Goal: Task Accomplishment & Management: Complete application form

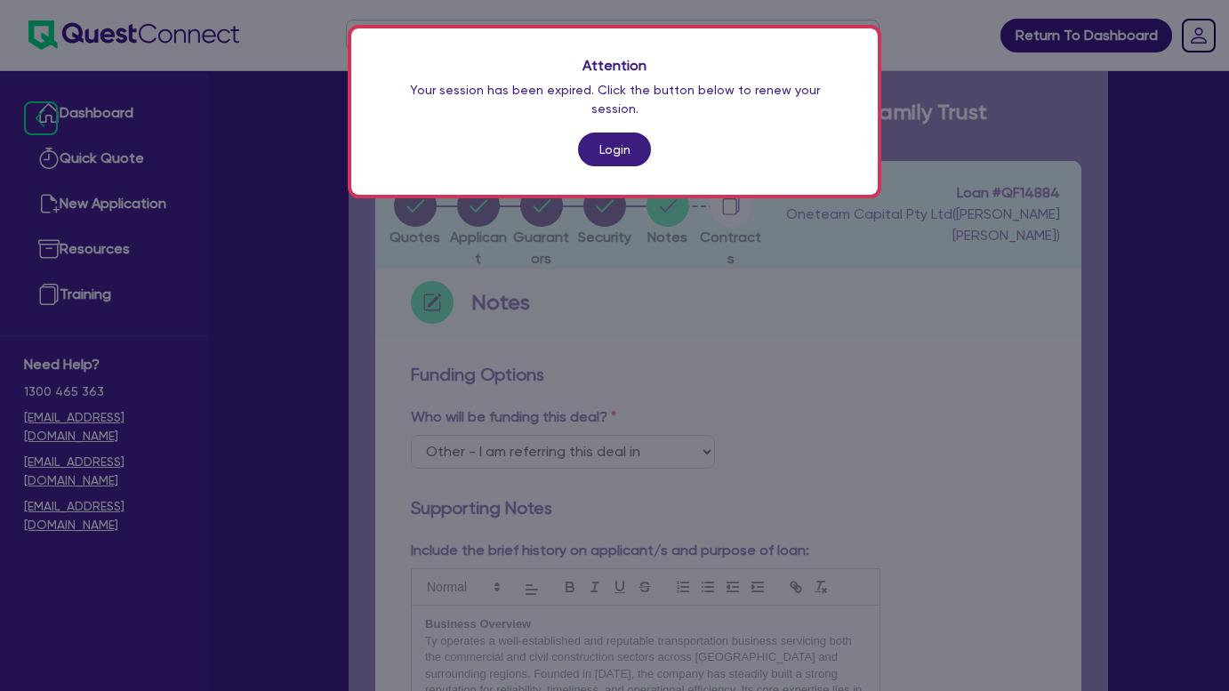
select select "Other"
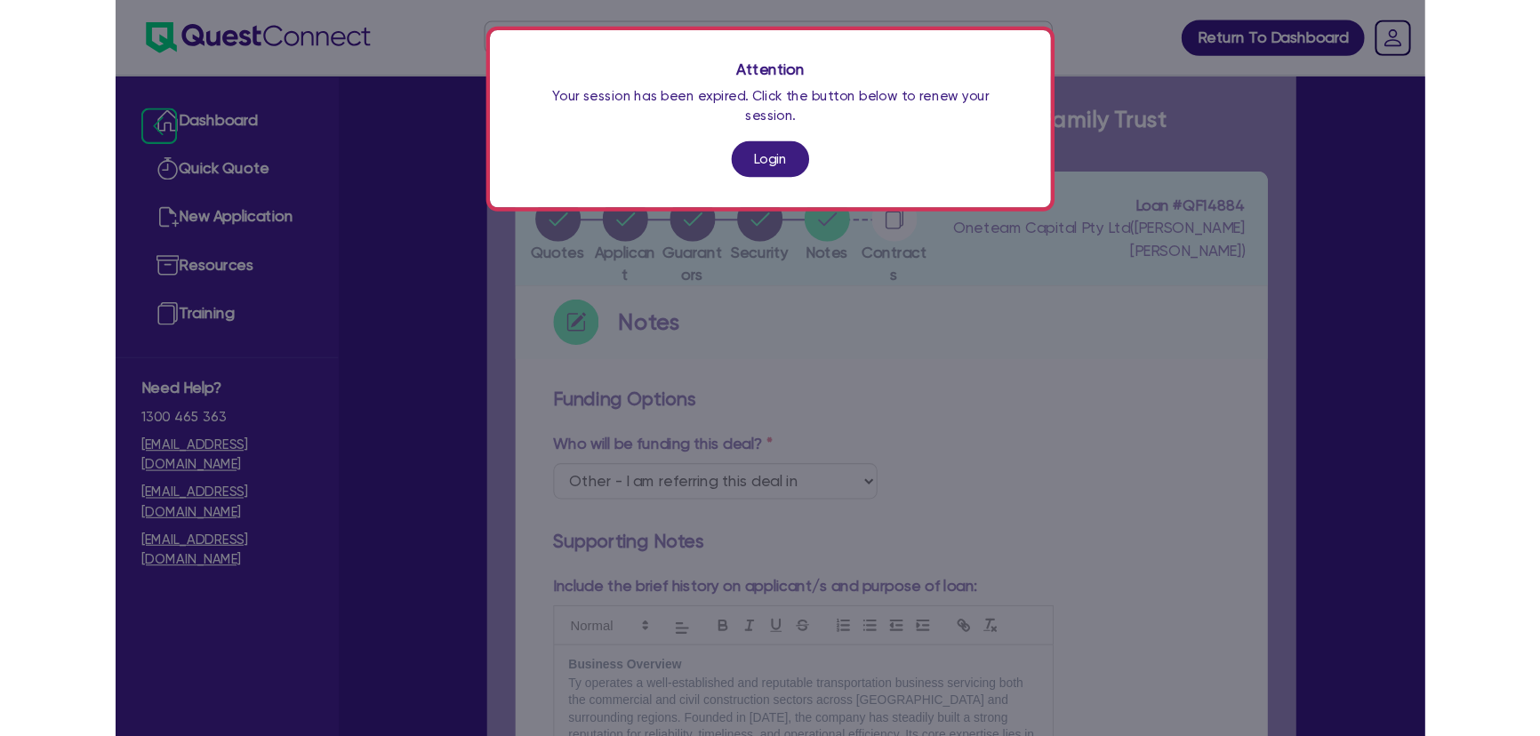
scroll to position [1050, 0]
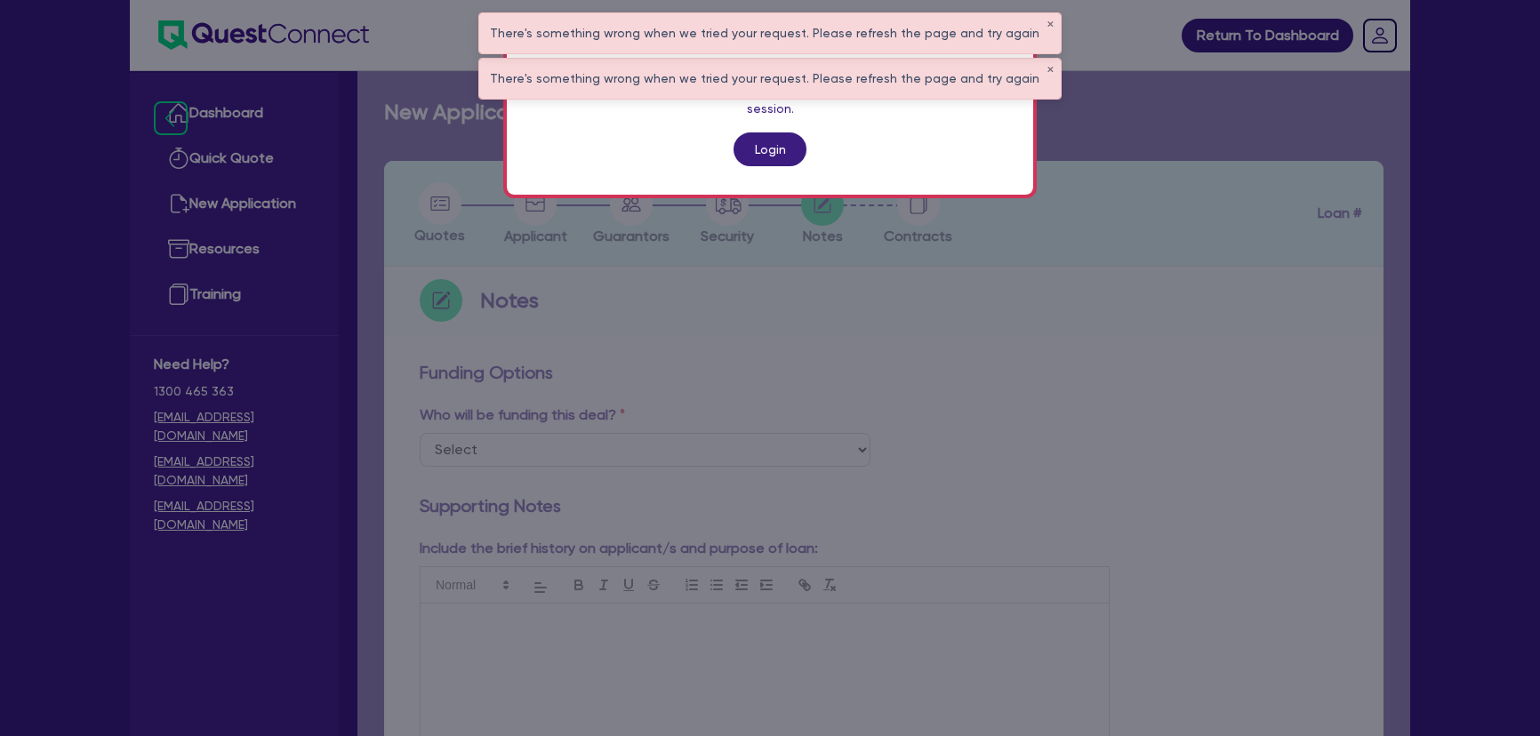
scroll to position [730, 0]
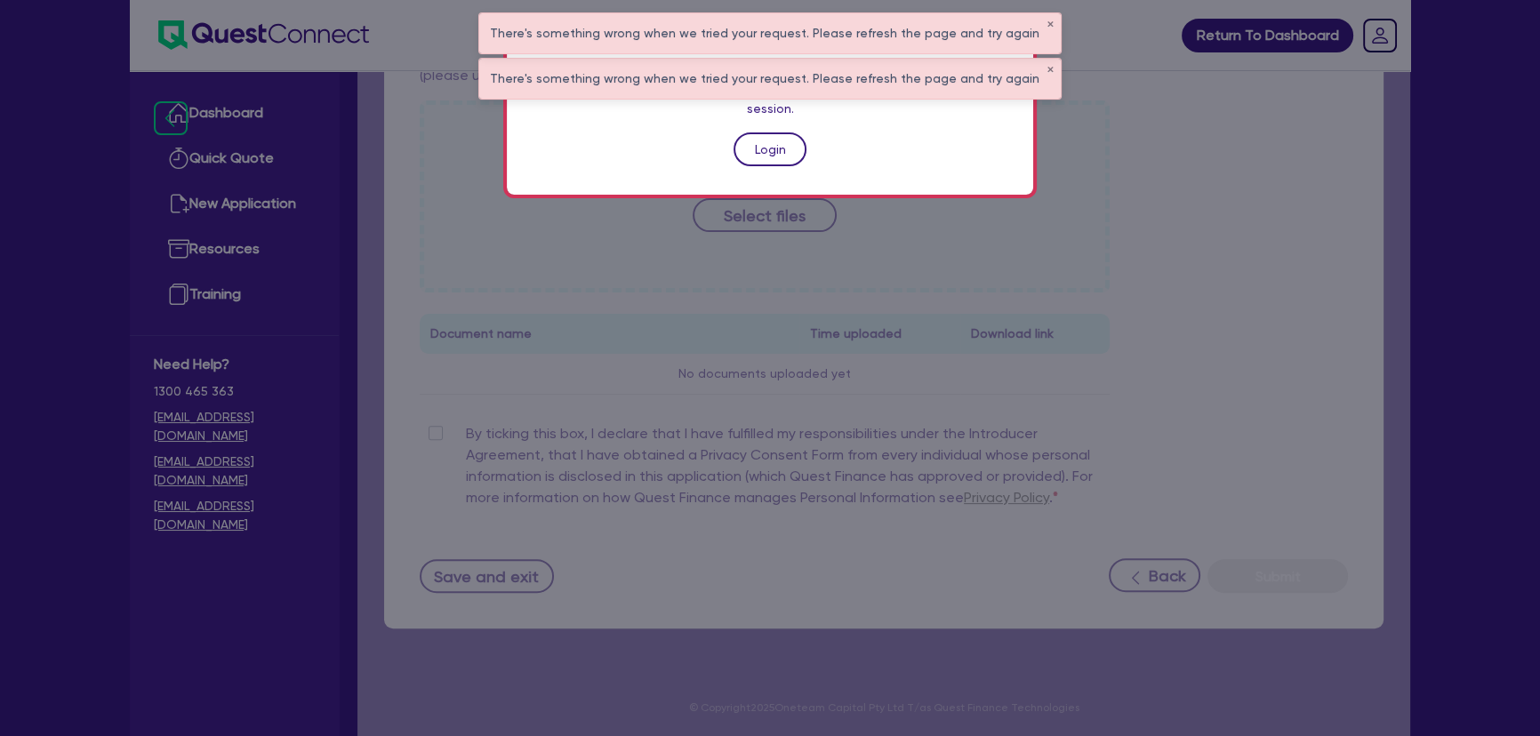
click at [757, 144] on link "Login" at bounding box center [770, 150] width 73 height 34
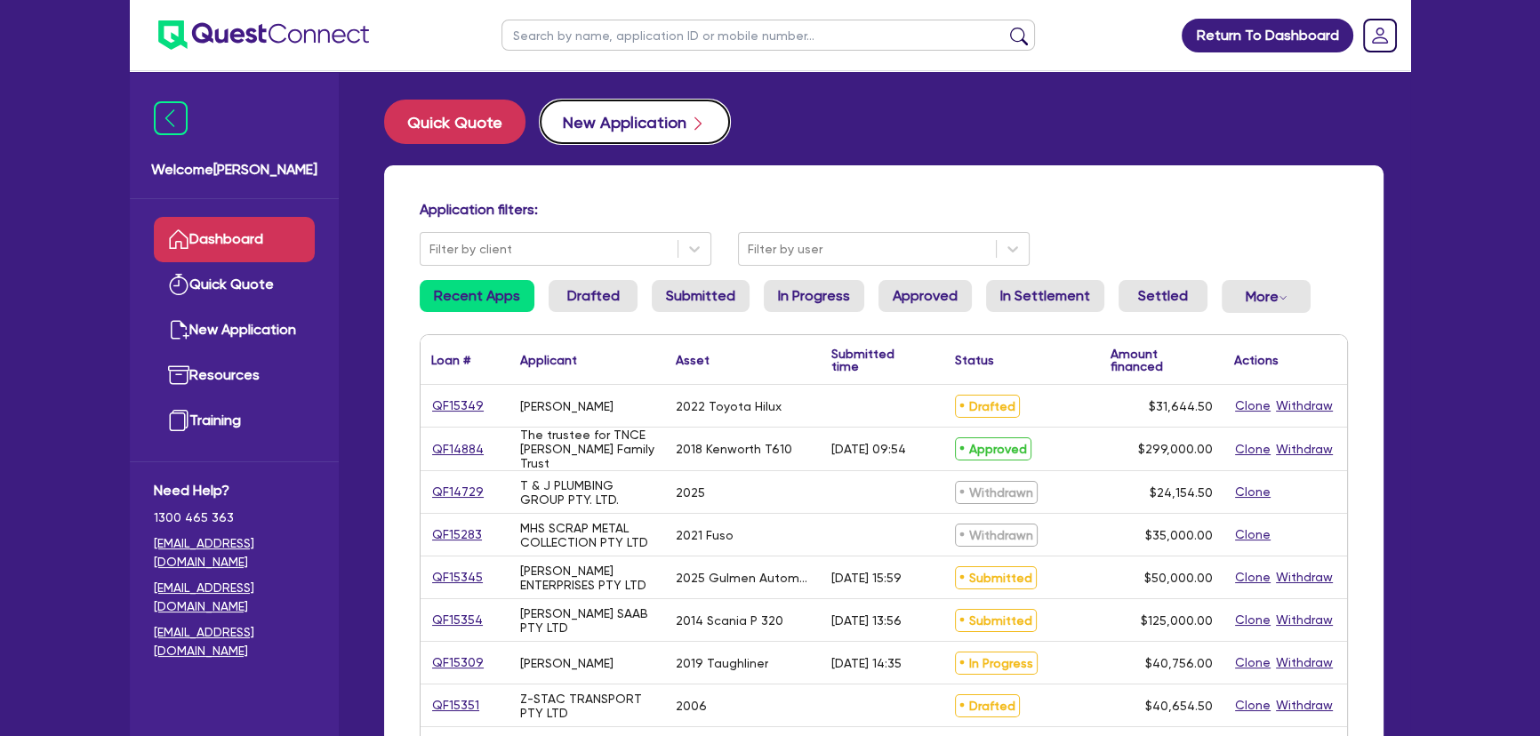
click at [660, 111] on button "New Application" at bounding box center [635, 122] width 190 height 44
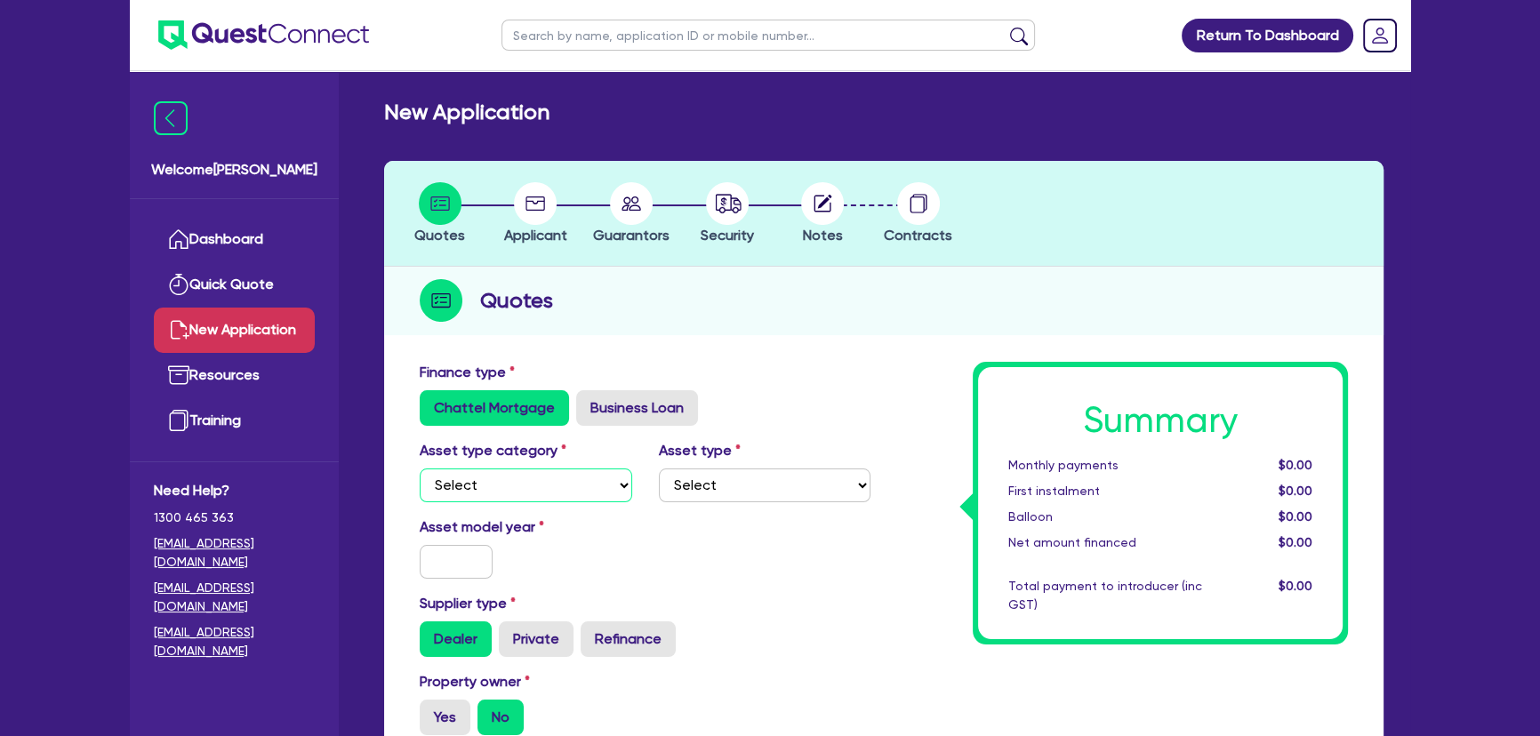
click at [478, 489] on select "Select Cars and light trucks Primary assets Secondary assets Tertiary assets" at bounding box center [526, 486] width 213 height 34
select select "CARS_AND_LIGHT_TRUCKS"
click at [420, 469] on select "Select Cars and light trucks Primary assets Secondary assets Tertiary assets" at bounding box center [526, 486] width 213 height 34
click at [703, 487] on select "Select Passenger vehicles Vans and utes Light trucks up to 4.5 tonne" at bounding box center [765, 486] width 213 height 34
select select "PASSENGER_VEHICLES"
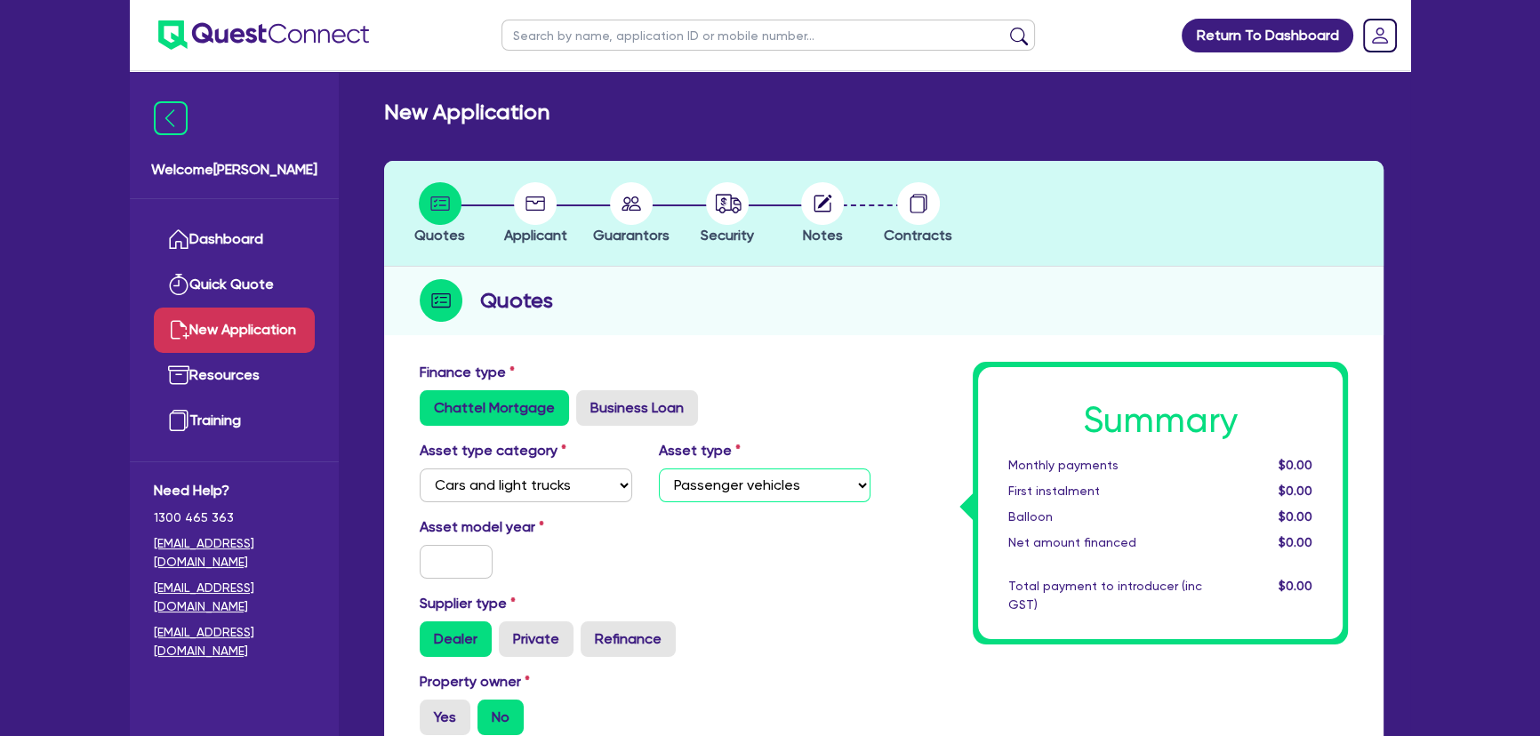
click at [659, 469] on select "Select Passenger vehicles Vans and utes Light trucks up to 4.5 tonne" at bounding box center [765, 486] width 213 height 34
click at [455, 569] on input "text" at bounding box center [456, 562] width 73 height 34
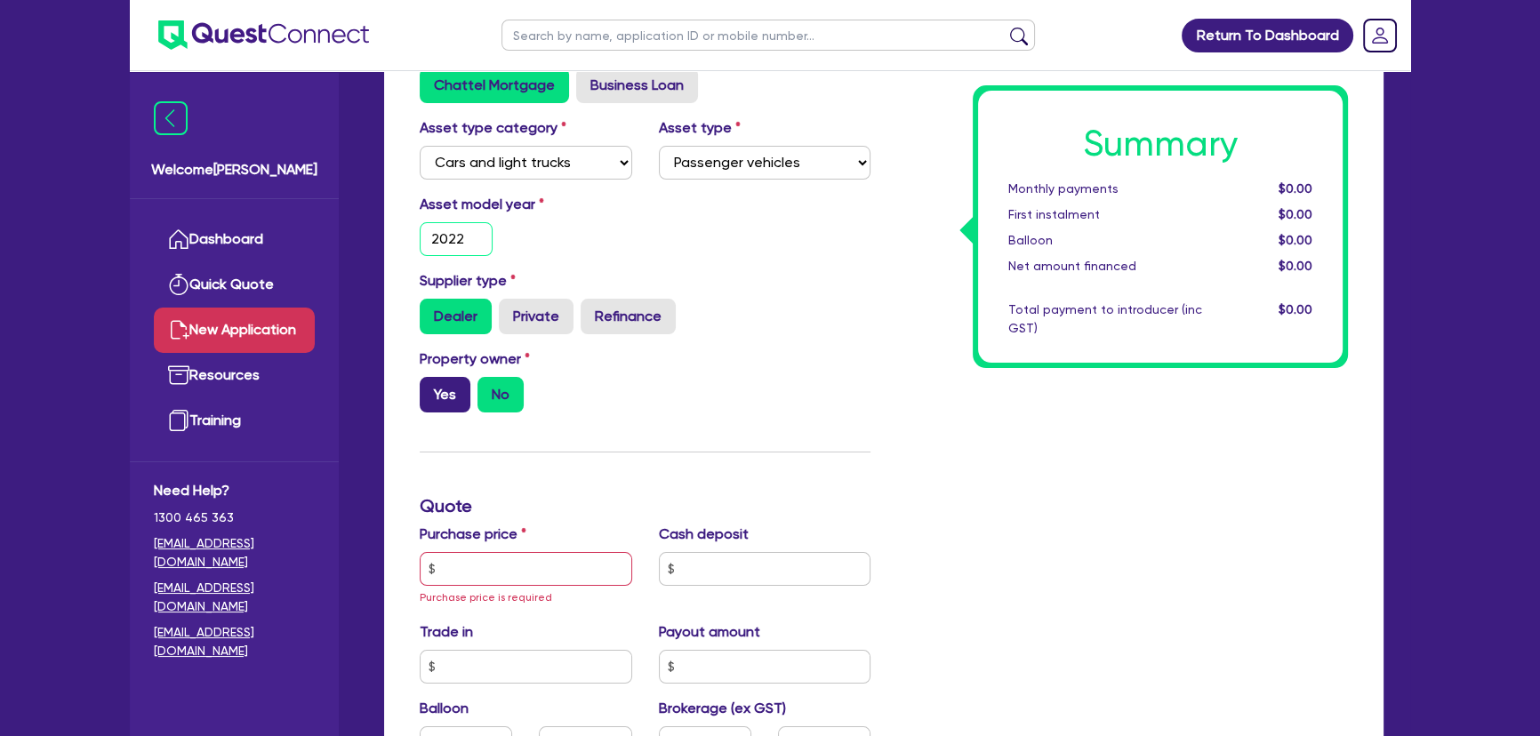
type input "2022"
click at [442, 381] on label "Yes" at bounding box center [445, 395] width 51 height 36
click at [431, 381] on input "Yes" at bounding box center [426, 383] width 12 height 12
radio input "true"
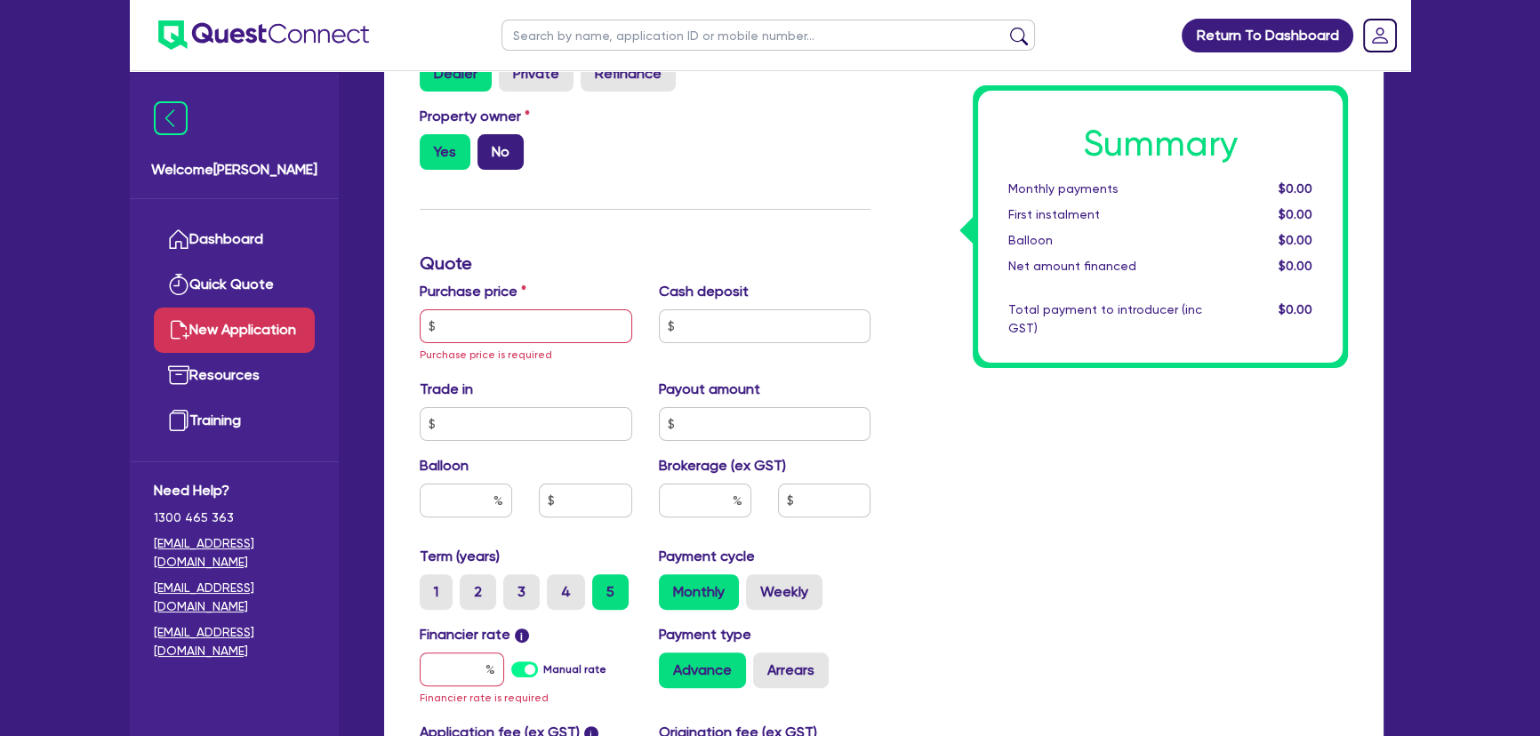
click at [512, 154] on label "No" at bounding box center [501, 152] width 46 height 36
click at [489, 146] on input "No" at bounding box center [484, 140] width 12 height 12
radio input "true"
click at [492, 341] on input "text" at bounding box center [526, 326] width 213 height 34
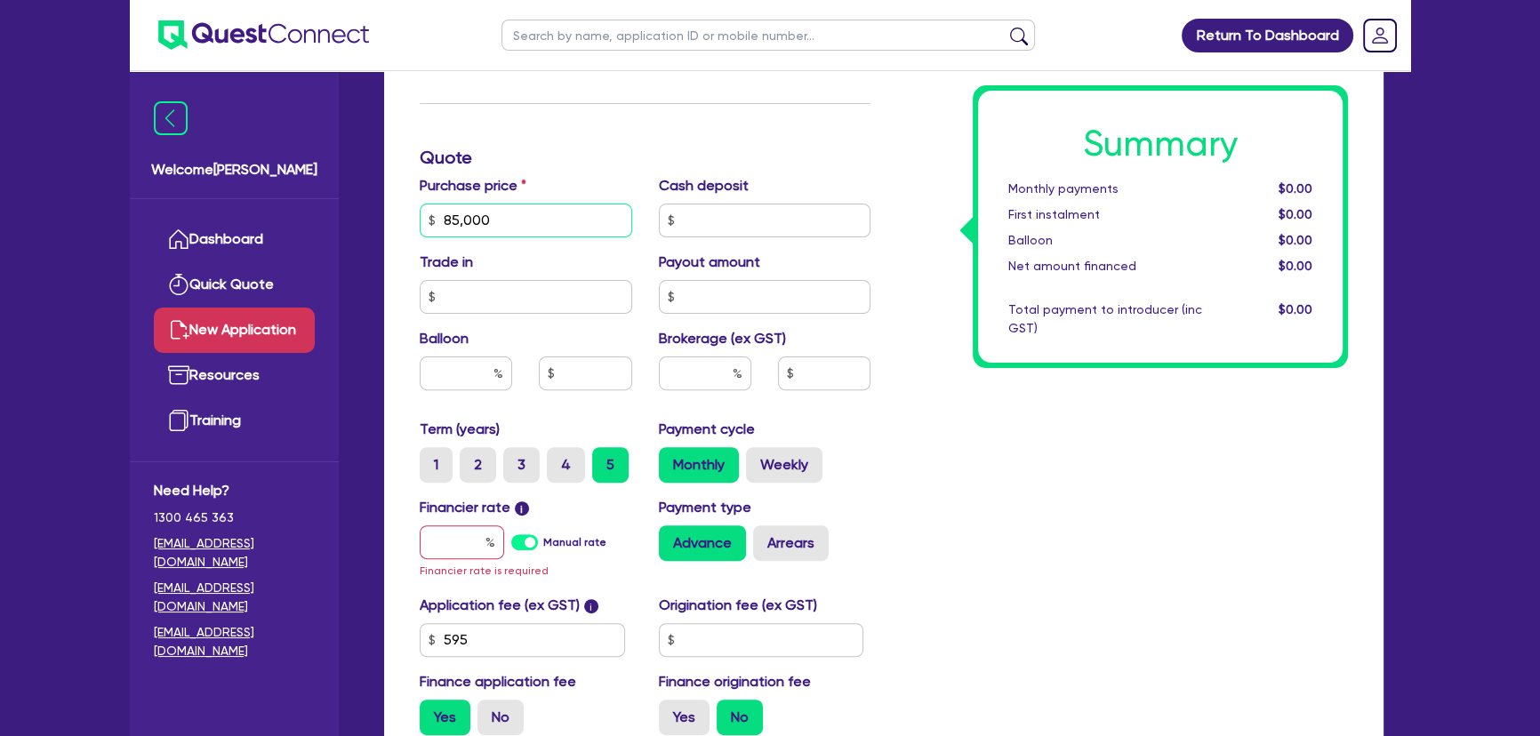
scroll to position [808, 0]
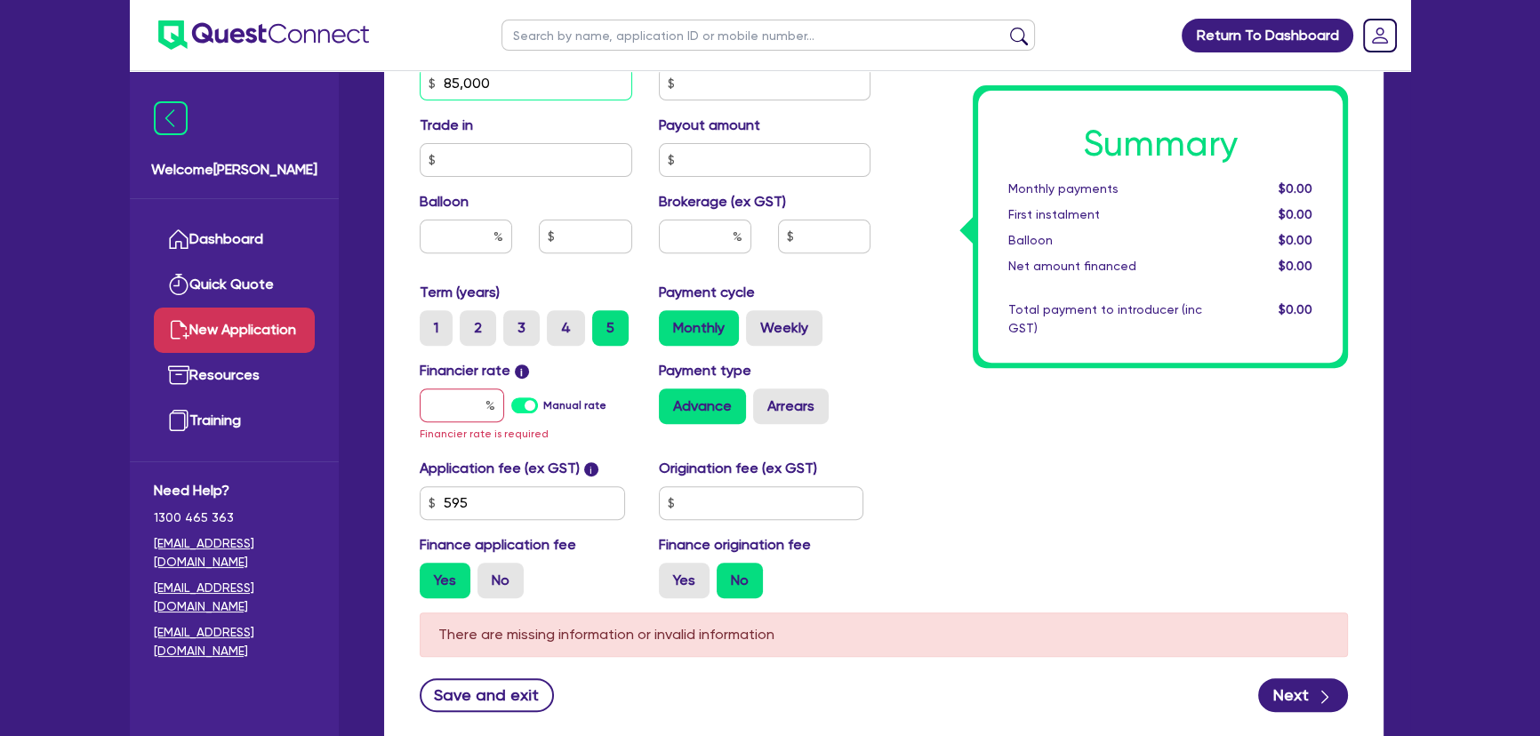
type input "85,000"
click at [472, 409] on input "text" at bounding box center [462, 406] width 84 height 34
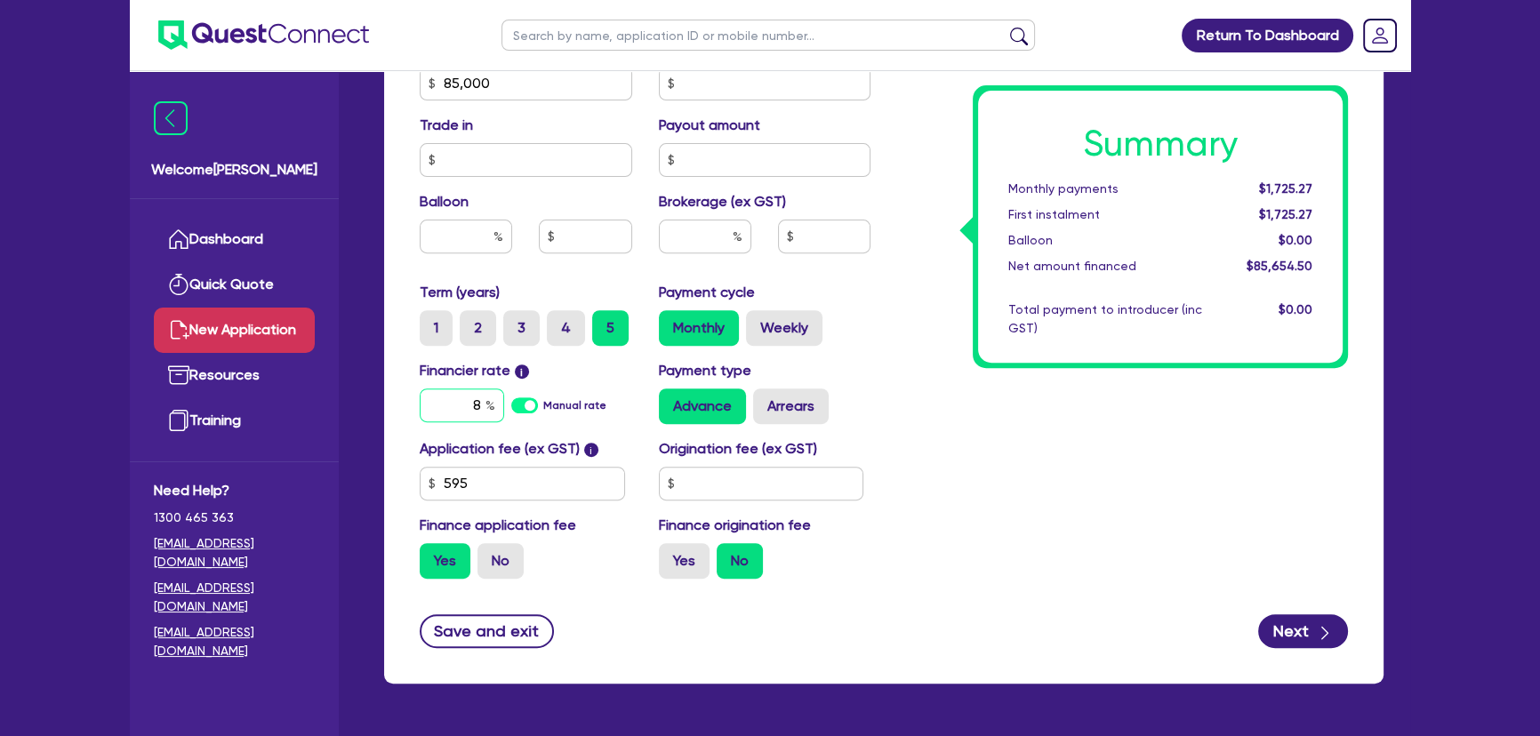
type input "8"
click at [735, 231] on div at bounding box center [705, 237] width 92 height 34
type input "6"
type input "5,139.27"
type input "6"
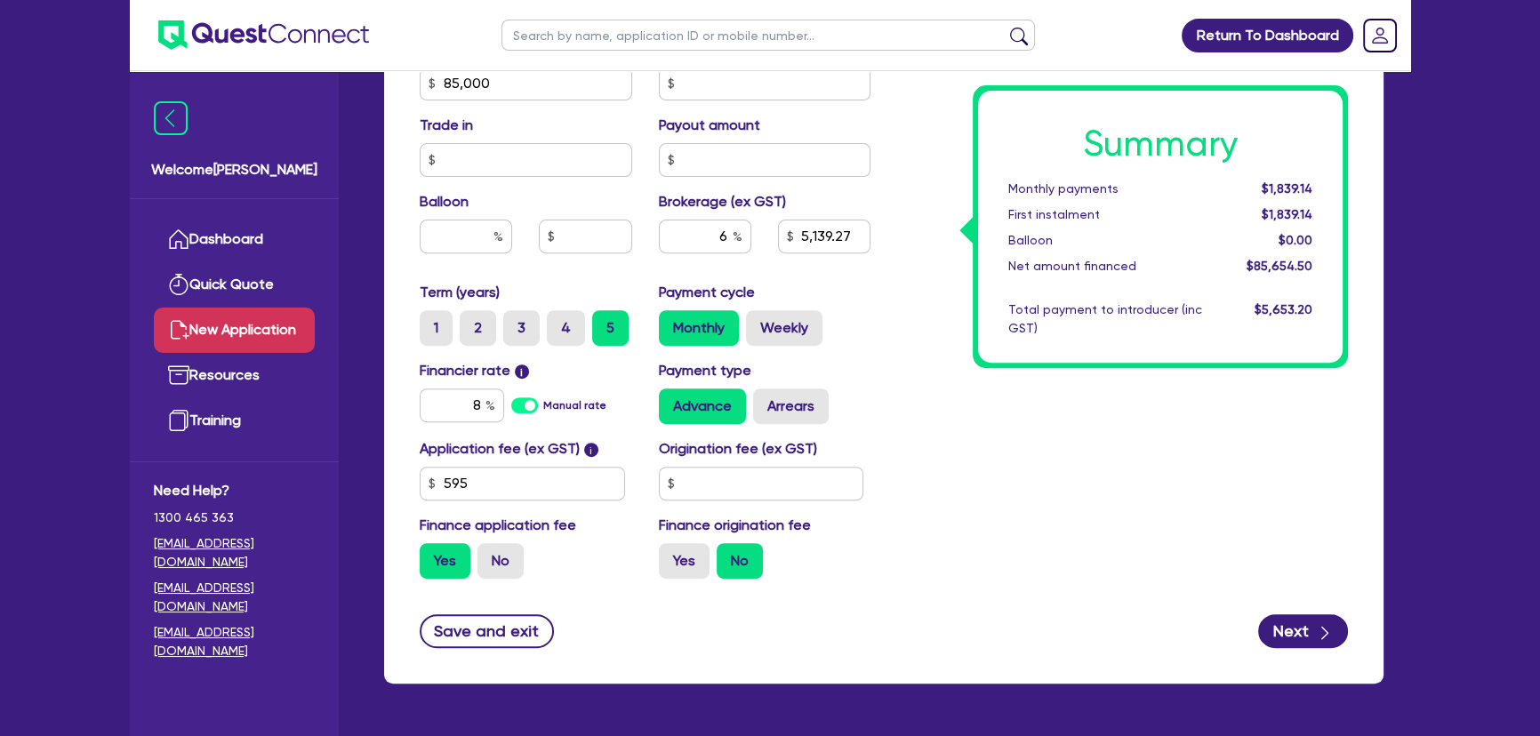
click at [1166, 432] on div "Summary Monthly payments $1,839.14 First instalment $1,839.14 Balloon $0.00 Net…" at bounding box center [1123, 74] width 478 height 1040
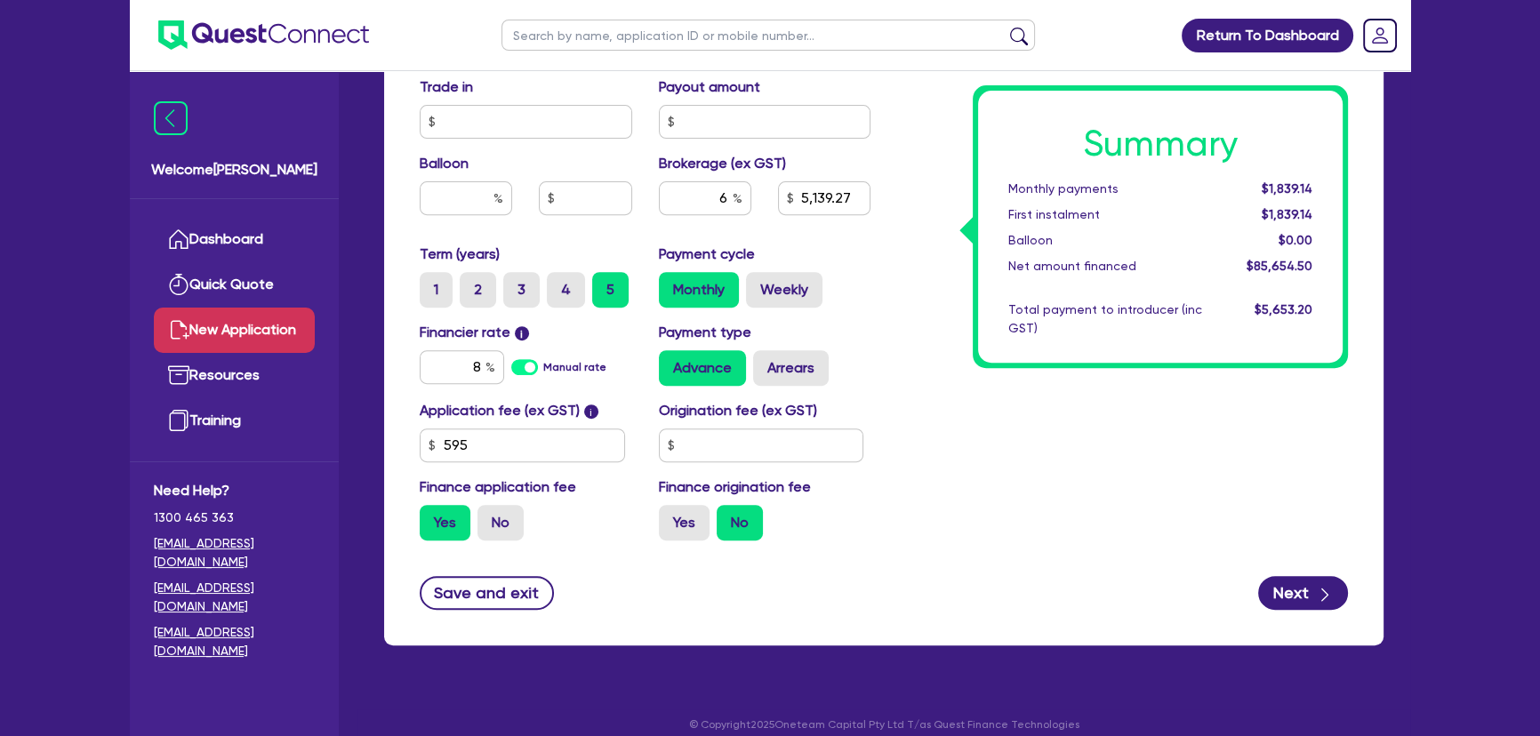
scroll to position [863, 0]
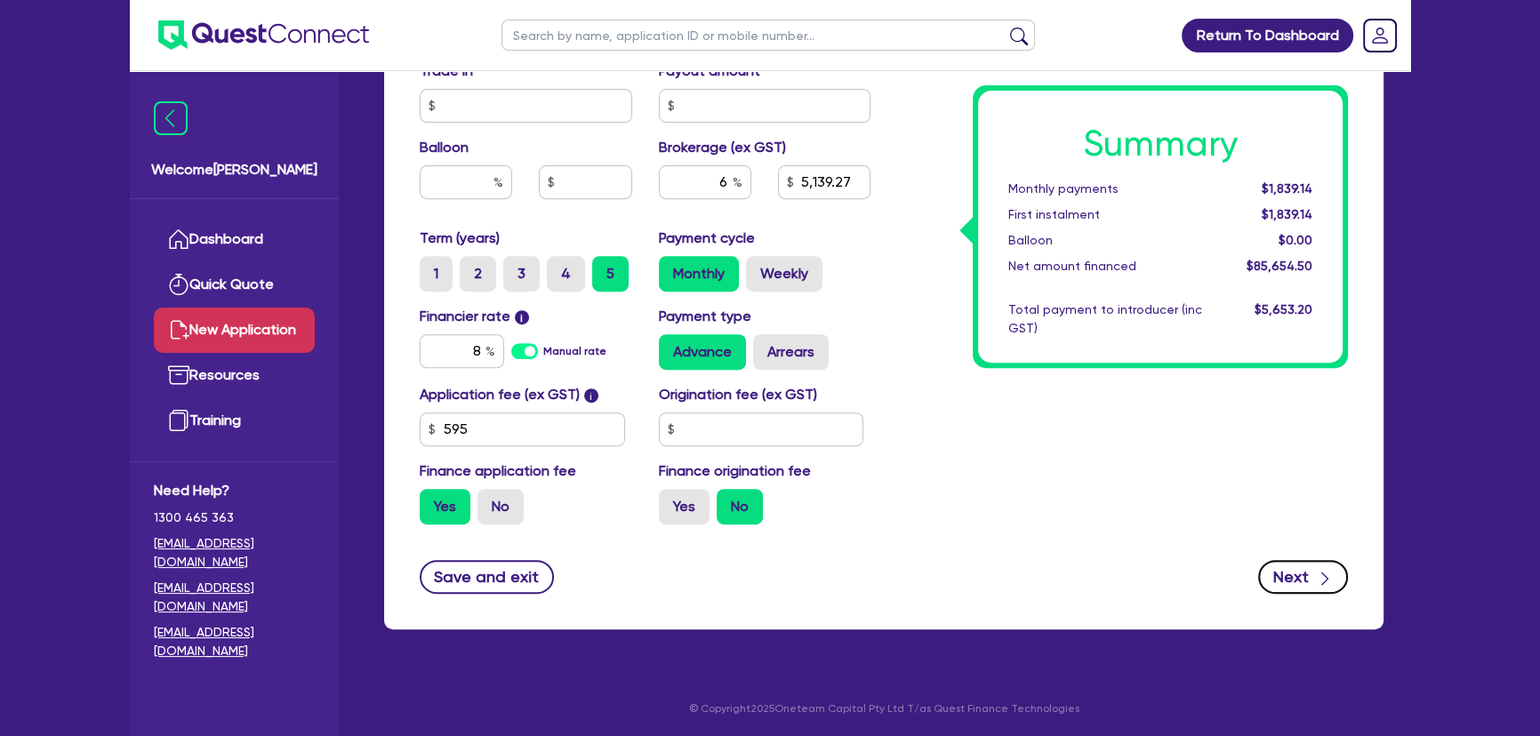
click at [1279, 563] on button "Next" at bounding box center [1303, 577] width 90 height 34
type input "5,139.27"
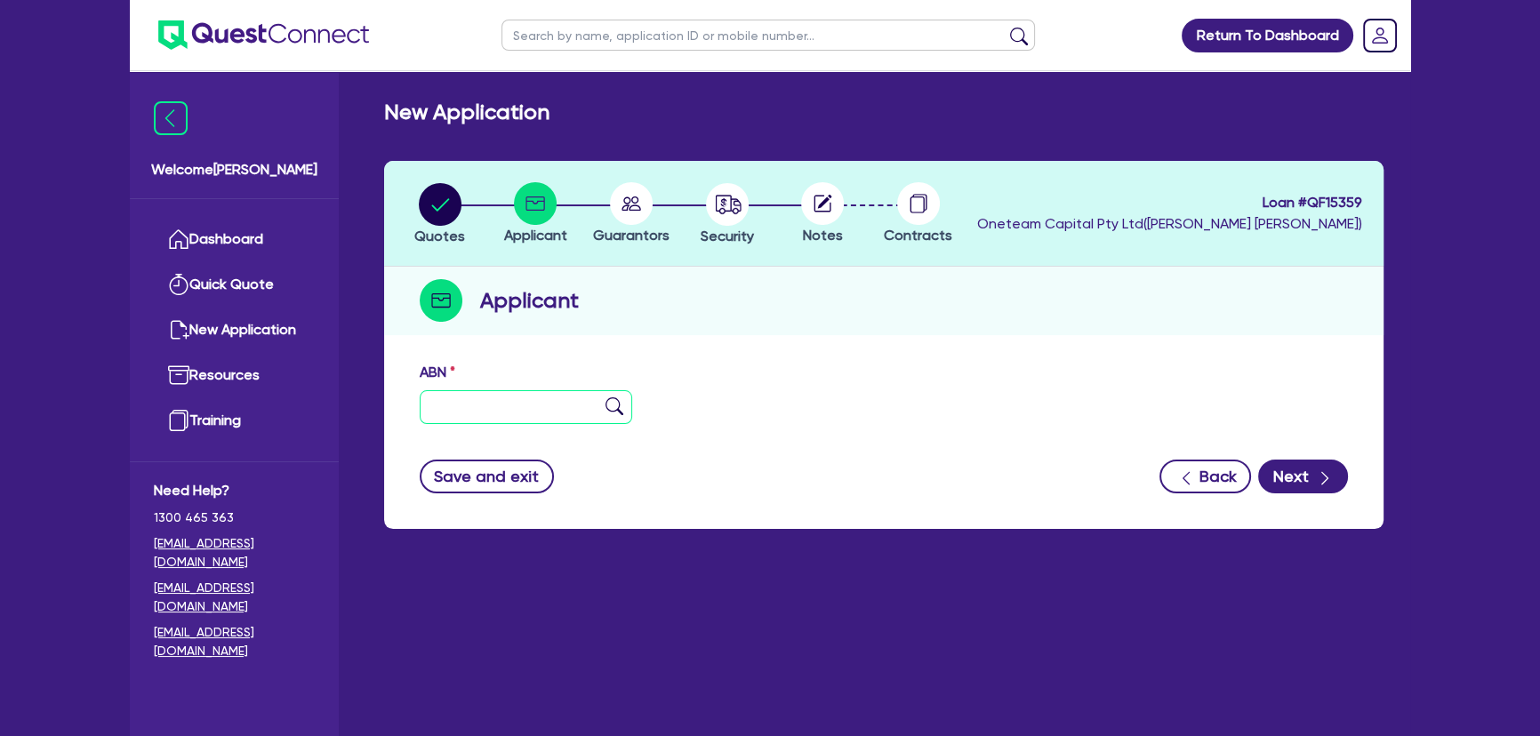
click at [551, 414] on input "text" at bounding box center [526, 407] width 213 height 34
paste input "21 627 154 910"
type input "21 627 154 910"
click at [613, 398] on img at bounding box center [615, 407] width 18 height 18
click at [608, 401] on img at bounding box center [615, 407] width 18 height 18
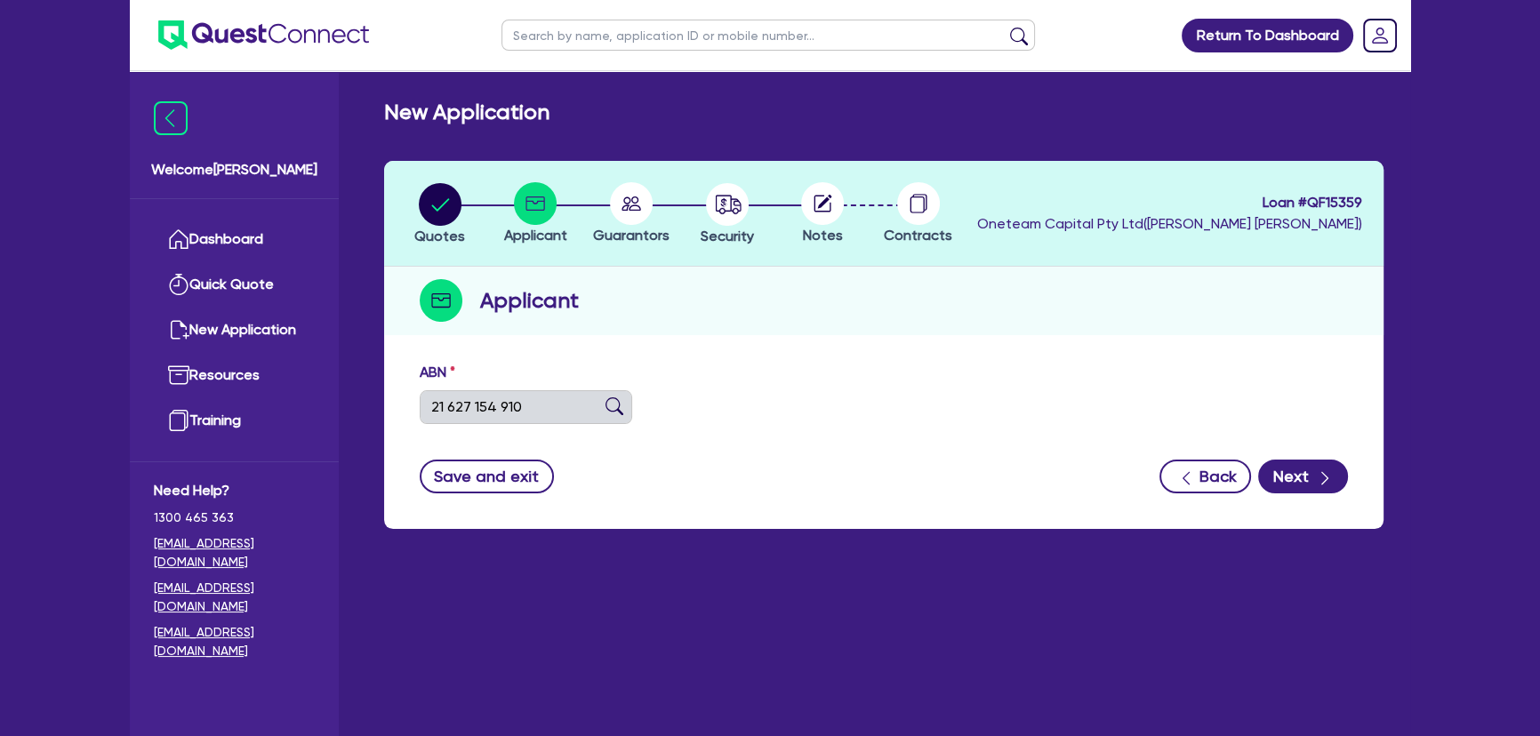
click at [615, 411] on img at bounding box center [615, 407] width 18 height 18
type input "PRO TEAM CLEANING SERVICES PTY LTD"
select select "COMPANY"
type input "28/06/2018"
type input "01/07/2018"
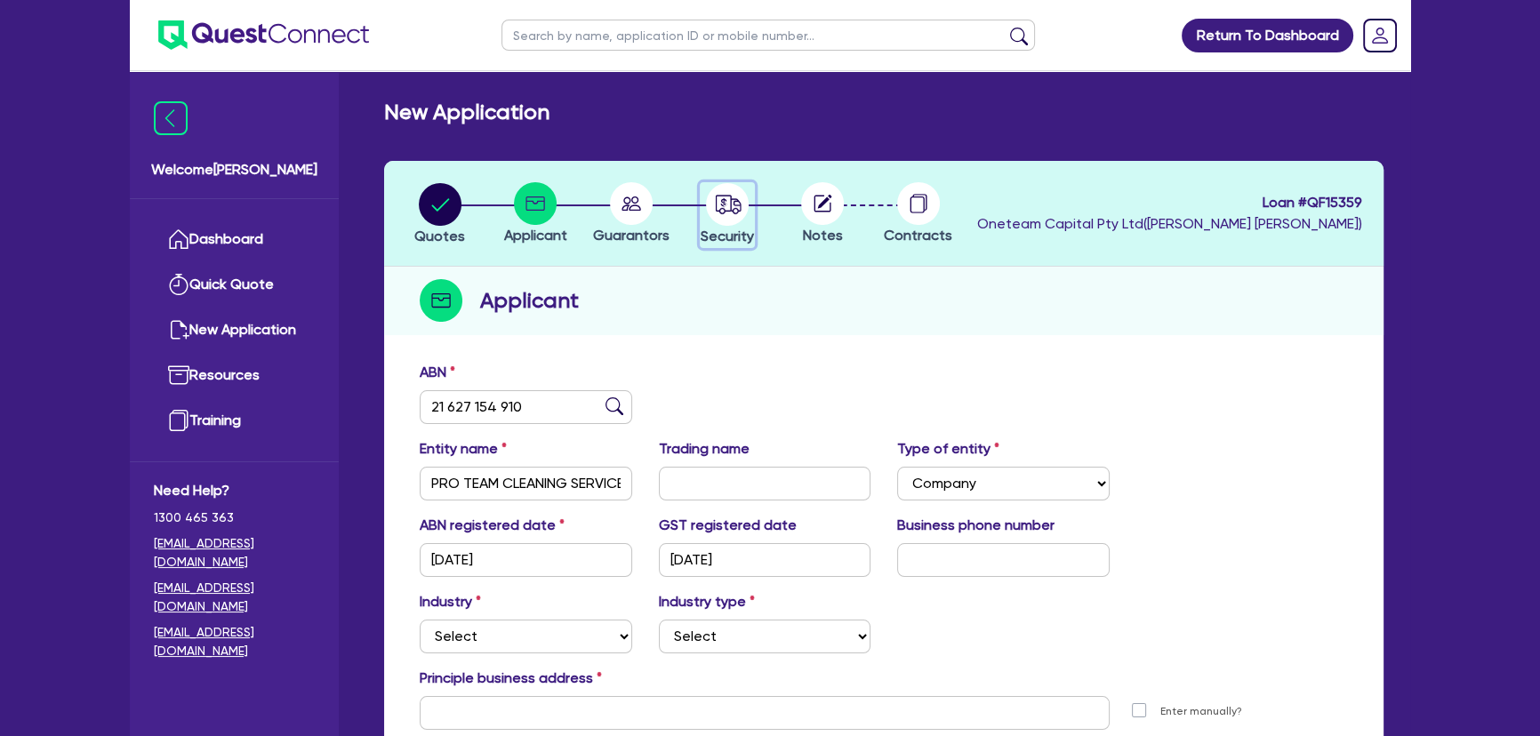
click at [738, 213] on circle "button" at bounding box center [727, 204] width 43 height 43
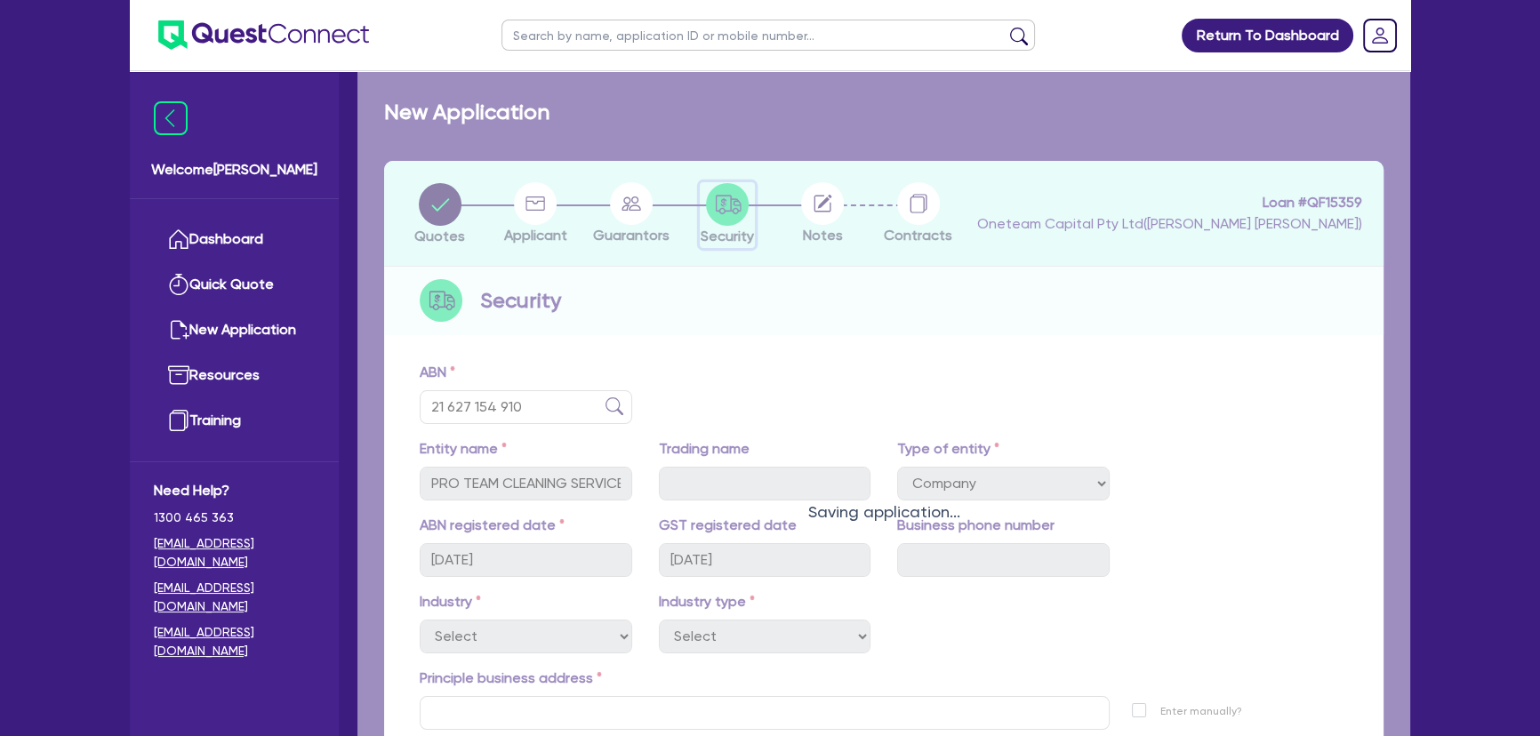
select select "CARS_AND_LIGHT_TRUCKS"
select select "PASSENGER_VEHICLES"
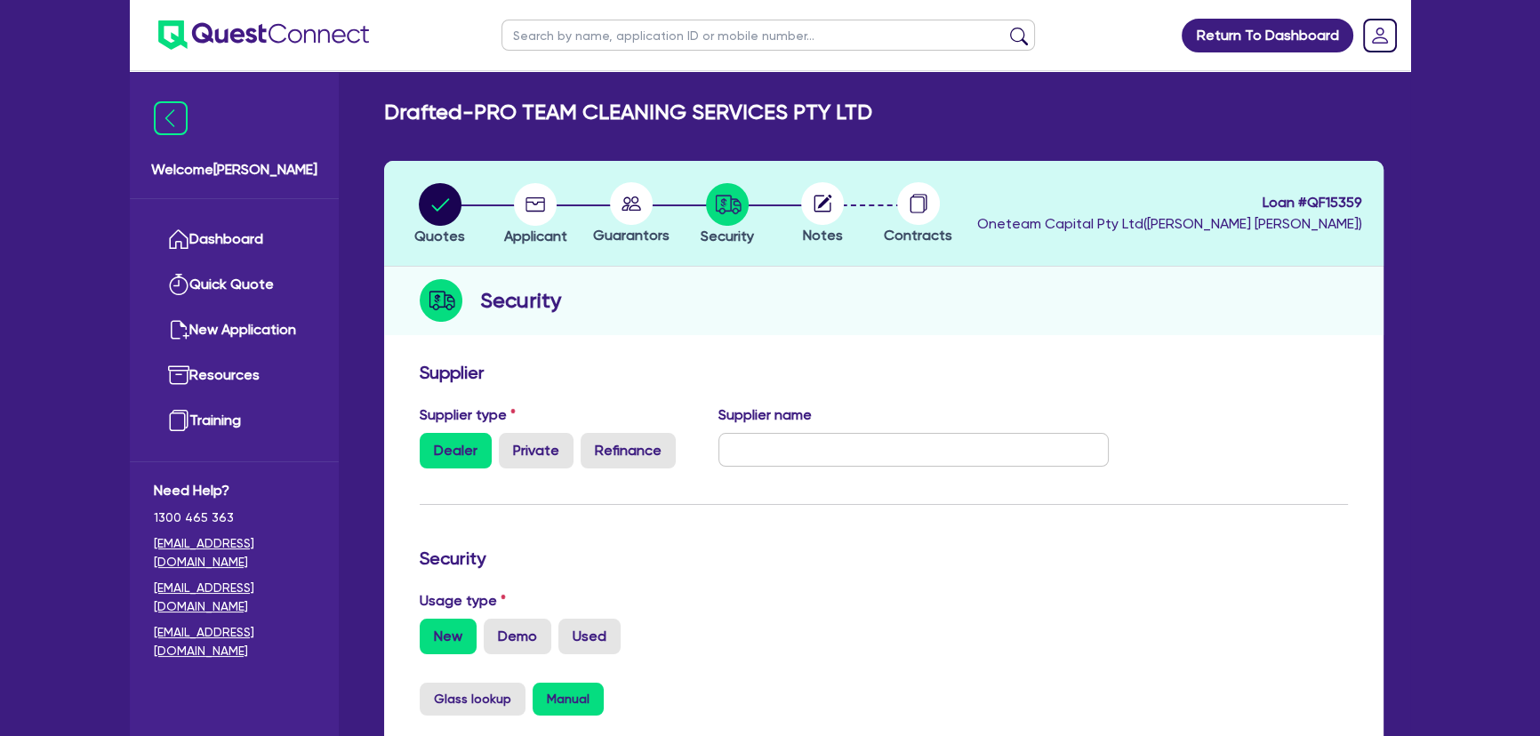
click at [826, 217] on circle at bounding box center [822, 203] width 43 height 43
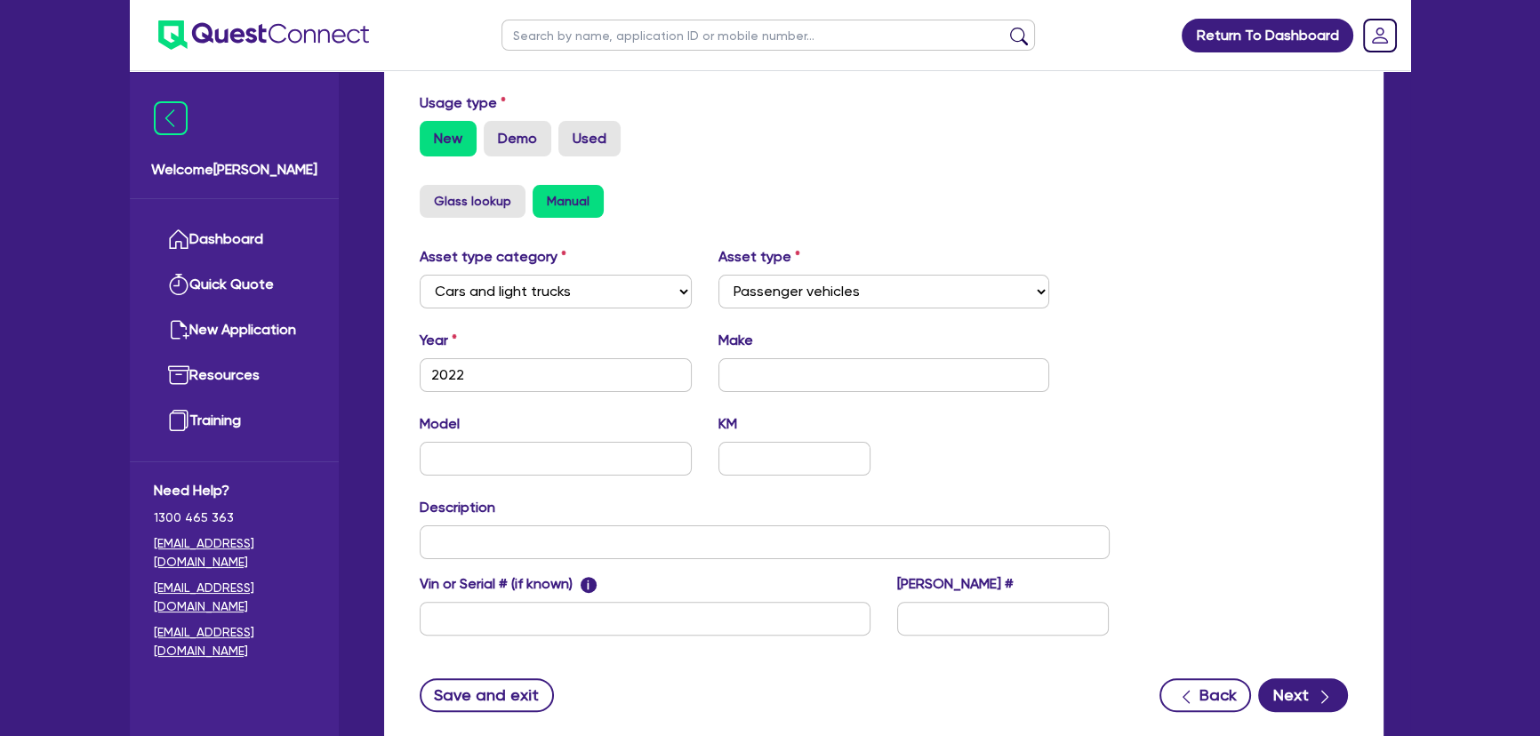
scroll to position [616, 0]
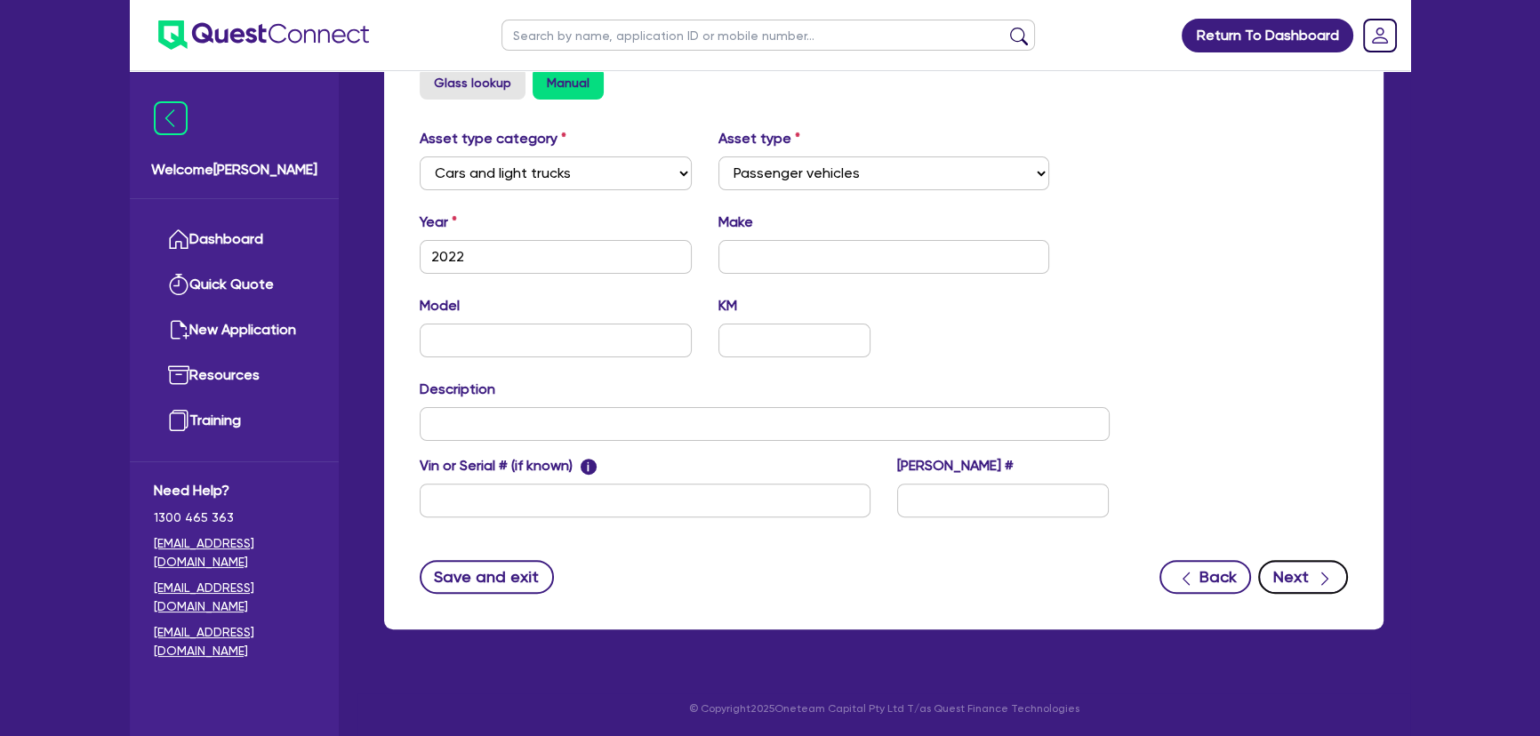
click at [1290, 578] on button "Next" at bounding box center [1303, 577] width 90 height 34
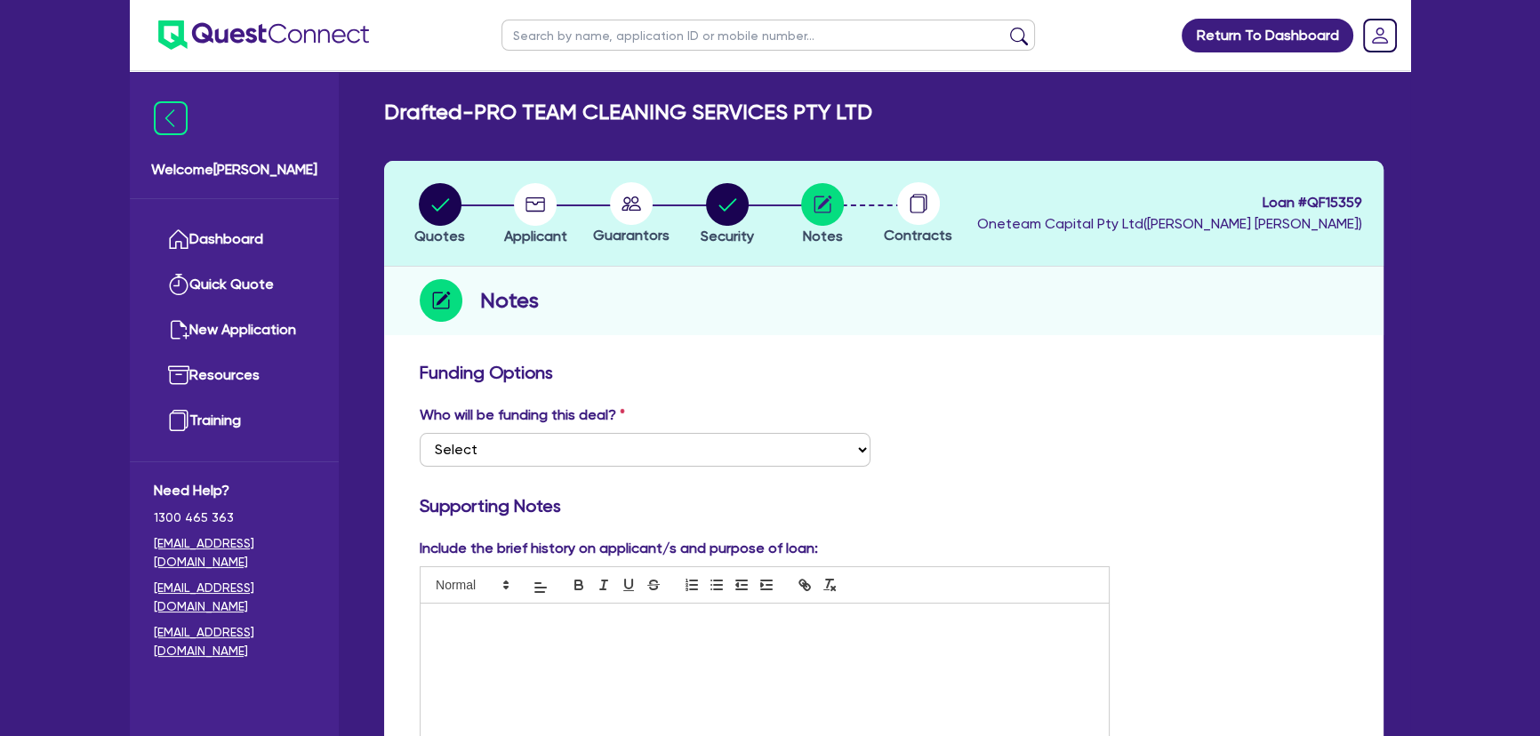
click at [631, 213] on circle at bounding box center [631, 203] width 43 height 43
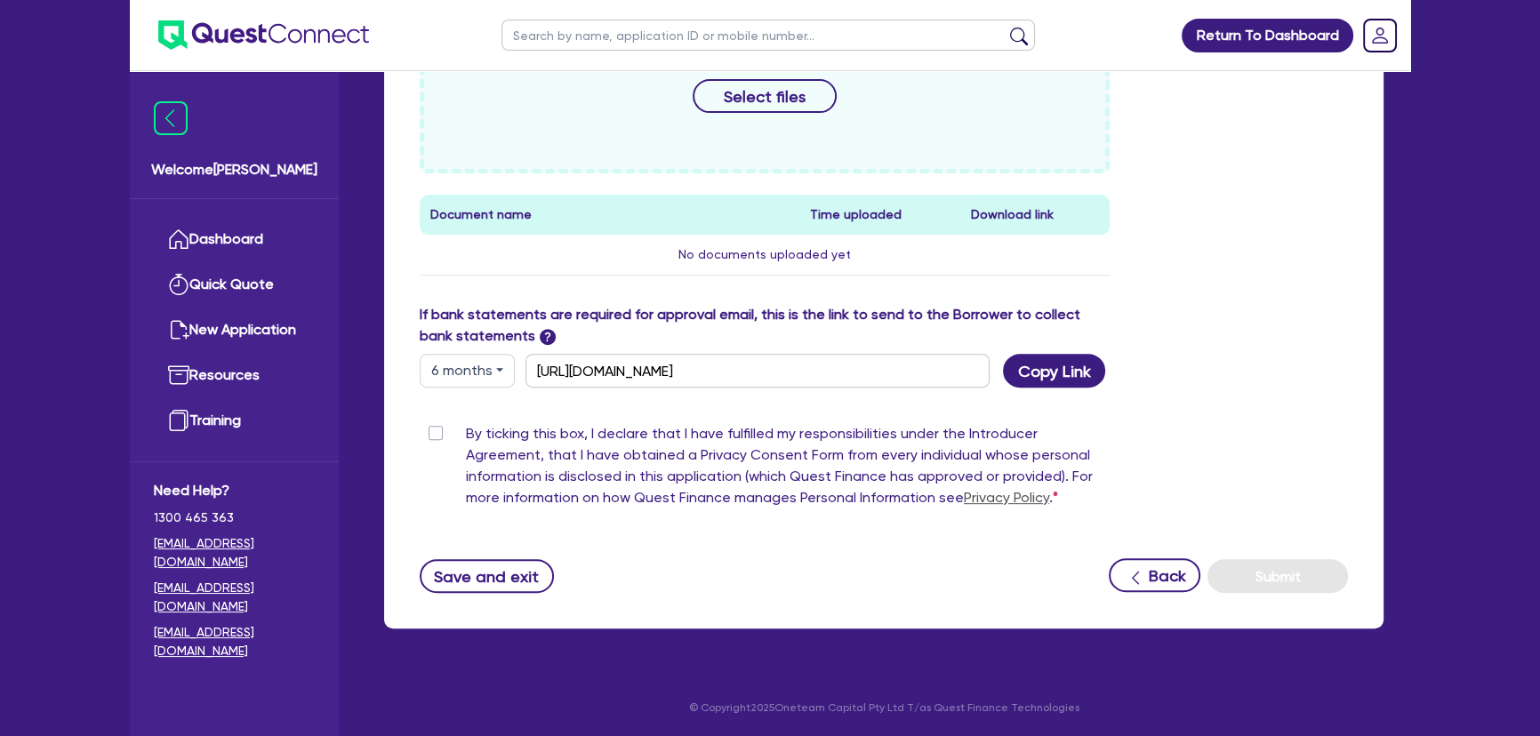
scroll to position [365, 0]
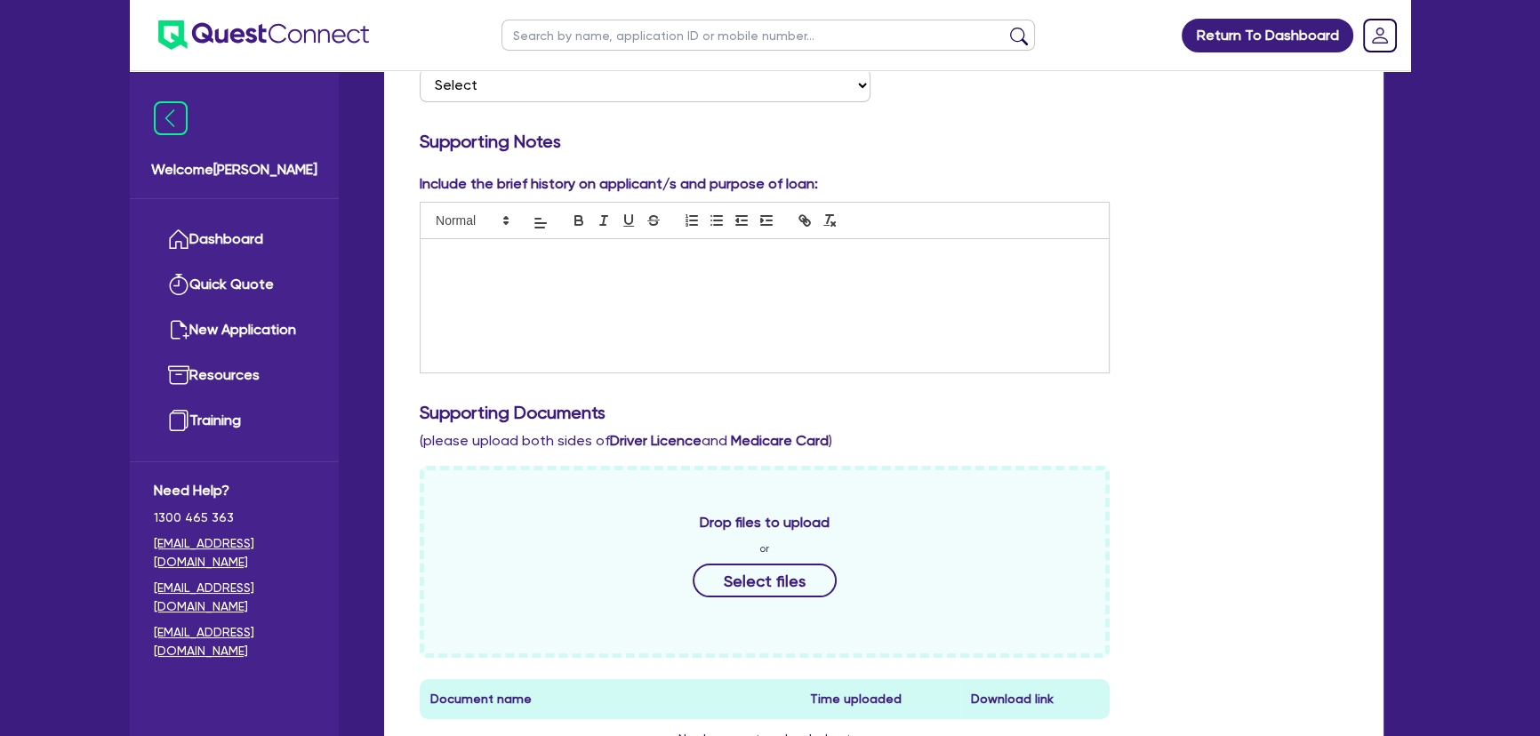
click at [760, 555] on span "or" at bounding box center [765, 549] width 10 height 16
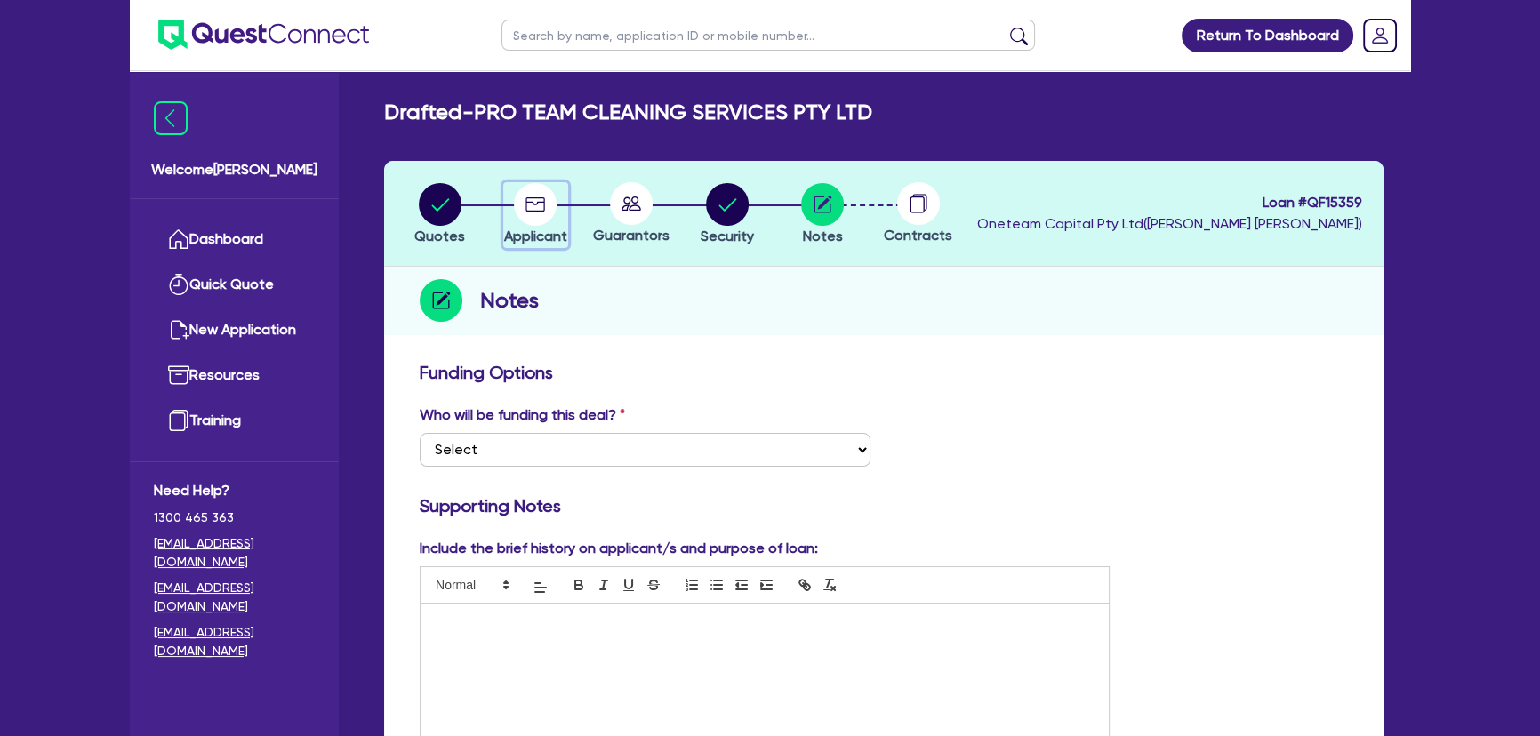
click at [526, 210] on icon "button" at bounding box center [536, 204] width 20 height 14
select select "COMPANY"
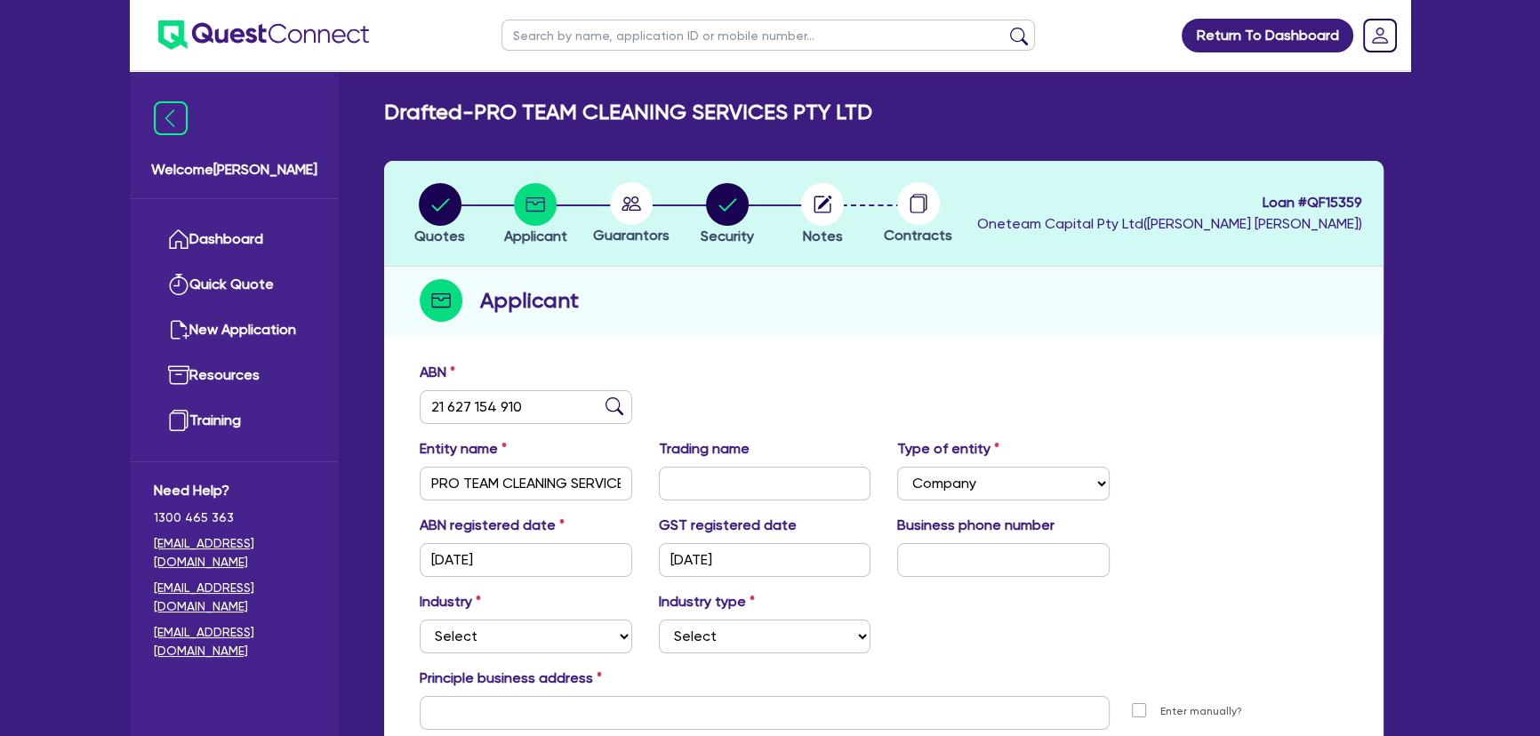
click at [618, 217] on circle at bounding box center [631, 203] width 43 height 43
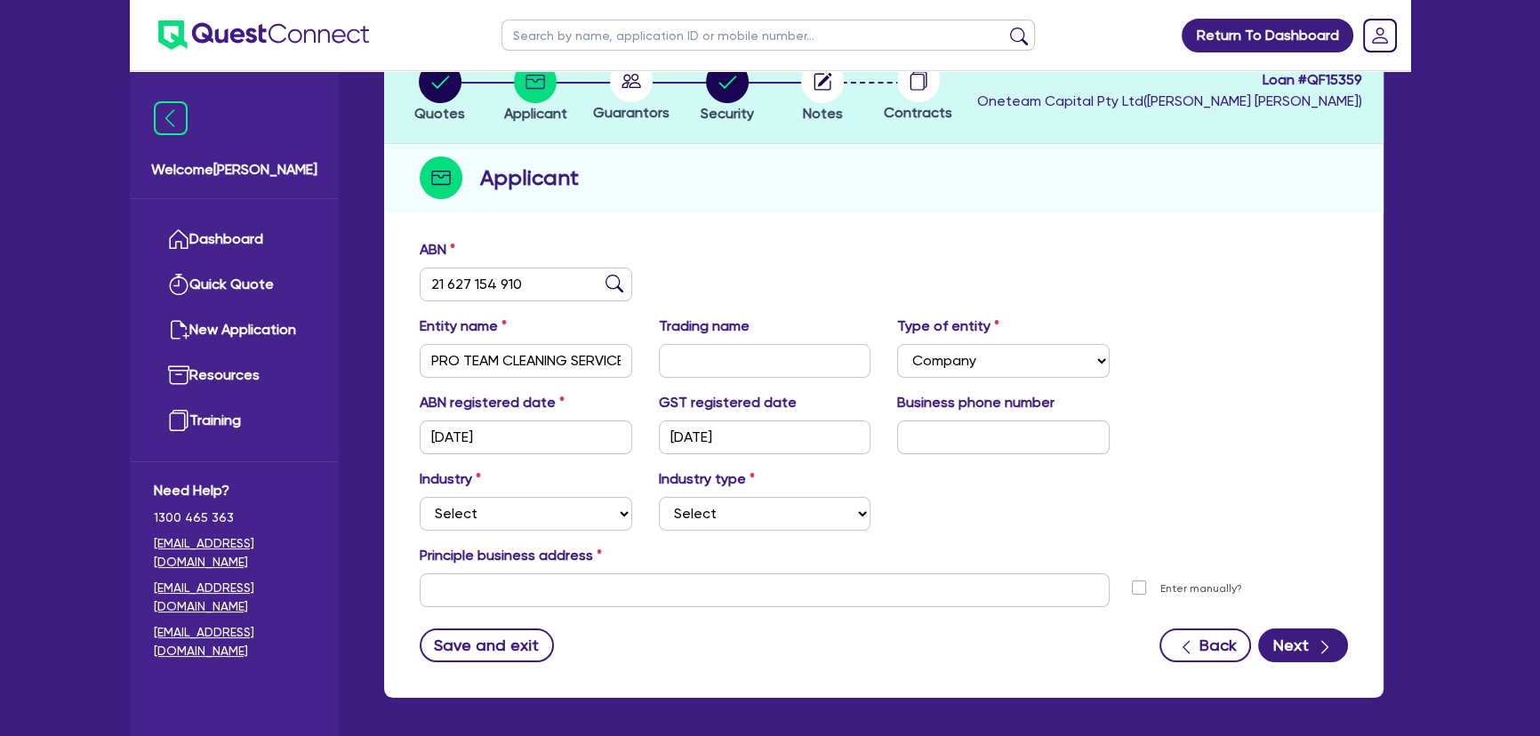
scroll to position [192, 0]
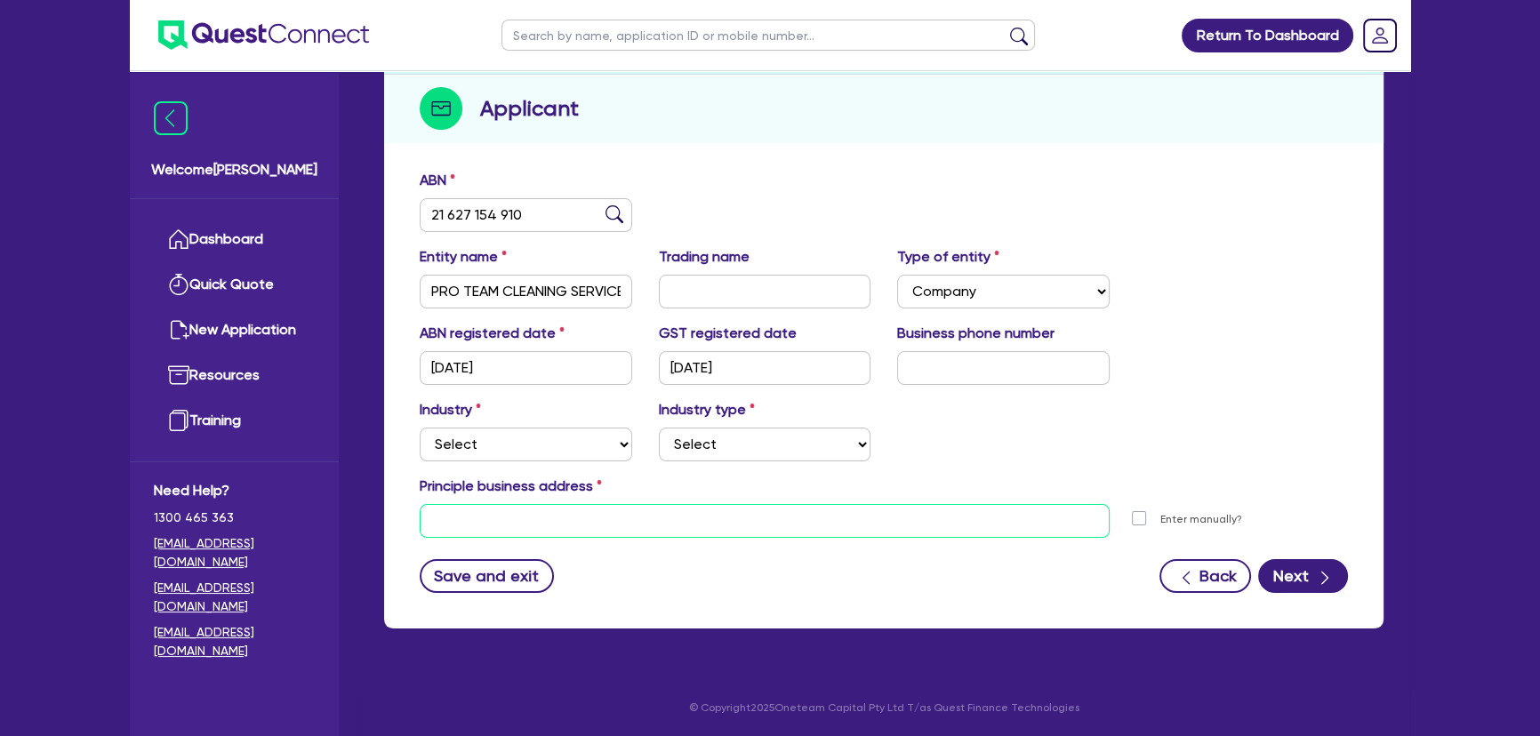
click at [583, 525] on input "text" at bounding box center [765, 521] width 690 height 34
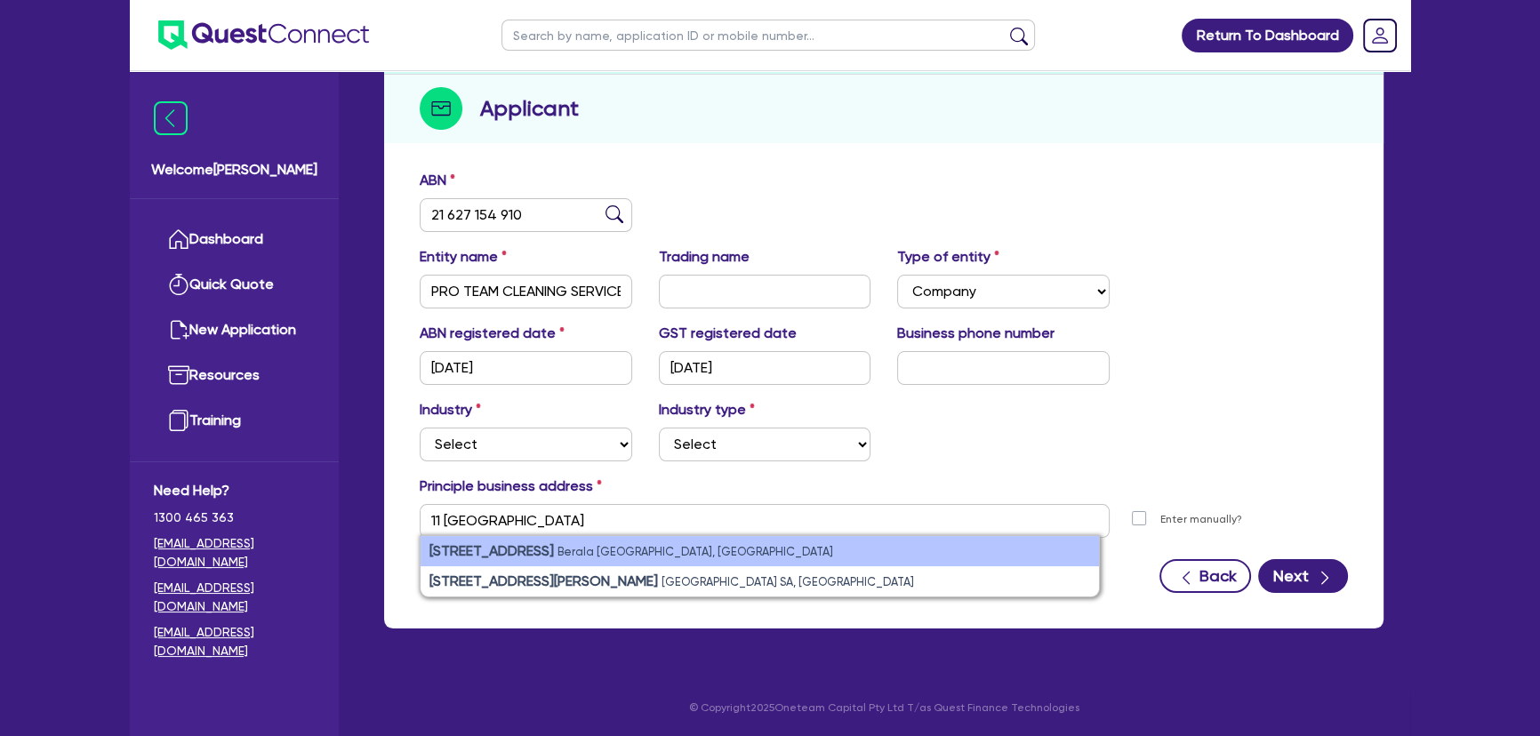
click at [578, 541] on li "11 Mount Auburn Road Berala NSW, Australia" at bounding box center [760, 551] width 679 height 30
type input "11 Mount Auburn Rd Berala NSW 2141"
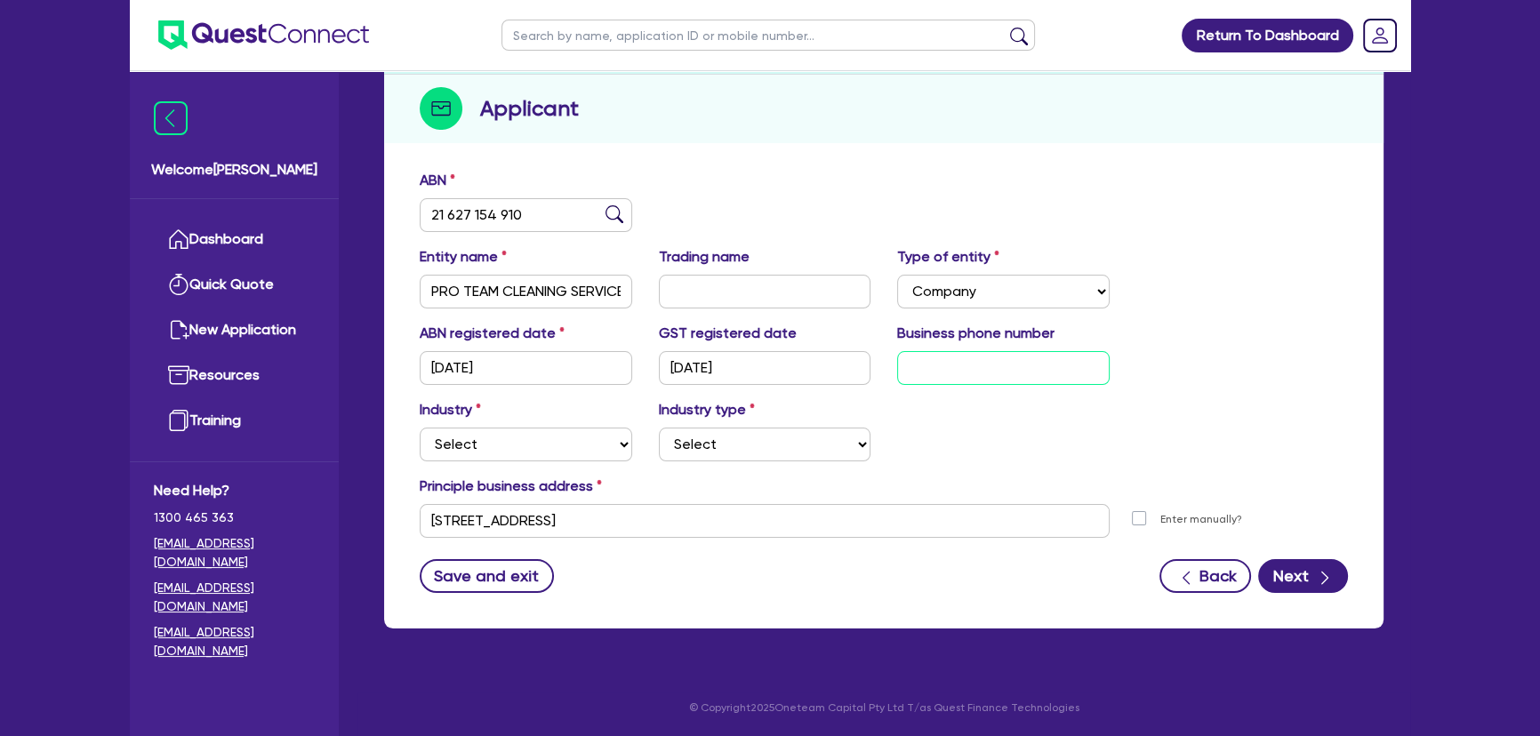
click at [960, 369] on input "text" at bounding box center [1003, 368] width 213 height 34
click at [952, 385] on div "ABN registered date 28/06/2018 GST registered date 01/07/2018 Business phone nu…" at bounding box center [883, 361] width 955 height 76
click at [951, 382] on input "text" at bounding box center [1003, 368] width 213 height 34
paste input "4 1561 1297"
type input "04 1561 1297"
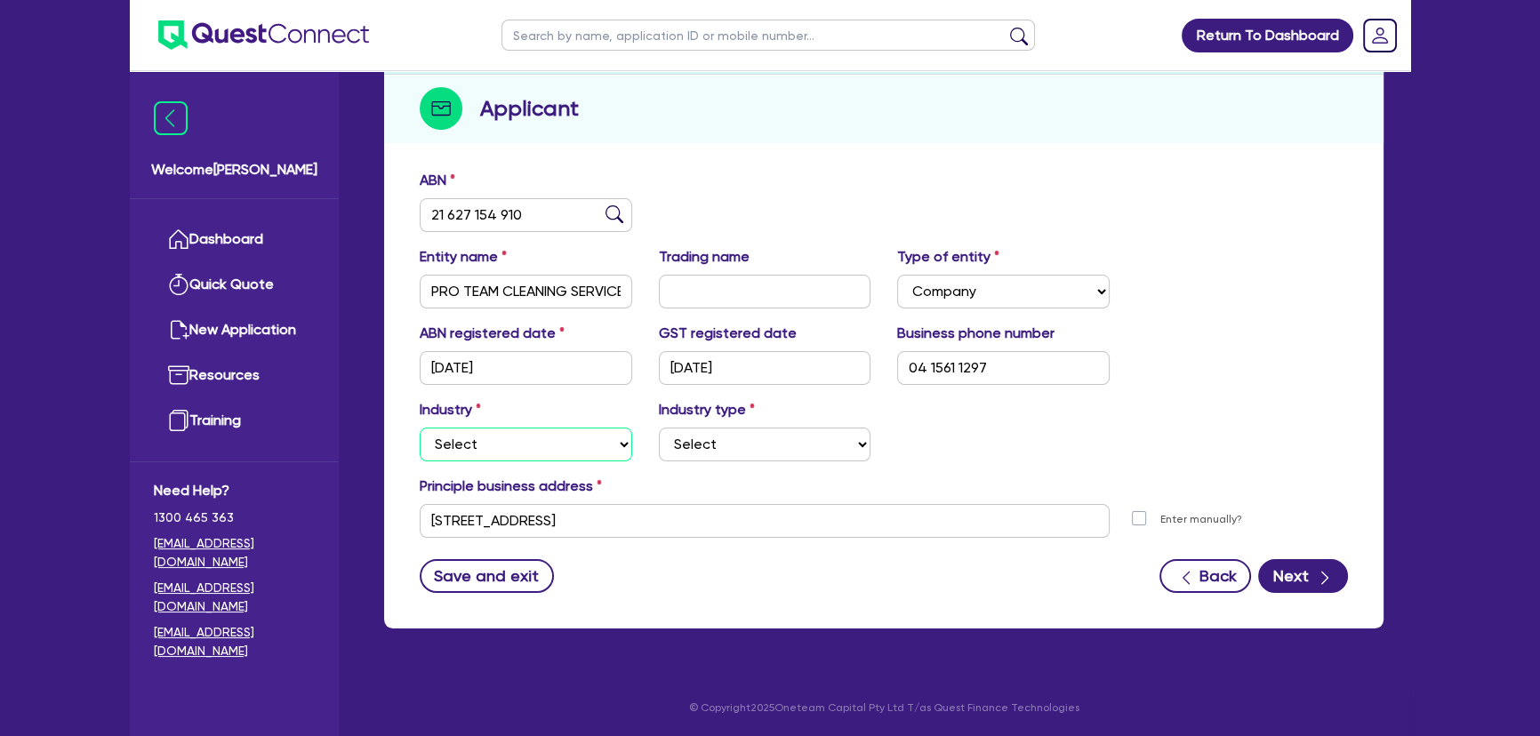
click at [525, 442] on select "Select Accomodation & Food Services Administrative & Support Services Agricultu…" at bounding box center [526, 445] width 213 height 34
click at [420, 428] on select "Select Accomodation & Food Services Administrative & Support Services Agricultu…" at bounding box center [526, 445] width 213 height 34
click at [701, 430] on select "Select Artists Musicians Writers Performers Venue Operators Sports Venue Gyms S…" at bounding box center [765, 445] width 213 height 34
click at [543, 452] on select "Select Accomodation & Food Services Administrative & Support Services Agricultu…" at bounding box center [526, 445] width 213 height 34
click at [420, 428] on select "Select Accomodation & Food Services Administrative & Support Services Agricultu…" at bounding box center [526, 445] width 213 height 34
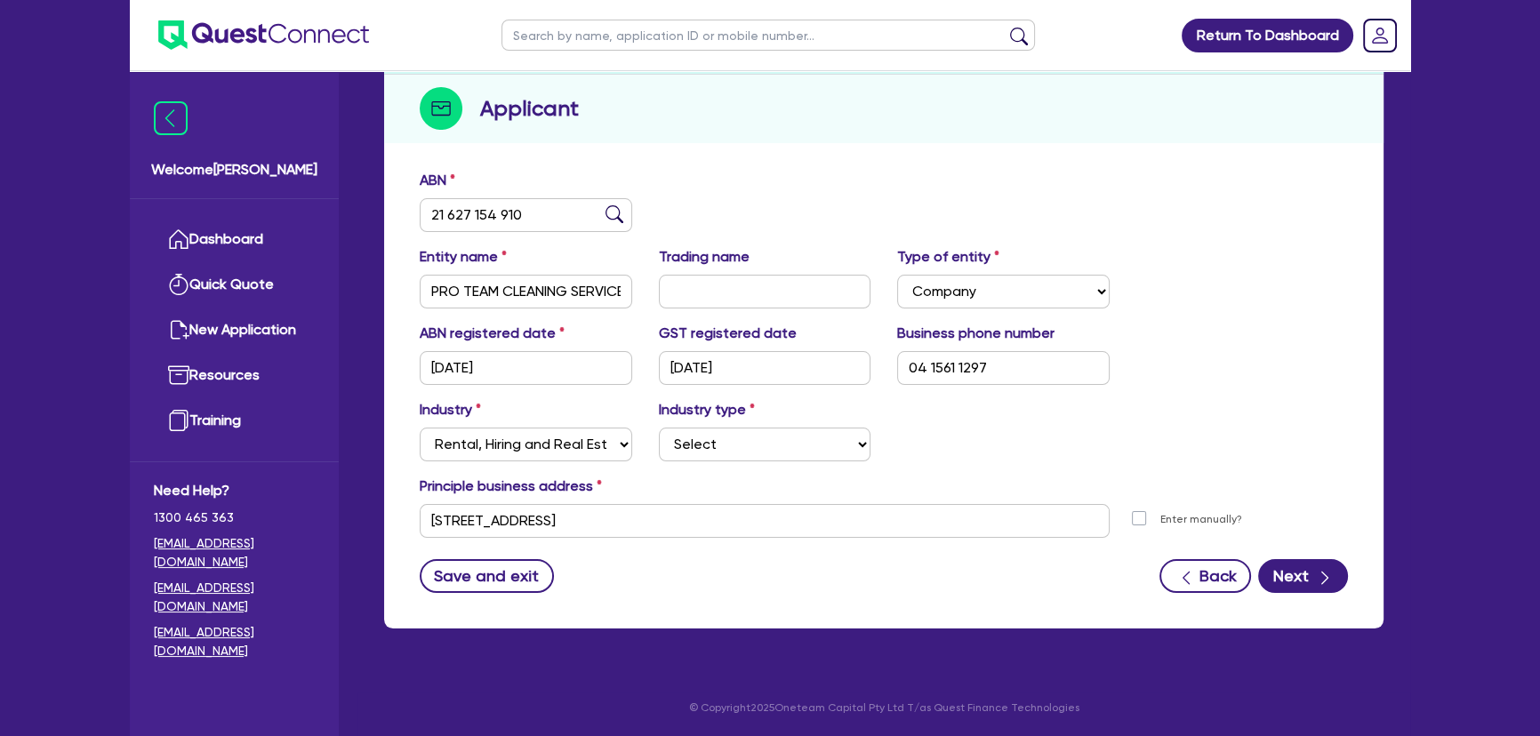
drag, startPoint x: 737, startPoint y: 466, endPoint x: 728, endPoint y: 442, distance: 25.6
click at [737, 465] on div "Industry Select Accomodation & Food Services Administrative & Support Services …" at bounding box center [883, 437] width 955 height 76
click at [728, 442] on select "Select Property operators Real estate services Motor vehicles Transport equipme…" at bounding box center [765, 445] width 213 height 34
click at [538, 454] on select "Select Accomodation & Food Services Administrative & Support Services Agricultu…" at bounding box center [526, 445] width 213 height 34
click at [420, 428] on select "Select Accomodation & Food Services Administrative & Support Services Agricultu…" at bounding box center [526, 445] width 213 height 34
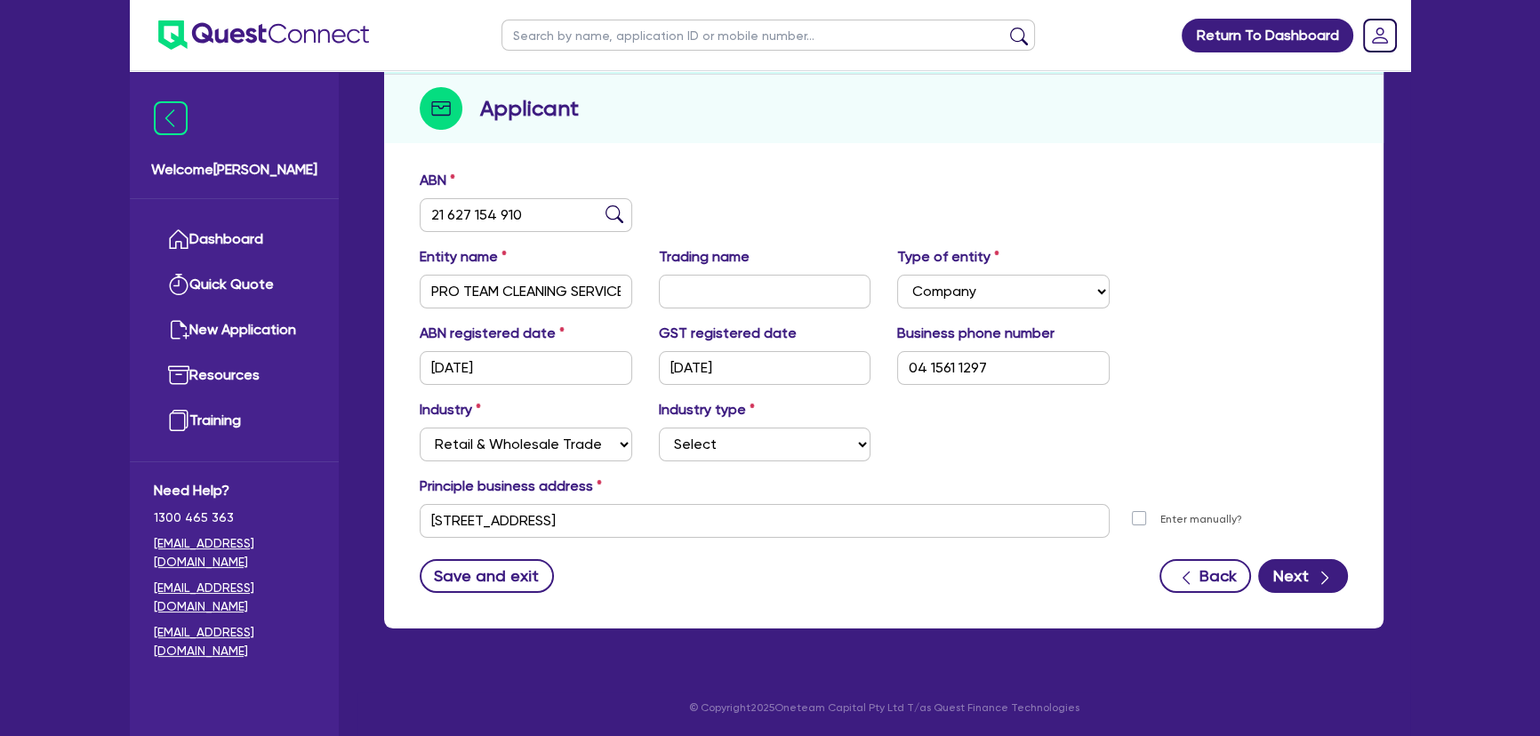
drag, startPoint x: 728, startPoint y: 462, endPoint x: 725, endPoint y: 448, distance: 14.7
click at [728, 462] on div "Industry Select Accomodation & Food Services Administrative & Support Services …" at bounding box center [883, 437] width 955 height 76
click at [725, 448] on select "Select Electrical, Electronic & Whitegoods Floor Coverings, Furniture & Housewa…" at bounding box center [765, 445] width 213 height 34
click at [550, 441] on select "Select Accomodation & Food Services Administrative & Support Services Agricultu…" at bounding box center [526, 445] width 213 height 34
click at [420, 428] on select "Select Accomodation & Food Services Administrative & Support Services Agricultu…" at bounding box center [526, 445] width 213 height 34
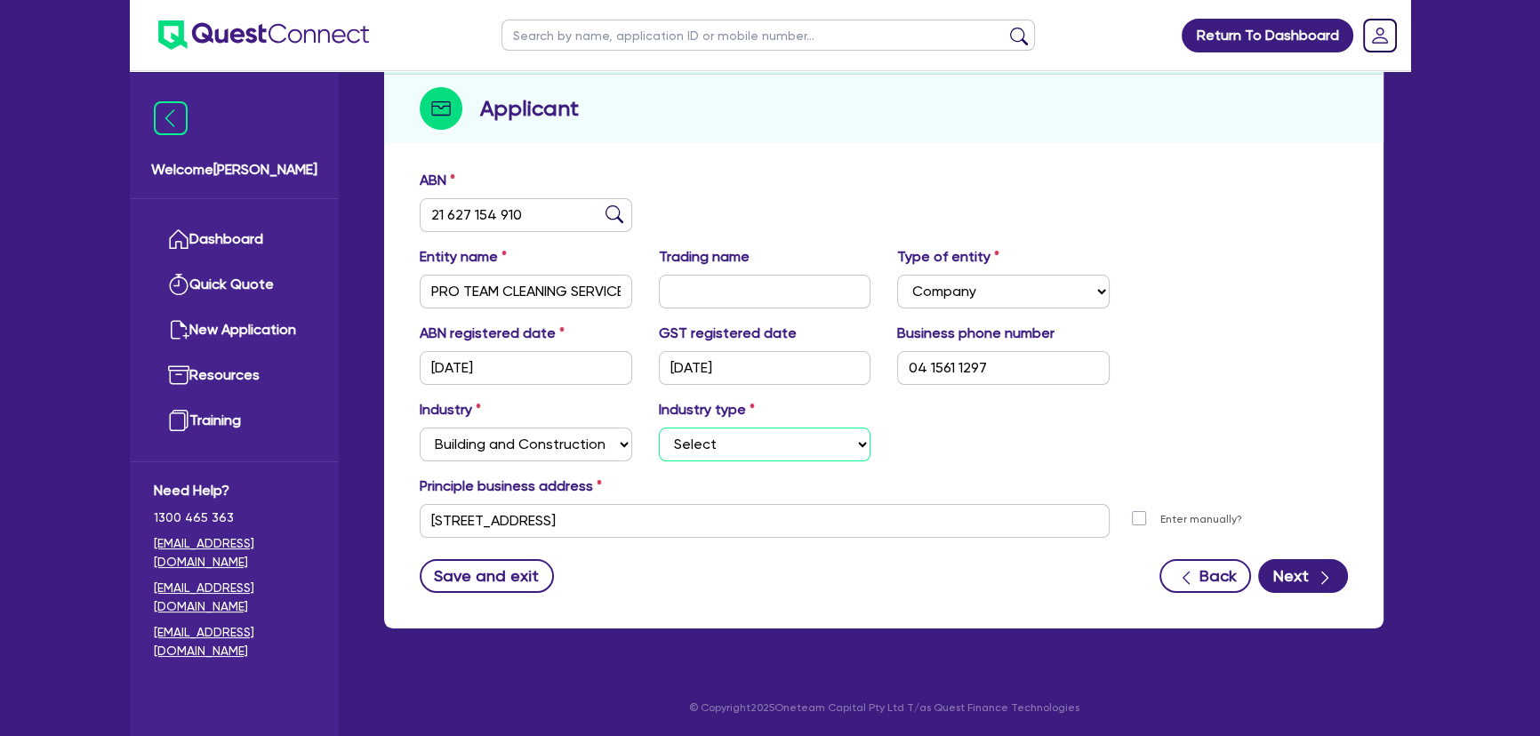
click at [739, 439] on select "Select Trades People Providing Services Direct to Consumers Trades People Provi…" at bounding box center [765, 445] width 213 height 34
click at [543, 469] on div "Industry Select Accomodation & Food Services Administrative & Support Services …" at bounding box center [883, 437] width 955 height 76
click at [541, 456] on select "Select Accomodation & Food Services Administrative & Support Services Agricultu…" at bounding box center [526, 445] width 213 height 34
click at [420, 428] on select "Select Accomodation & Food Services Administrative & Support Services Agricultu…" at bounding box center [526, 445] width 213 height 34
drag, startPoint x: 765, startPoint y: 471, endPoint x: 760, endPoint y: 456, distance: 15.8
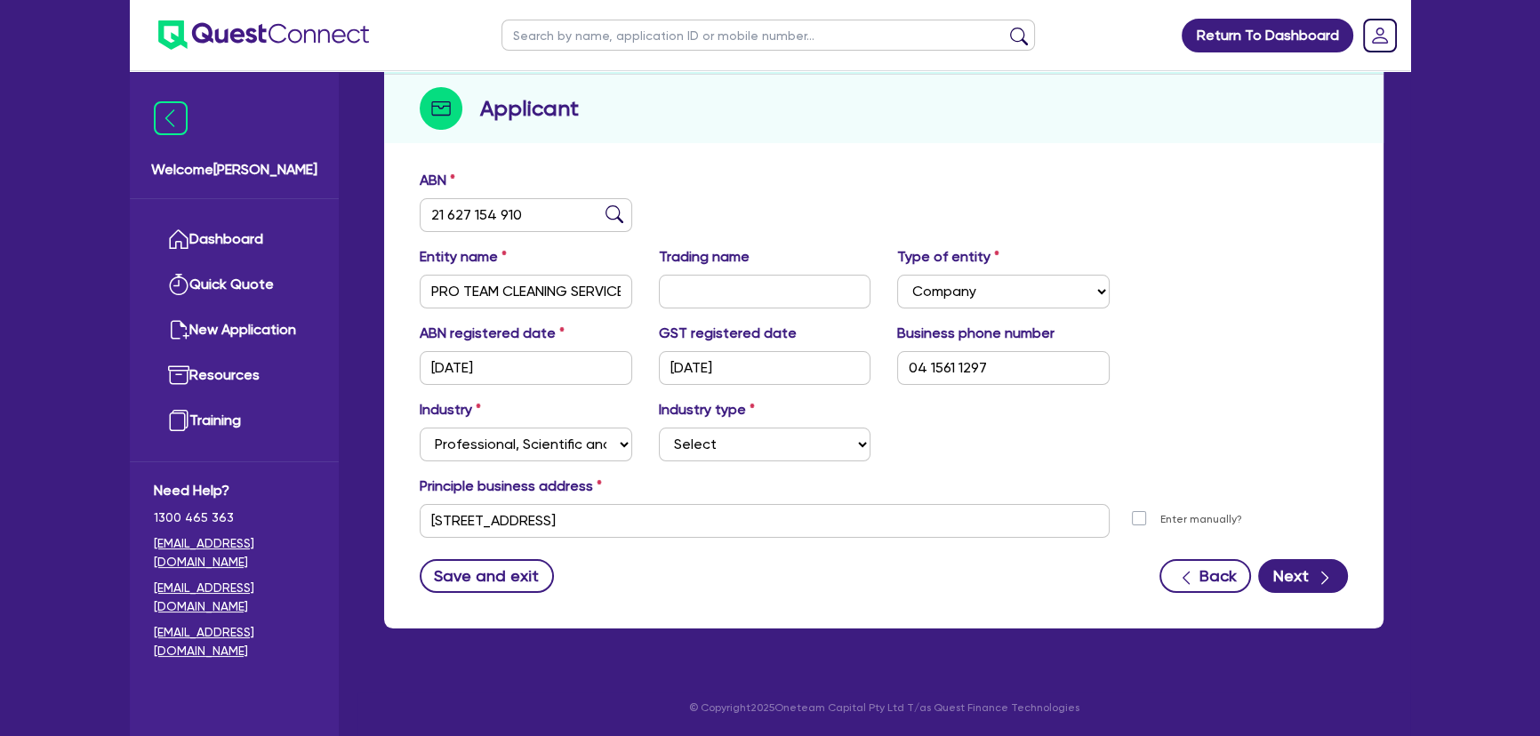
click at [765, 470] on div "Industry Select Accomodation & Food Services Administrative & Support Services …" at bounding box center [883, 437] width 955 height 76
click at [760, 456] on select "Select Scientists Accountants Advertising & Marketing Specialists Lawyers & Sol…" at bounding box center [765, 445] width 213 height 34
click at [567, 453] on select "Select Accomodation & Food Services Administrative & Support Services Agricultu…" at bounding box center [526, 445] width 213 height 34
click at [420, 428] on select "Select Accomodation & Food Services Administrative & Support Services Agricultu…" at bounding box center [526, 445] width 213 height 34
click at [696, 443] on select "Select Newspaper, Magazine, Book and Directory Publishing Software Publishing M…" at bounding box center [765, 445] width 213 height 34
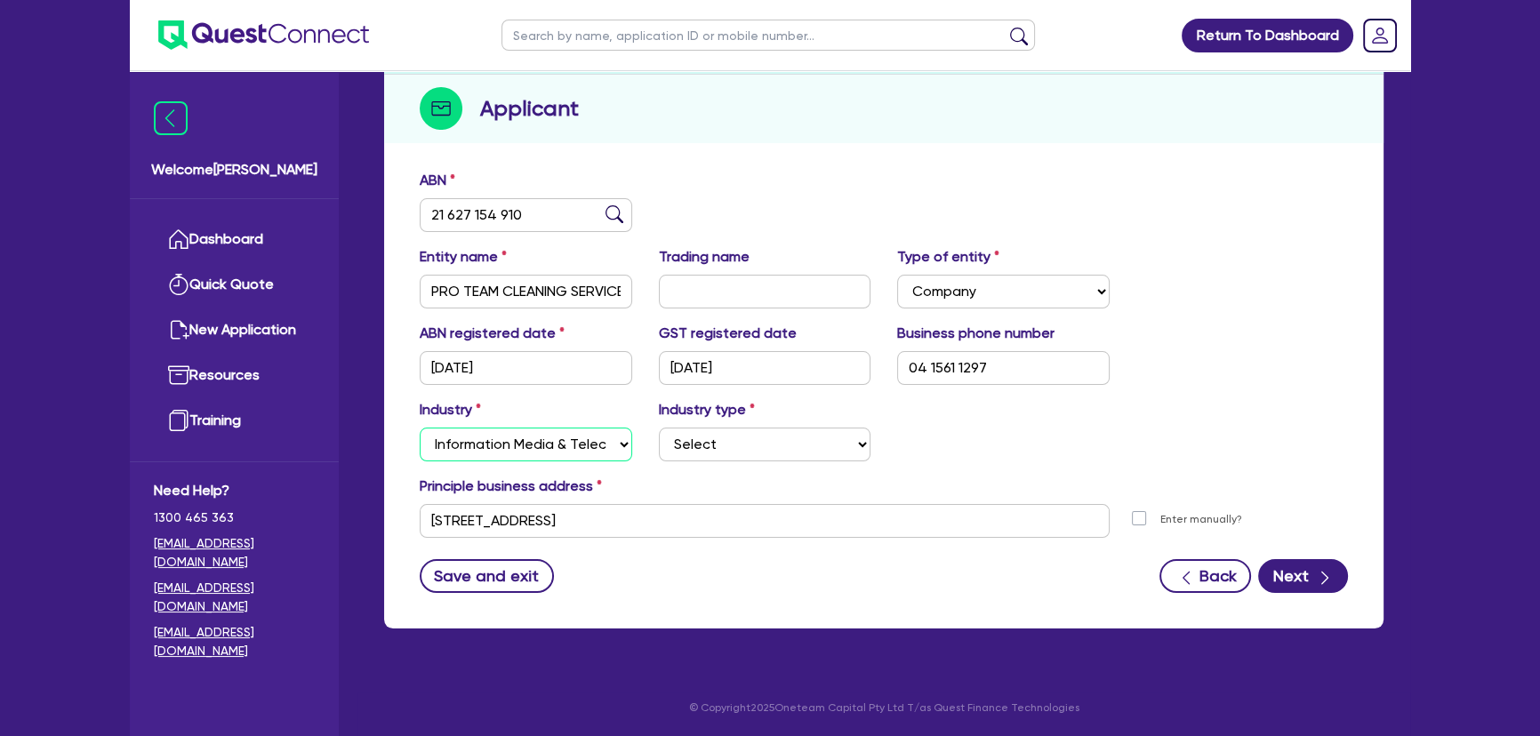
click at [541, 454] on select "Select Accomodation & Food Services Administrative & Support Services Agricultu…" at bounding box center [526, 445] width 213 height 34
click at [420, 428] on select "Select Accomodation & Food Services Administrative & Support Services Agricultu…" at bounding box center [526, 445] width 213 height 34
click at [678, 436] on select "Select Chiropractic, Osteopathic Services Cosmetics Supplies Day Spas, Health R…" at bounding box center [765, 445] width 213 height 34
click at [551, 460] on select "Select Accomodation & Food Services Administrative & Support Services Agricultu…" at bounding box center [526, 445] width 213 height 34
select select "BUILDING_CONSTRUCTION"
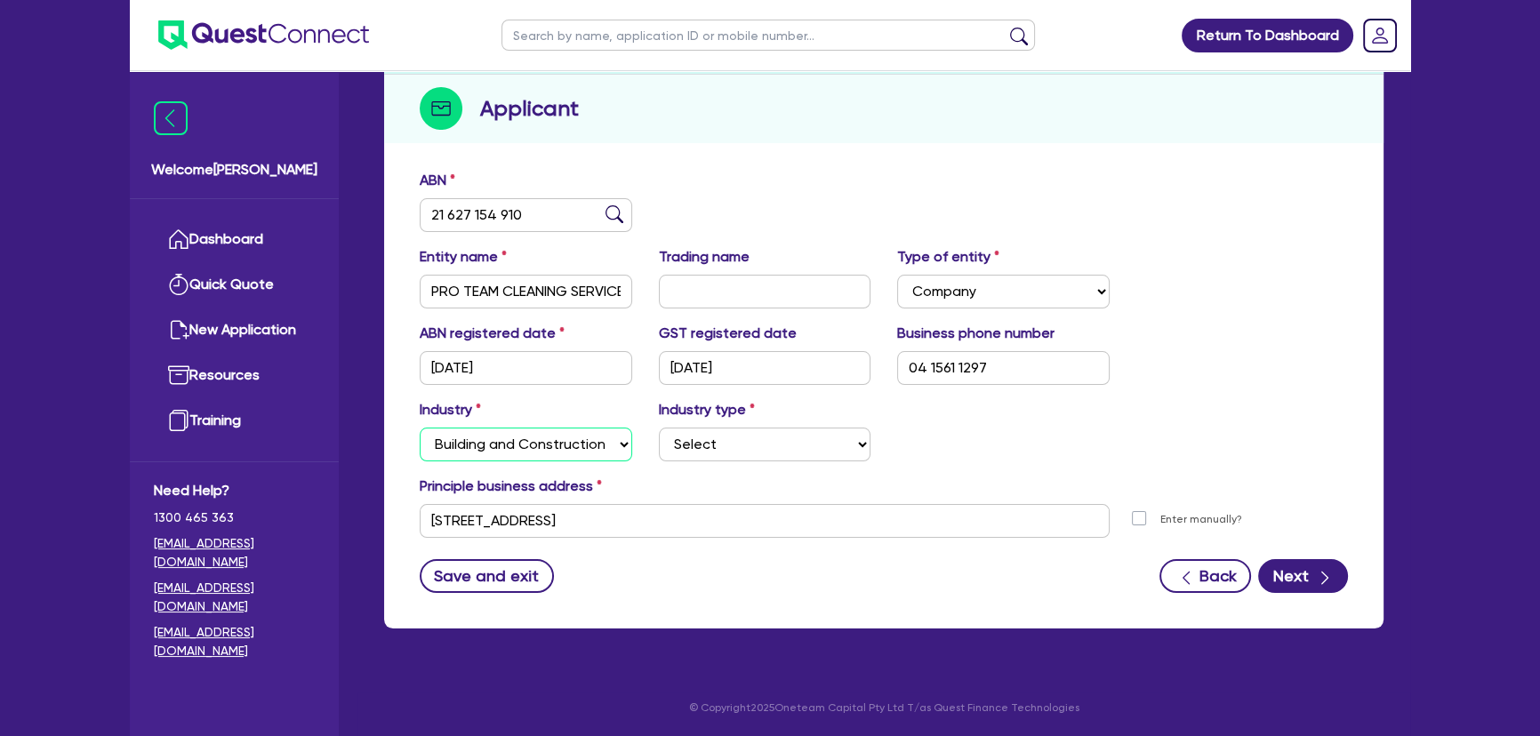
click at [420, 428] on select "Select Accomodation & Food Services Administrative & Support Services Agricultu…" at bounding box center [526, 445] width 213 height 34
click at [677, 439] on select "Select Trades People Providing Services Direct to Consumers Trades People Provi…" at bounding box center [765, 445] width 213 height 34
select select "TRADES_SERVICES_CONSUMERS"
click at [659, 428] on select "Select Trades People Providing Services Direct to Consumers Trades People Provi…" at bounding box center [765, 445] width 213 height 34
click at [987, 486] on div "Principle business address" at bounding box center [883, 490] width 955 height 28
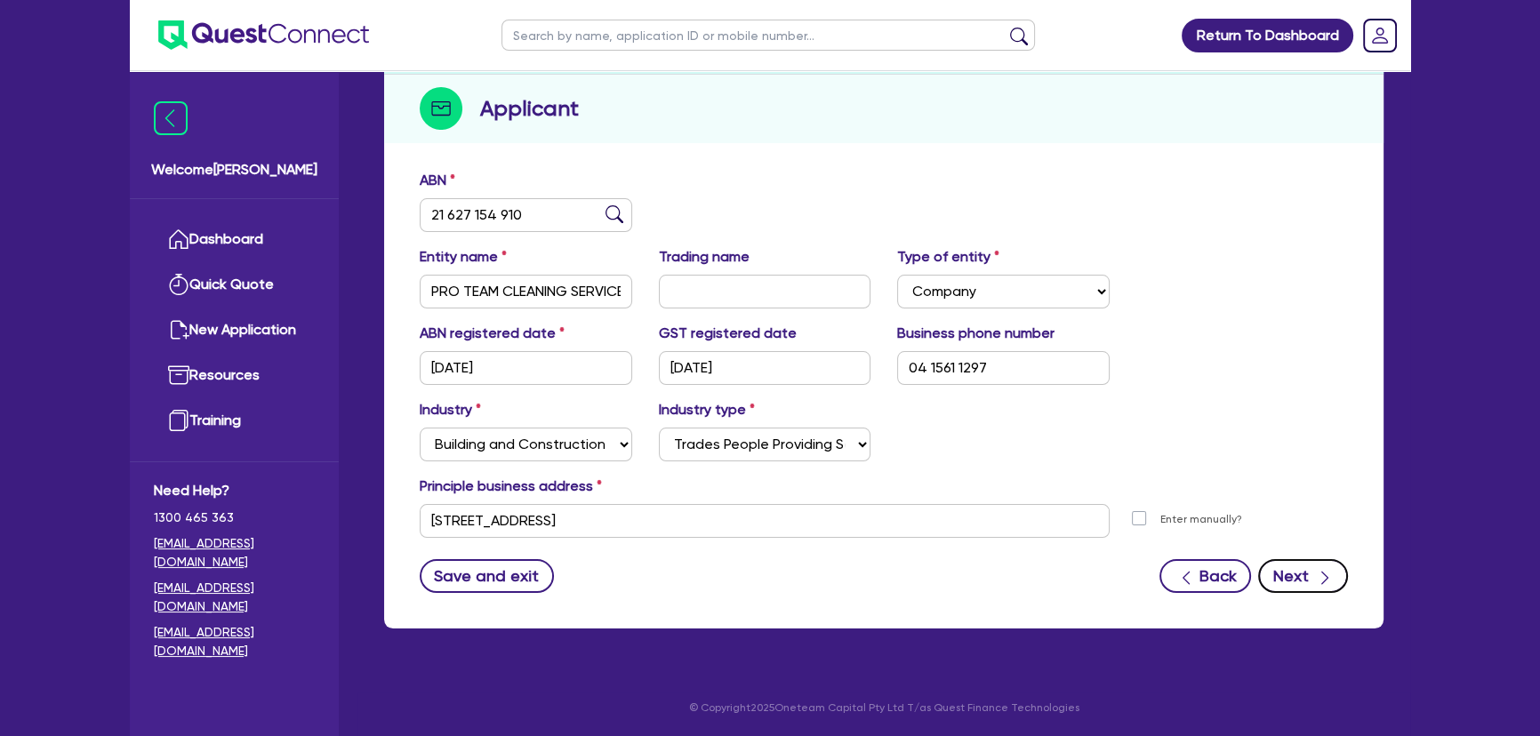
click at [1281, 579] on button "Next" at bounding box center [1303, 576] width 90 height 34
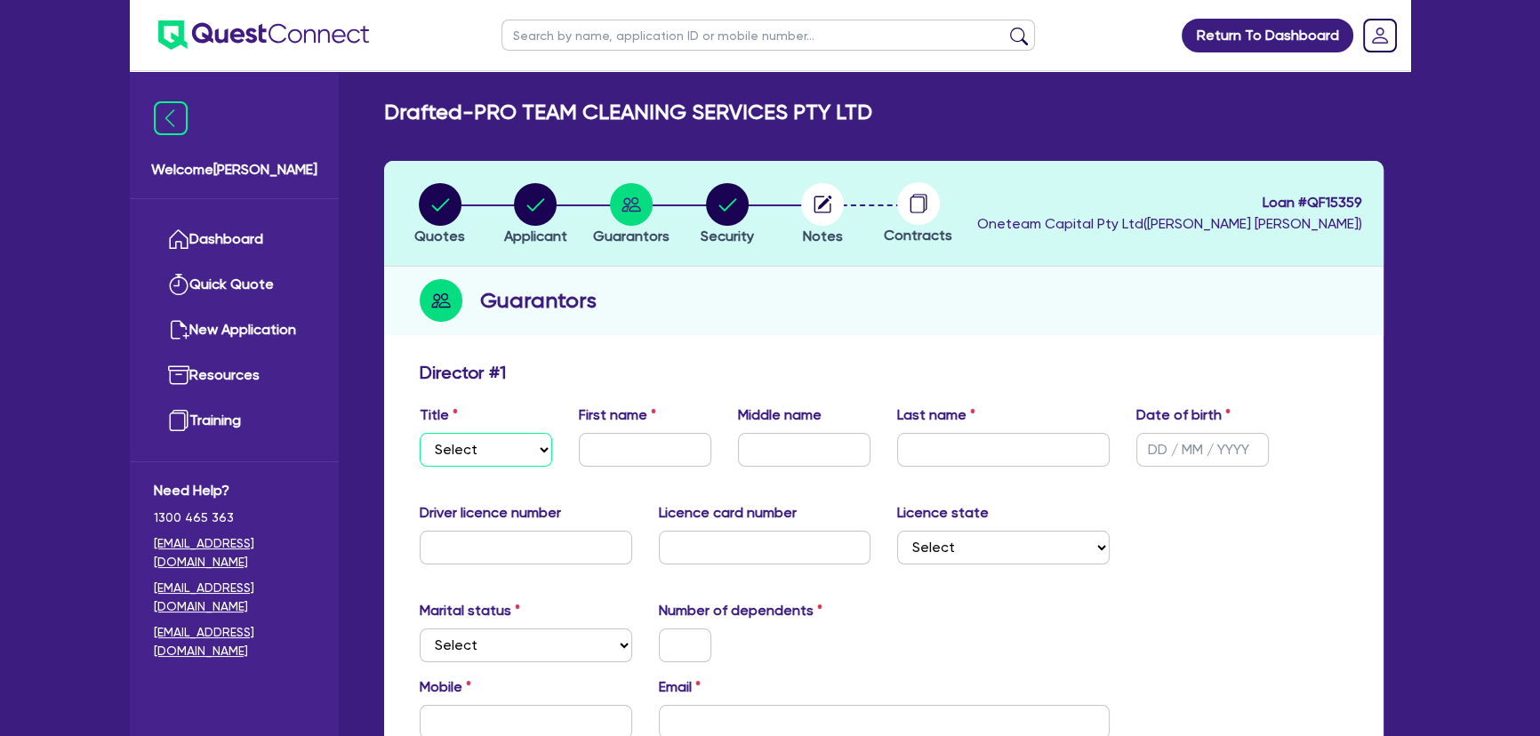
click at [505, 436] on select "Select Mr Mrs Ms Miss Dr" at bounding box center [486, 450] width 133 height 34
select select "MRS"
click at [420, 433] on select "Select Mr Mrs Ms Miss Dr" at bounding box center [486, 450] width 133 height 34
click at [596, 457] on input "text" at bounding box center [645, 450] width 133 height 34
click at [601, 457] on input "text" at bounding box center [645, 450] width 133 height 34
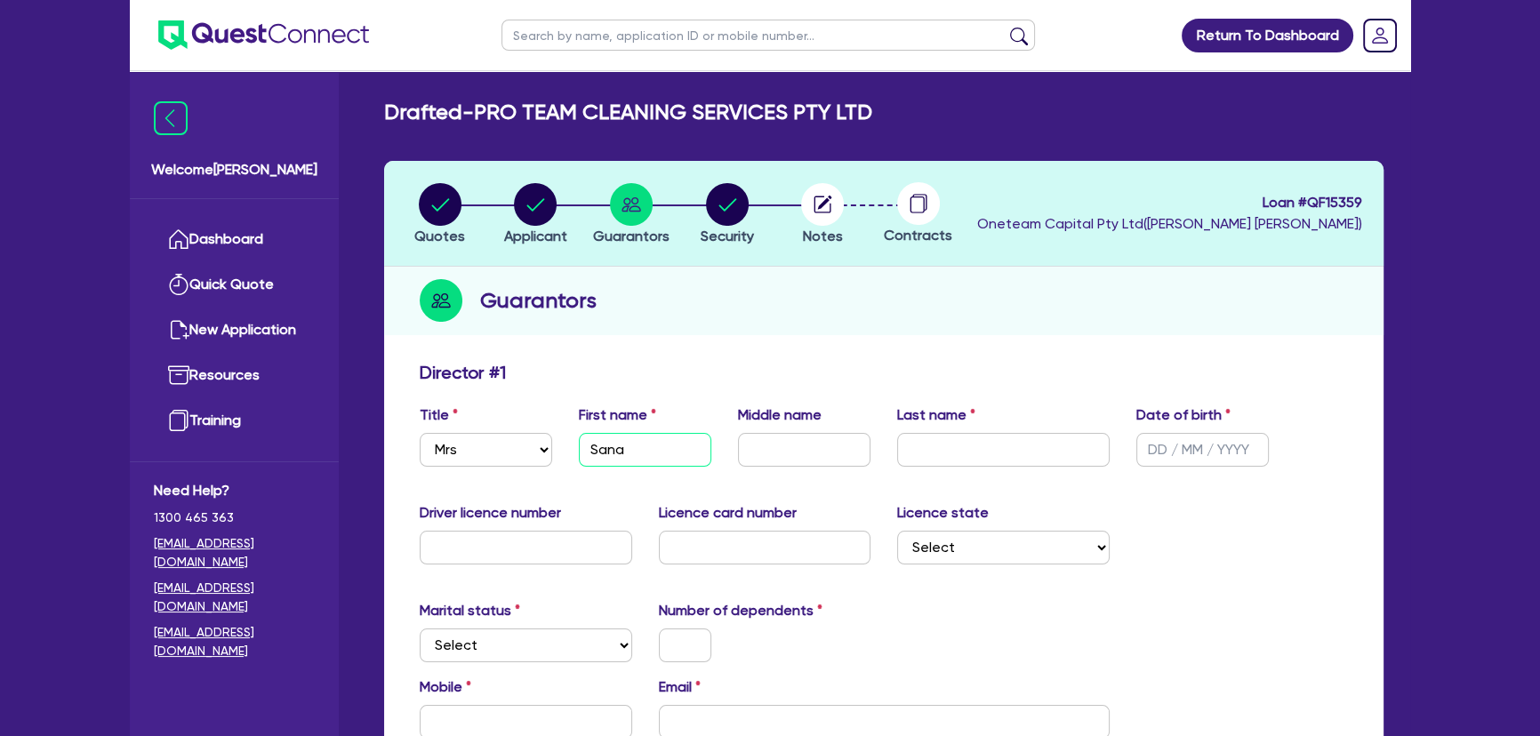
type input "Sana"
click at [953, 453] on input "text" at bounding box center [1003, 450] width 213 height 34
type input "Saoudi"
click at [1154, 441] on input "text" at bounding box center [1203, 450] width 133 height 34
drag, startPoint x: 1229, startPoint y: 445, endPoint x: 1124, endPoint y: 449, distance: 105.0
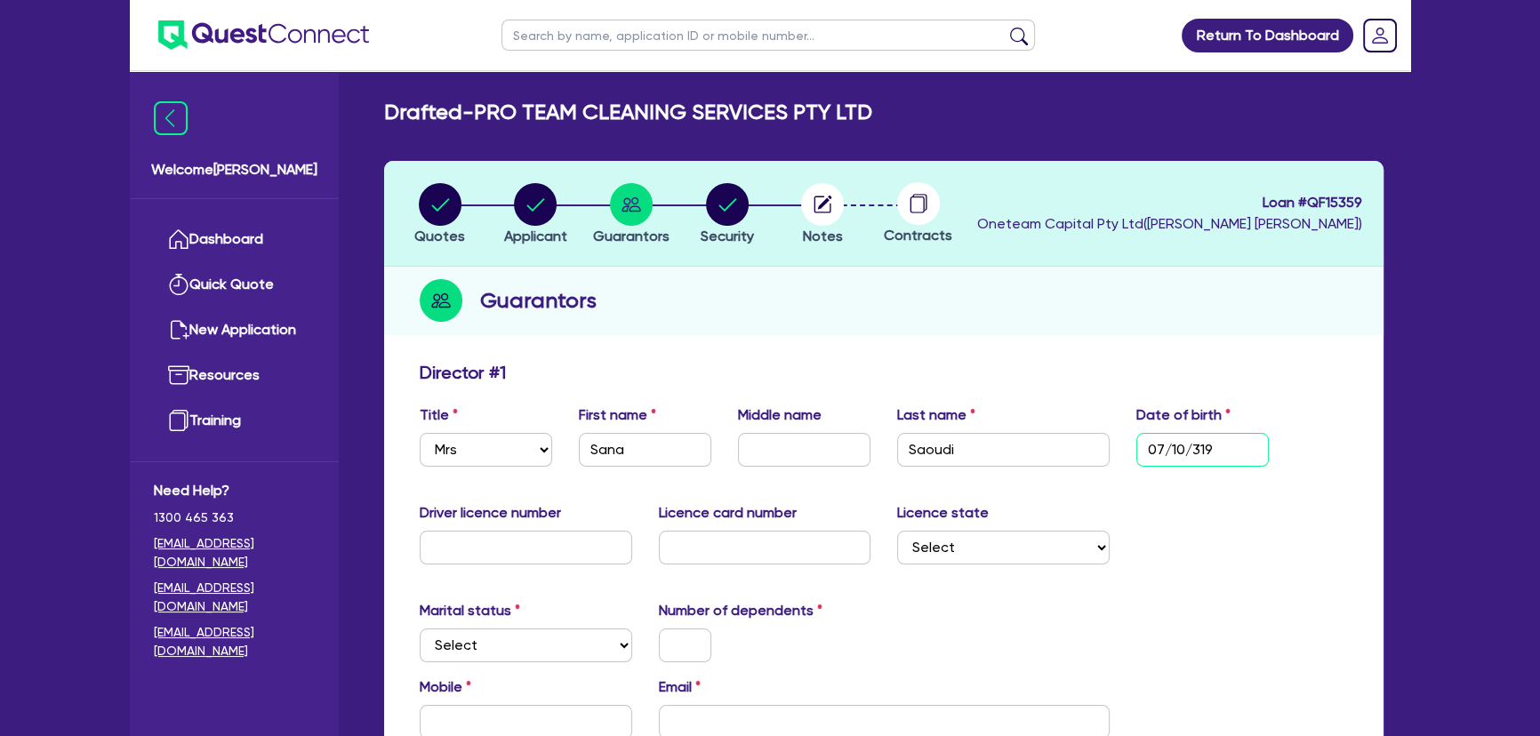
click at [1124, 449] on div "Date of birth 07/10/319" at bounding box center [1202, 436] width 159 height 62
type input "15/03/1989"
click at [534, 539] on input "text" at bounding box center [526, 548] width 213 height 34
type input "21501329"
click at [685, 537] on input "text" at bounding box center [765, 548] width 213 height 34
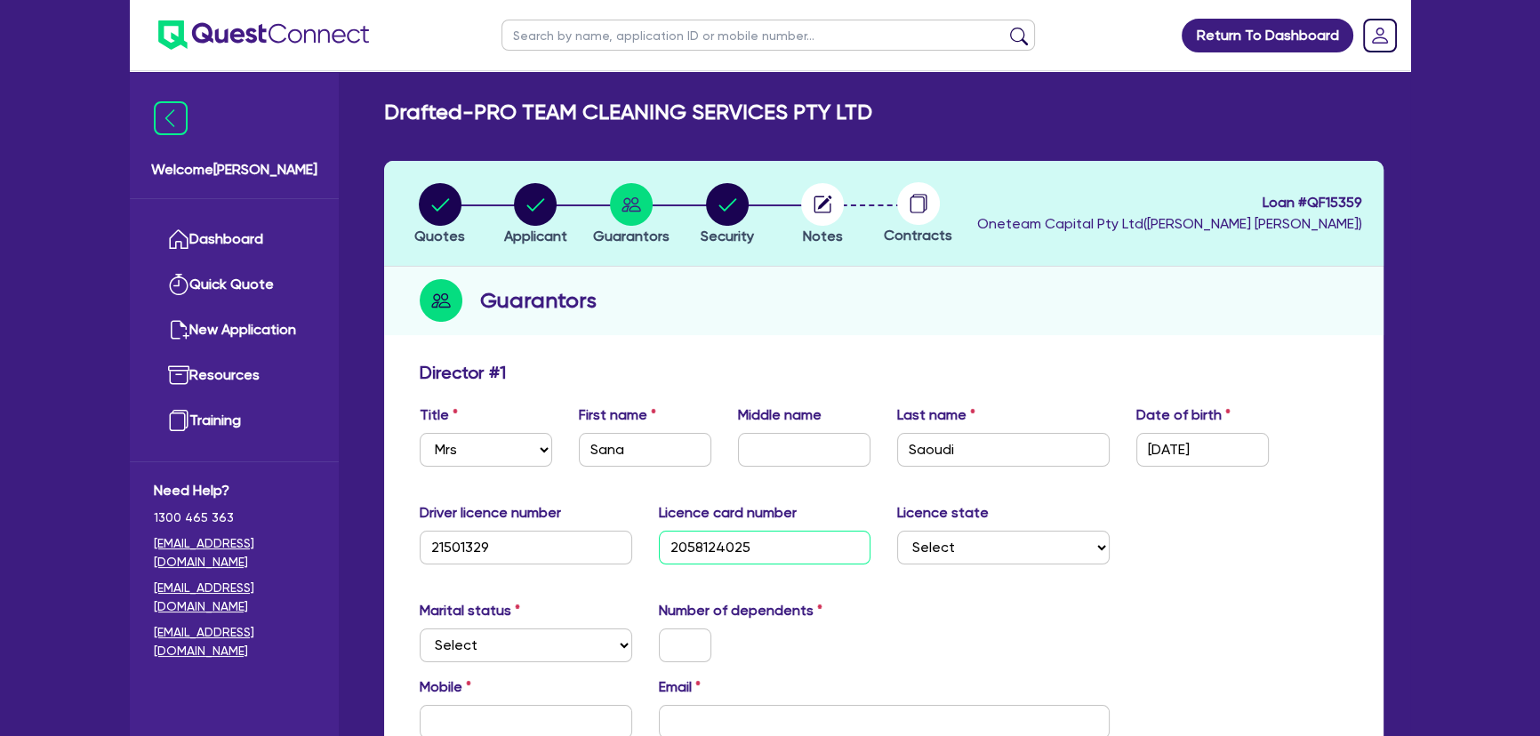
type input "2058124025"
click at [932, 567] on div "Driver licence number 21501329 Licence card number 2058124025 Licence state Sel…" at bounding box center [883, 540] width 955 height 76
click at [934, 559] on select "Select NSW VIC QLD TAS ACT SA NT WA" at bounding box center [1003, 548] width 213 height 34
select select "NSW"
click at [897, 531] on select "Select NSW VIC QLD TAS ACT SA NT WA" at bounding box center [1003, 548] width 213 height 34
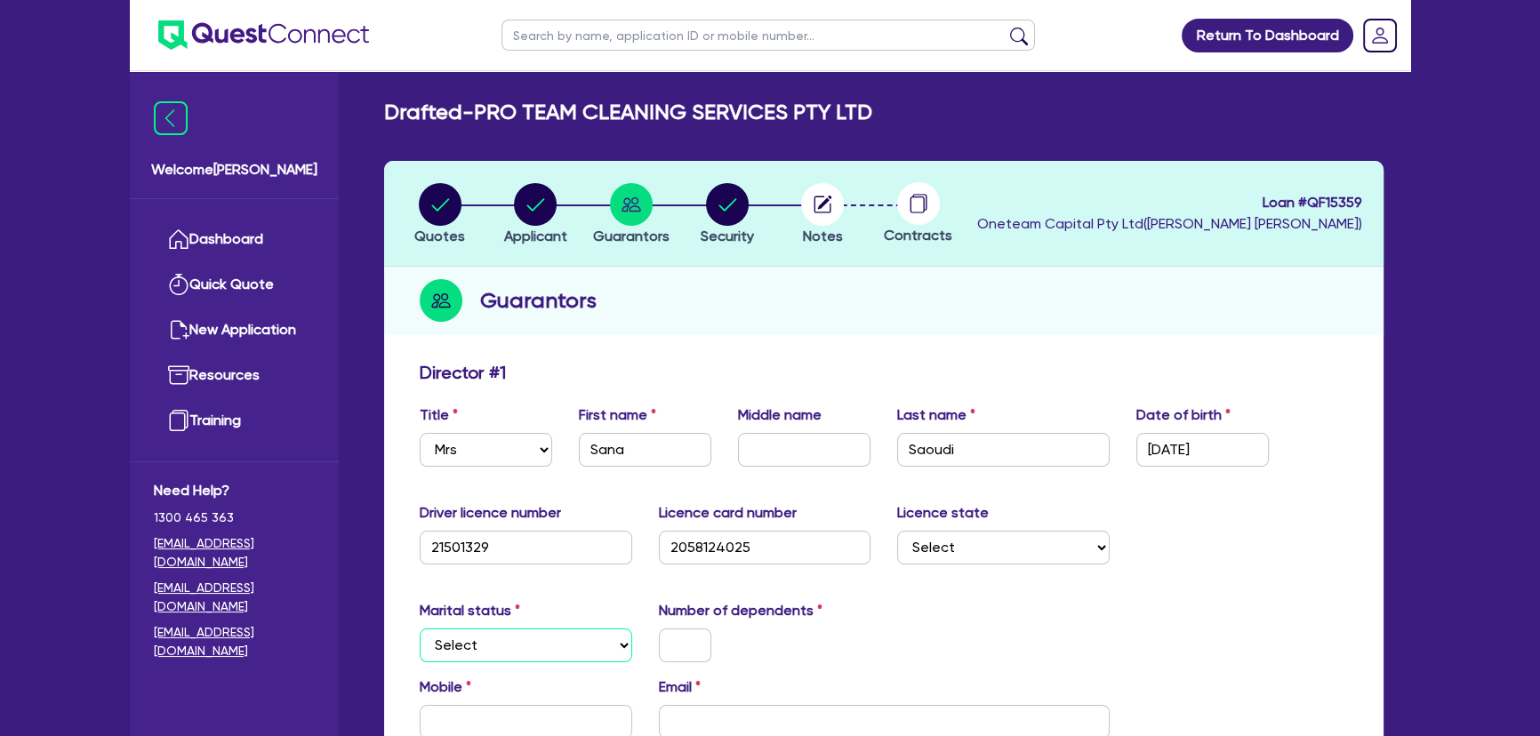
click at [540, 631] on select "Select Single Married De Facto / Partner" at bounding box center [526, 646] width 213 height 34
click at [420, 629] on select "Select Single Married De Facto / Partner" at bounding box center [526, 646] width 213 height 34
click at [685, 640] on input "text" at bounding box center [685, 646] width 52 height 34
click at [516, 661] on select "Select Single Married De Facto / Partner" at bounding box center [526, 646] width 213 height 34
select select "DE_FACTO"
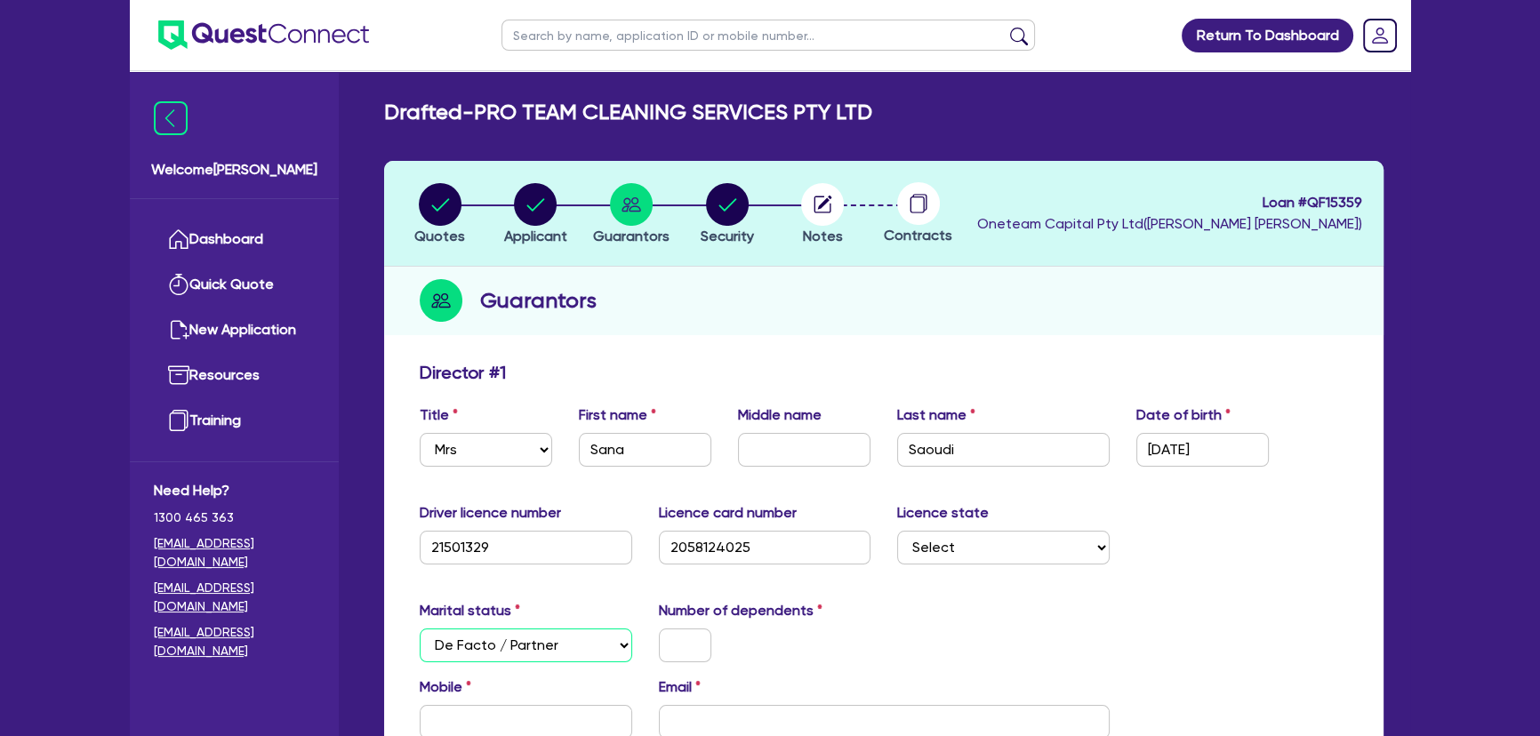
click at [420, 629] on select "Select Single Married De Facto / Partner" at bounding box center [526, 646] width 213 height 34
click at [687, 651] on input "text" at bounding box center [685, 646] width 52 height 34
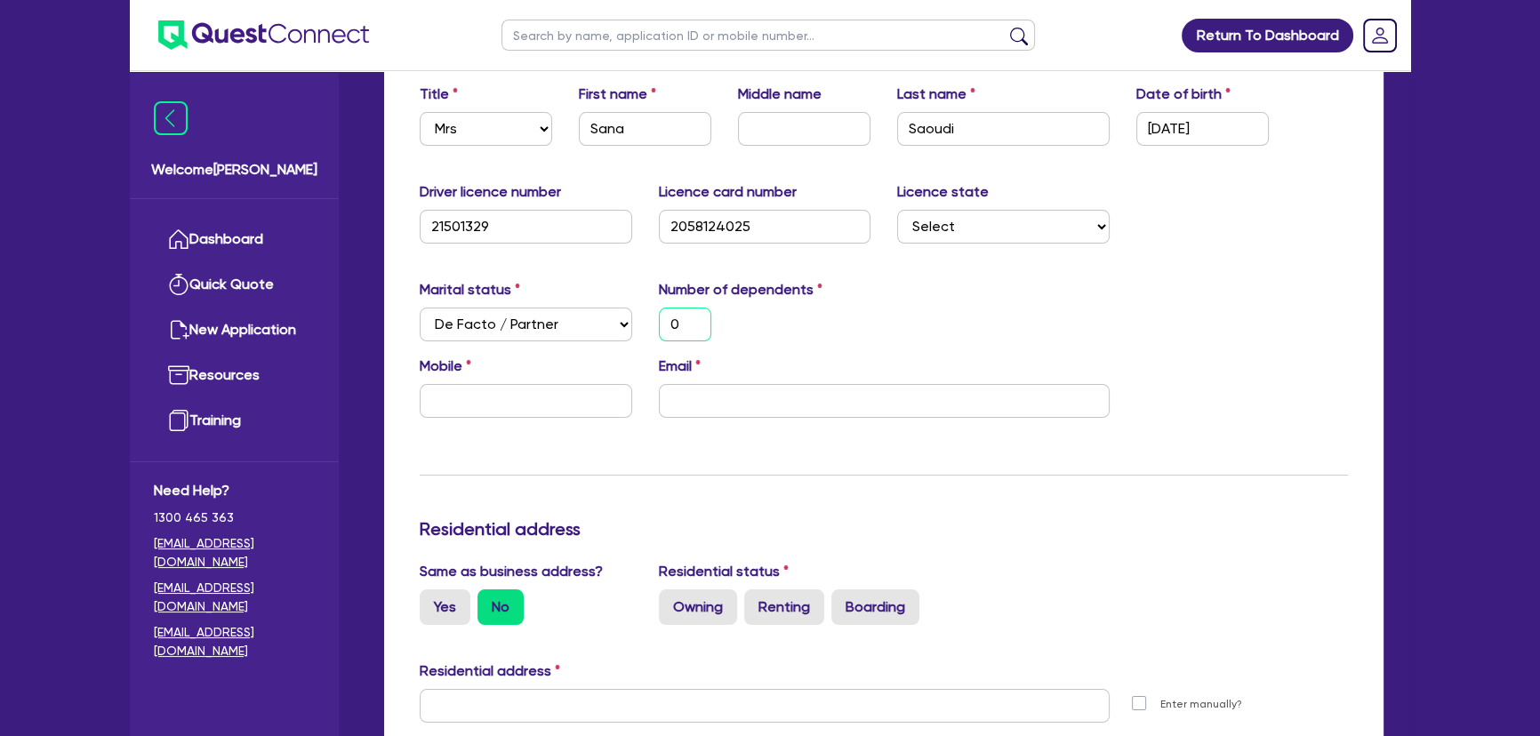
scroll to position [323, 0]
click at [525, 411] on input "text" at bounding box center [526, 399] width 213 height 34
type input "0"
paste input "415 611 297"
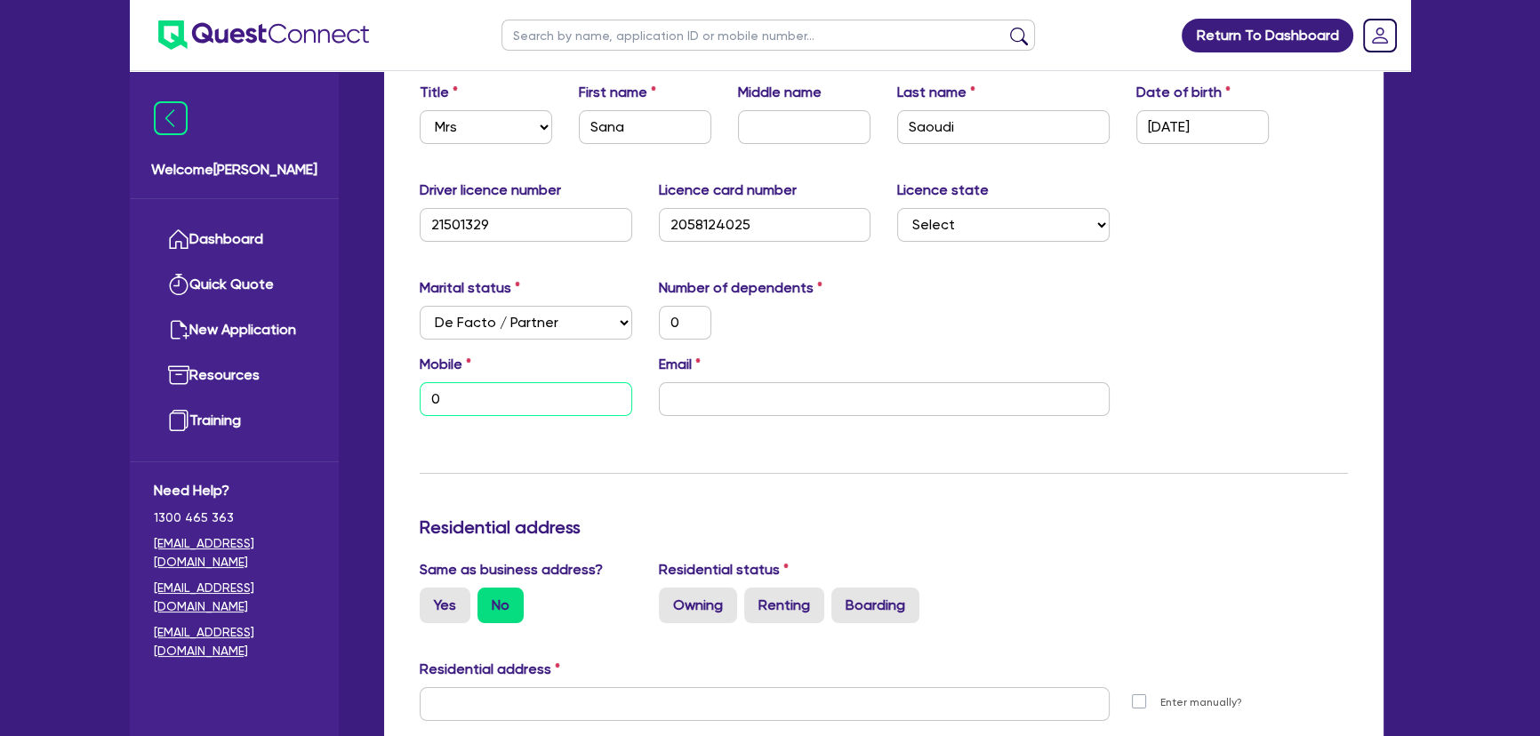
type input "0"
type input "0415 611 297"
click at [794, 385] on input "email" at bounding box center [884, 399] width 451 height 34
click at [723, 419] on div "Mobile 0415 611 297 Email" at bounding box center [883, 392] width 955 height 76
click at [722, 401] on input "email" at bounding box center [884, 399] width 451 height 34
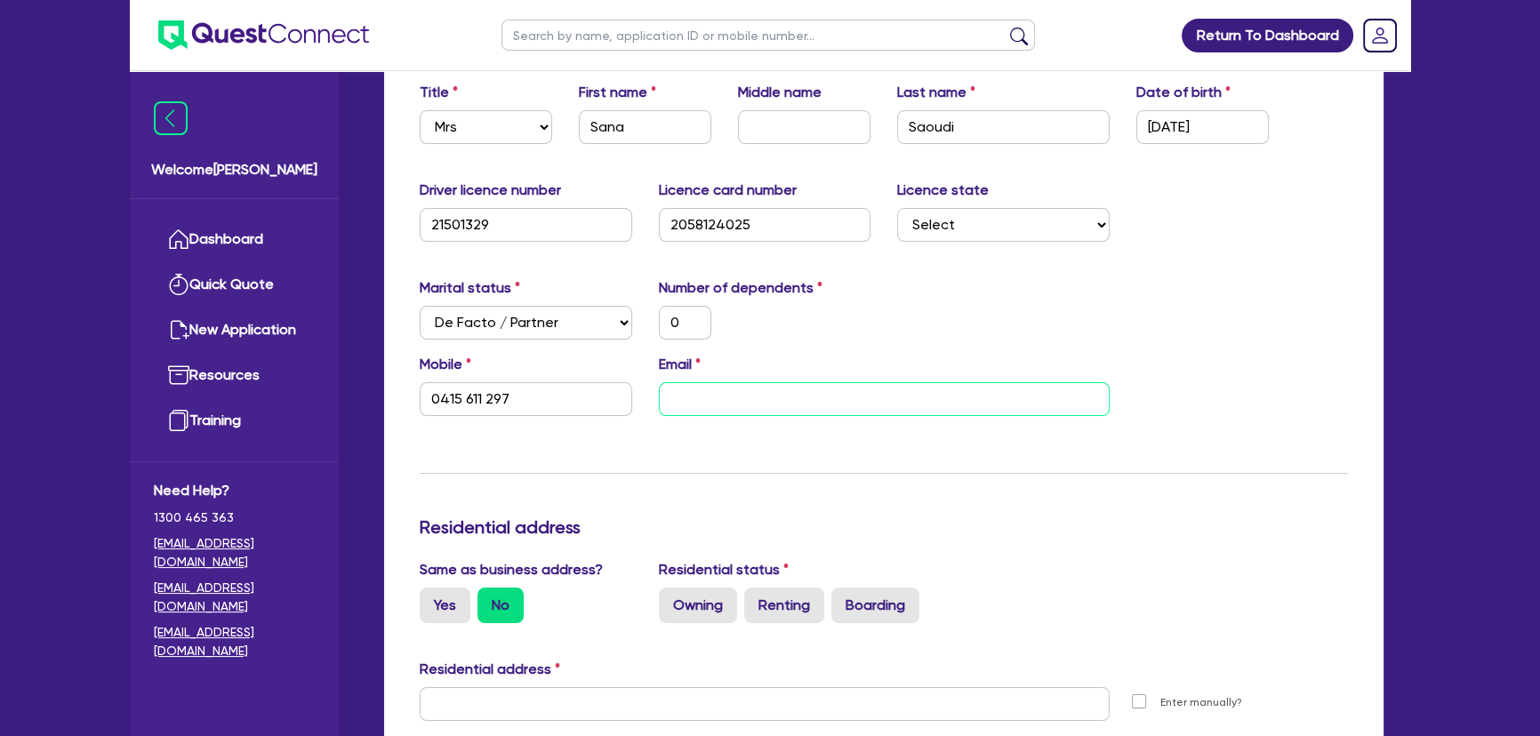
paste input "sanasaoudi89@gmail.com"
type input "0"
type input "0415 611 297"
type input "sanasaoudi89@gmail.com"
click at [942, 493] on div "Update residential status for Director #1 Boarding is only acceptable when the …" at bounding box center [884, 696] width 928 height 1315
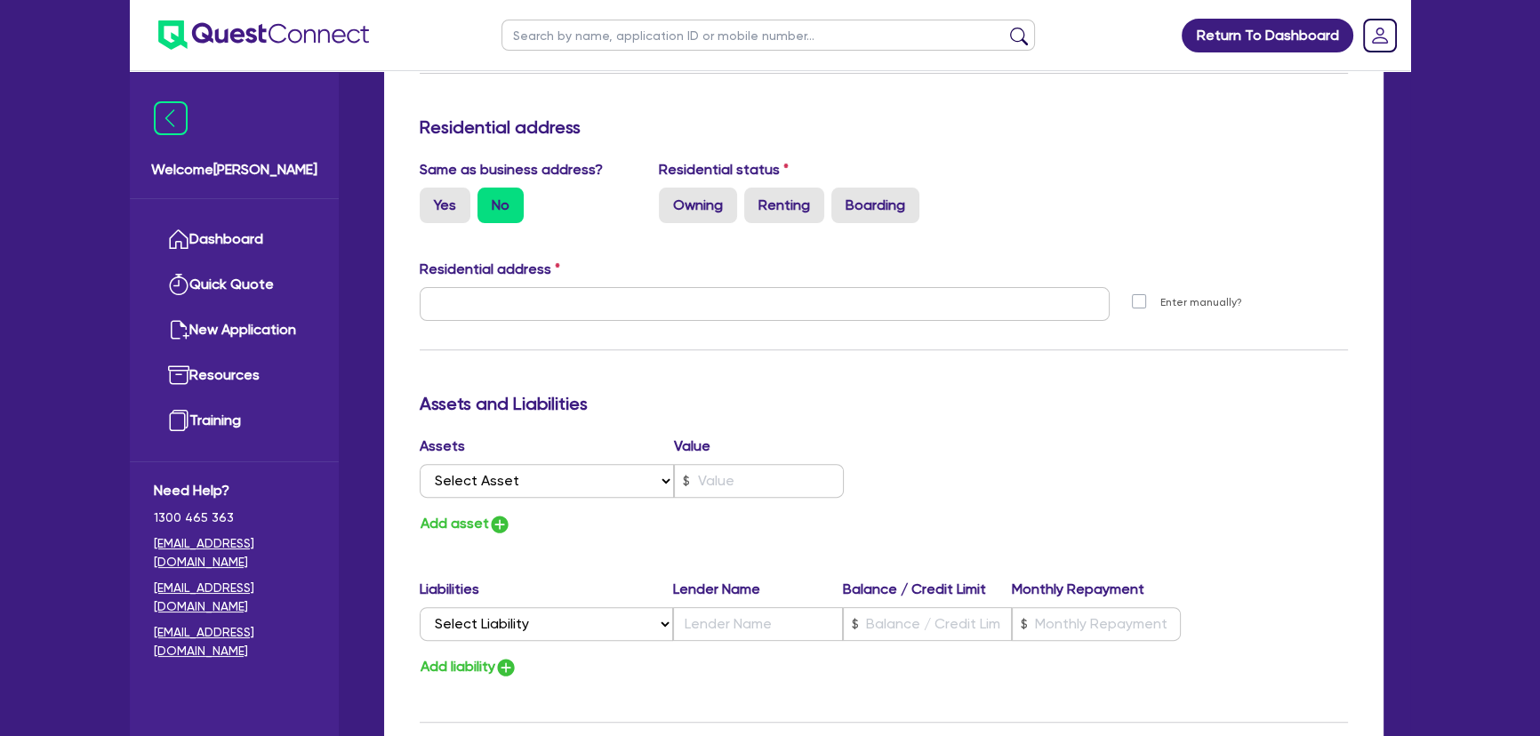
scroll to position [647, 0]
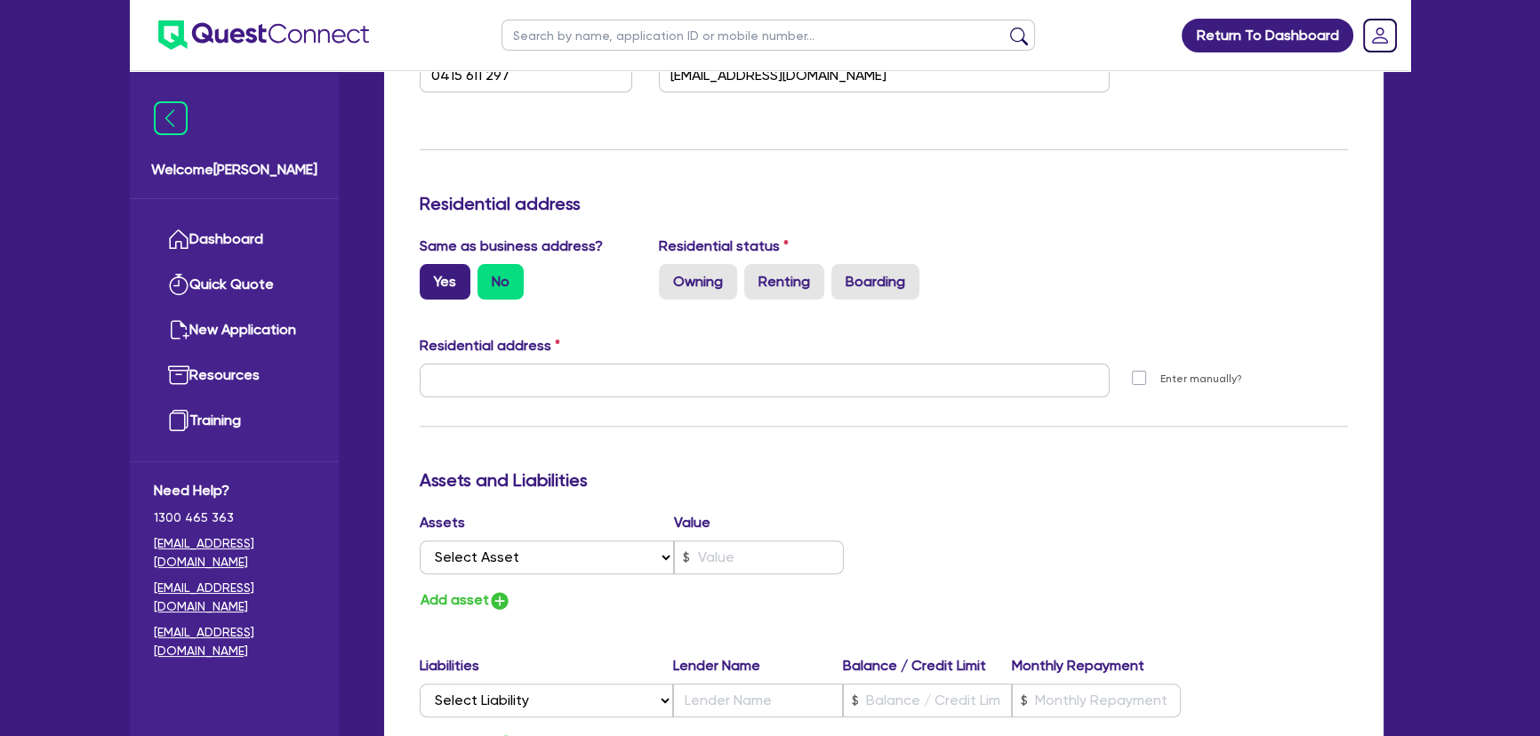
click at [454, 272] on label "Yes" at bounding box center [445, 282] width 51 height 36
click at [431, 272] on input "Yes" at bounding box center [426, 270] width 12 height 12
radio input "true"
type input "0"
type input "0415 611 297"
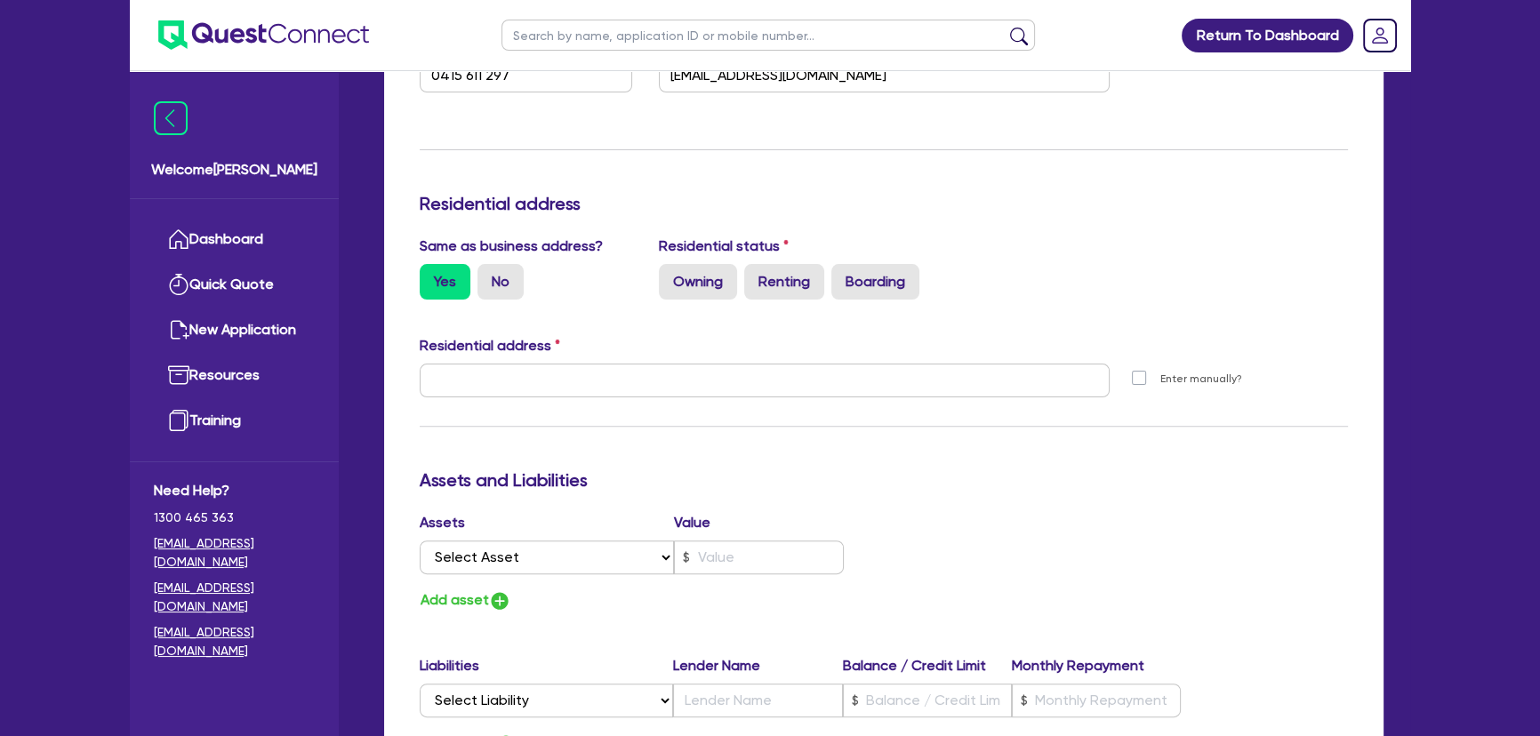
type input "11 Mount Auburn Rd Berala NSW 2141"
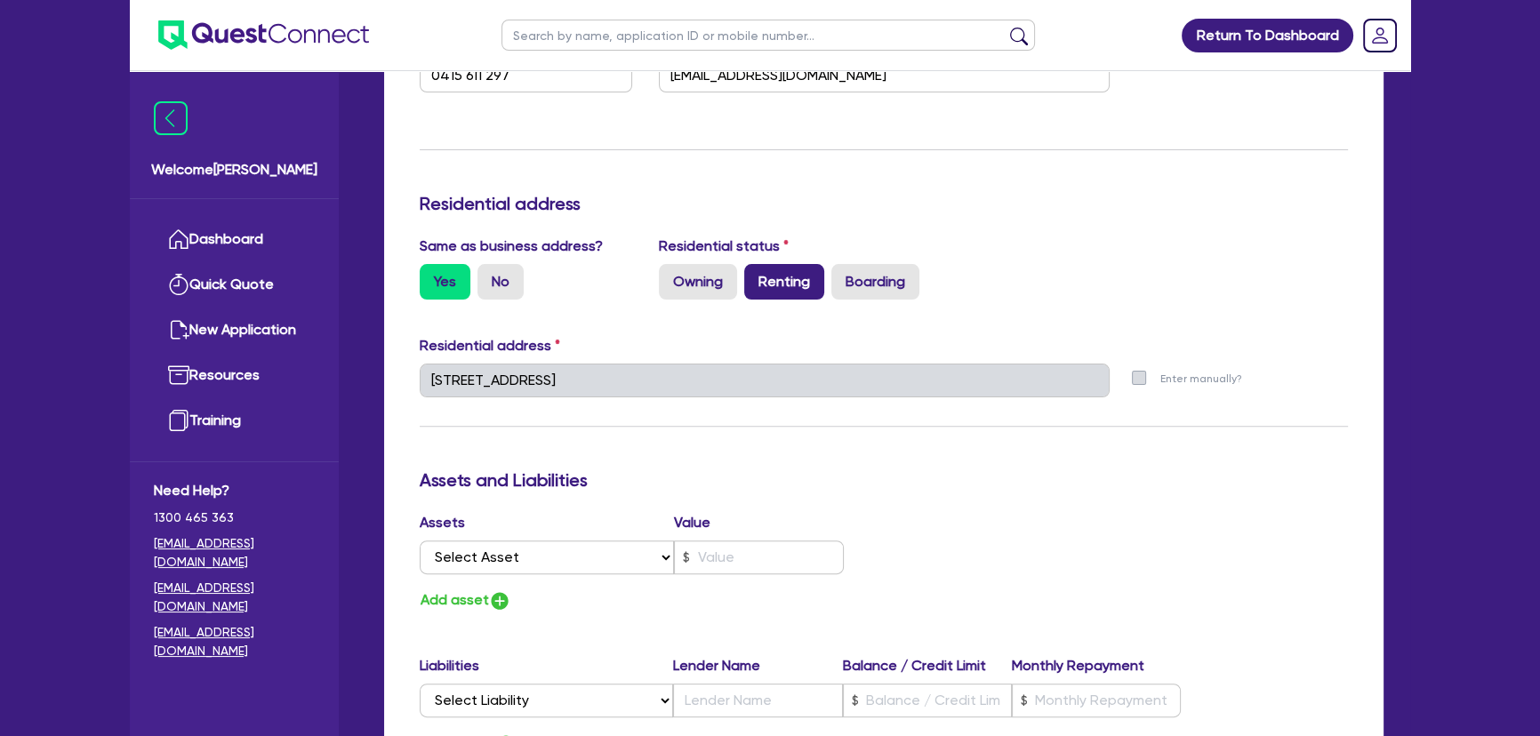
drag, startPoint x: 787, startPoint y: 284, endPoint x: 785, endPoint y: 297, distance: 13.5
click at [786, 286] on label "Renting" at bounding box center [784, 282] width 80 height 36
click at [756, 276] on input "Renting" at bounding box center [750, 270] width 12 height 12
radio input "true"
type input "0"
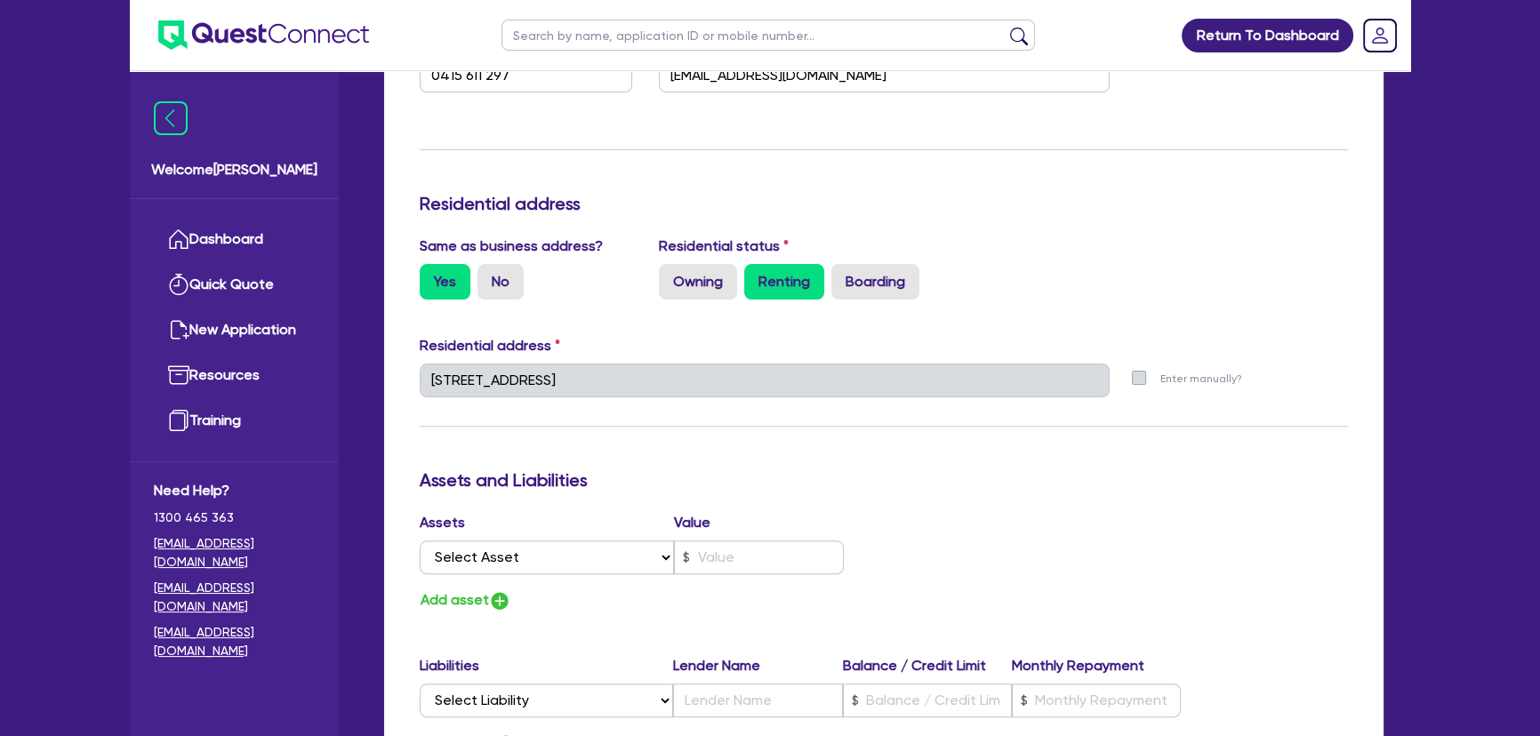
type input "0415 611 297"
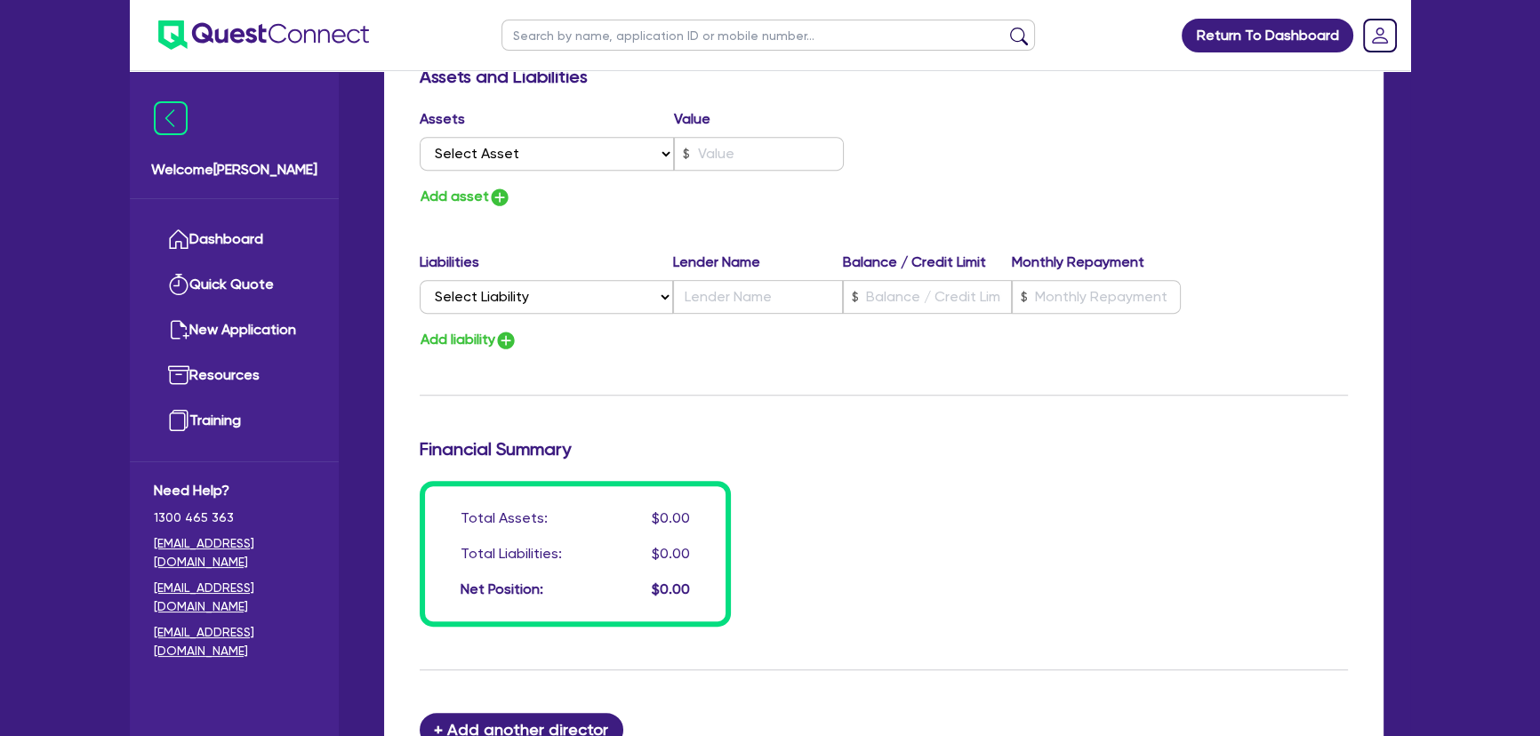
scroll to position [1322, 0]
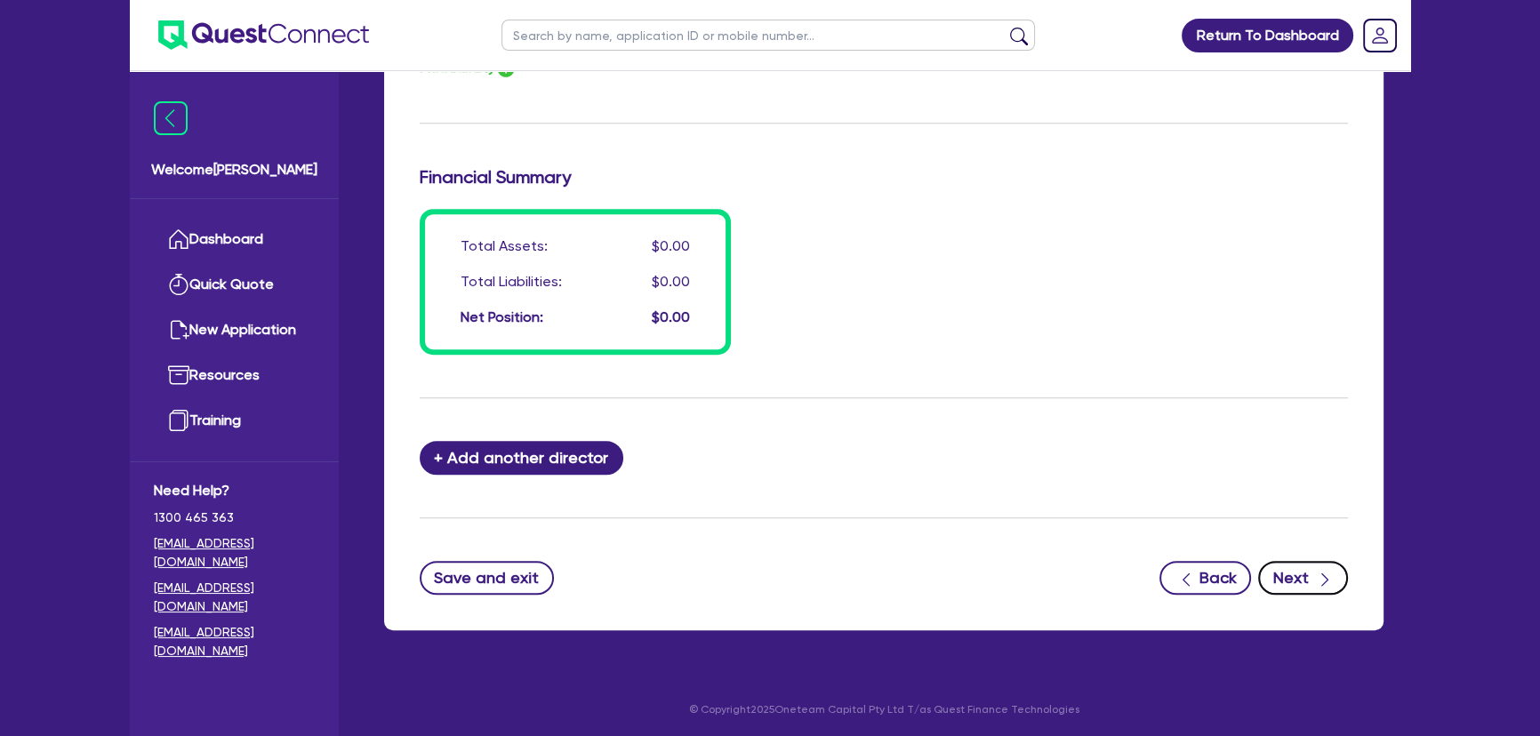
click at [1306, 576] on button "Next" at bounding box center [1303, 578] width 90 height 34
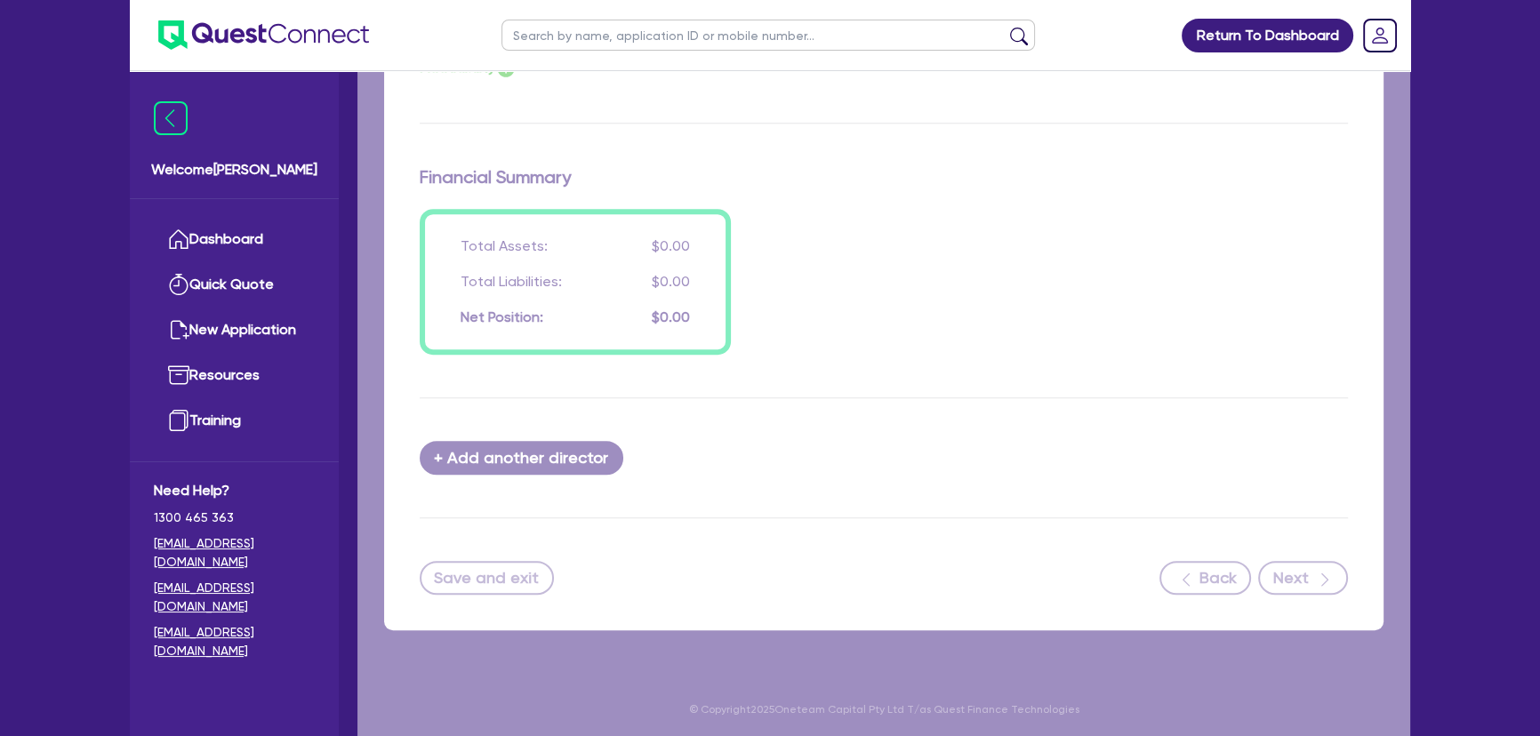
select select "CARS_AND_LIGHT_TRUCKS"
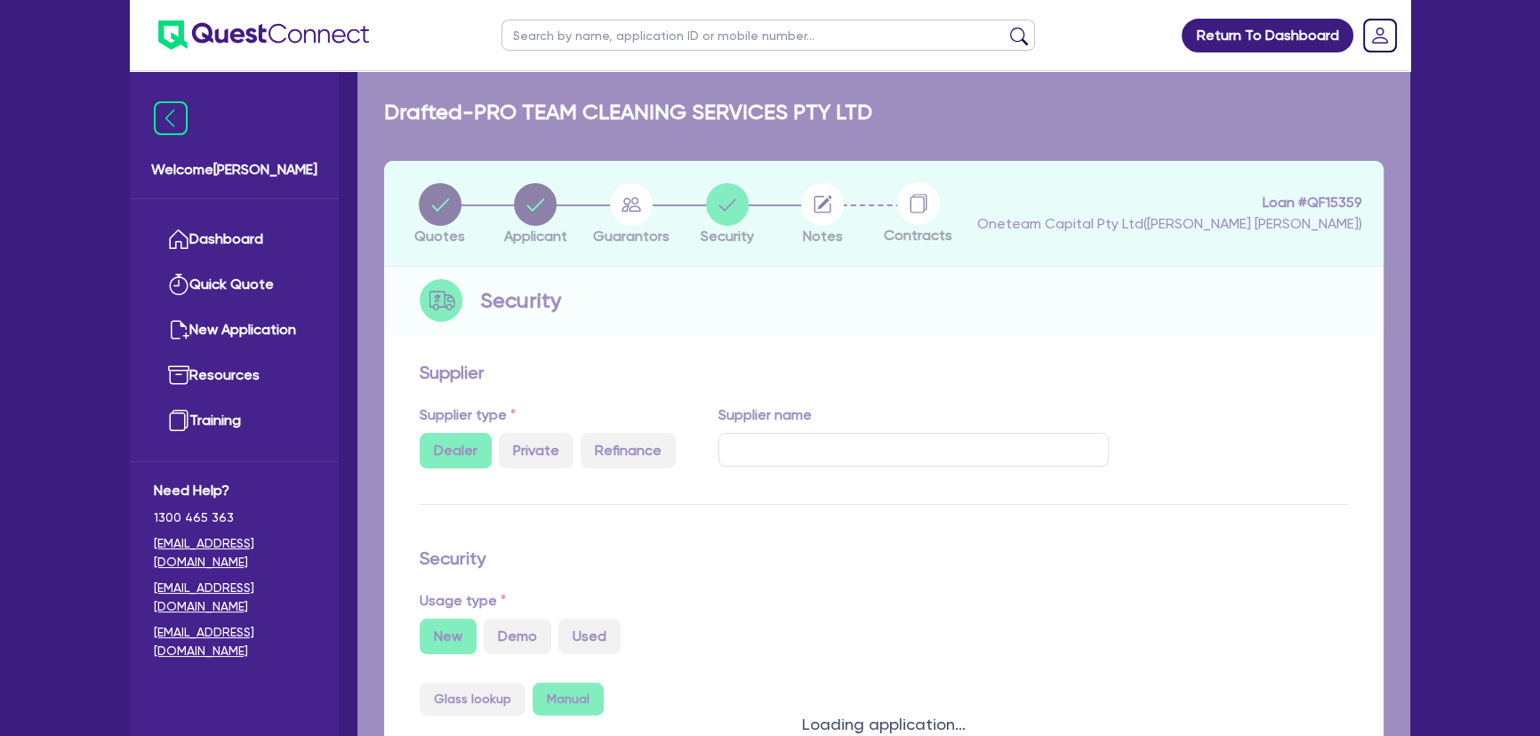
select select "PASSENGER_VEHICLES"
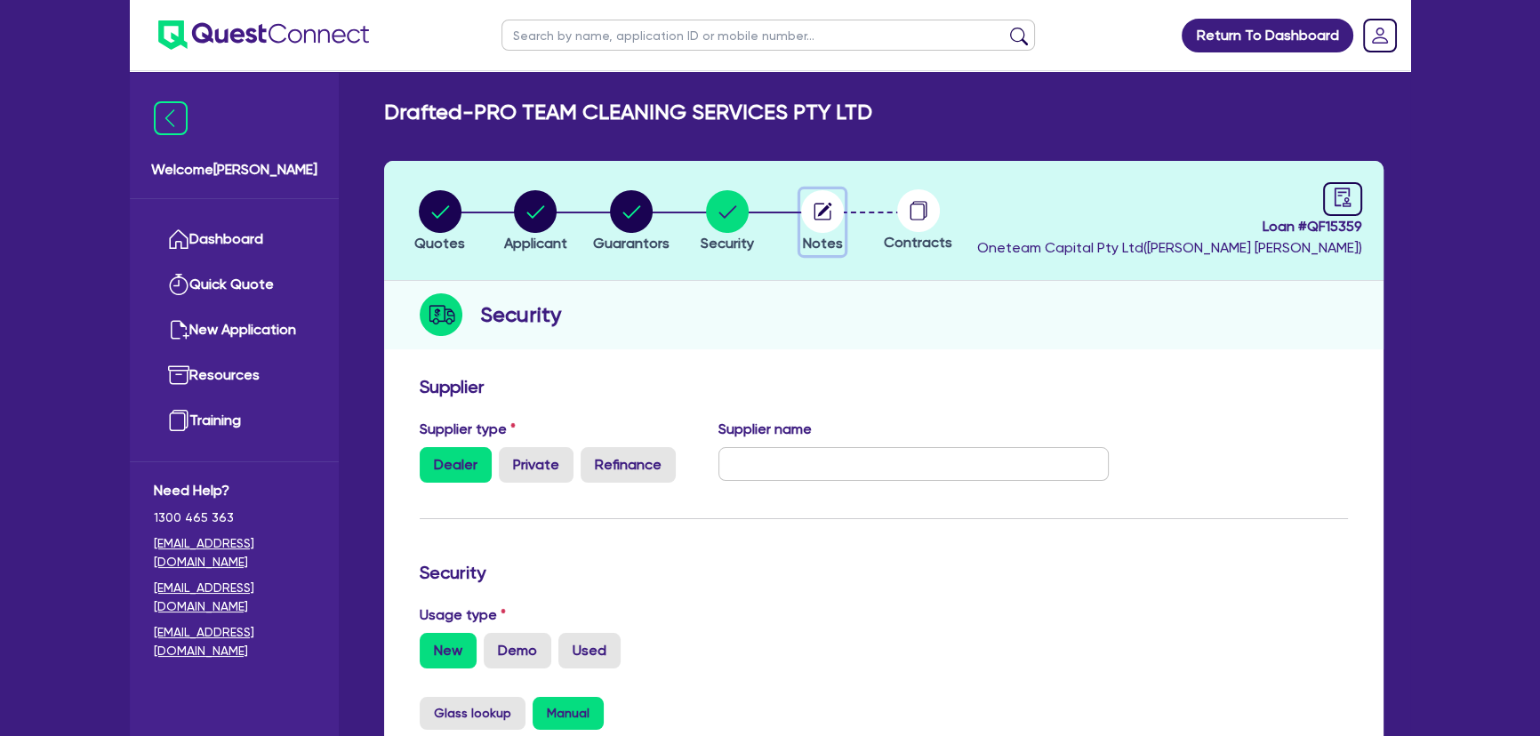
click at [830, 205] on icon "button" at bounding box center [825, 210] width 14 height 14
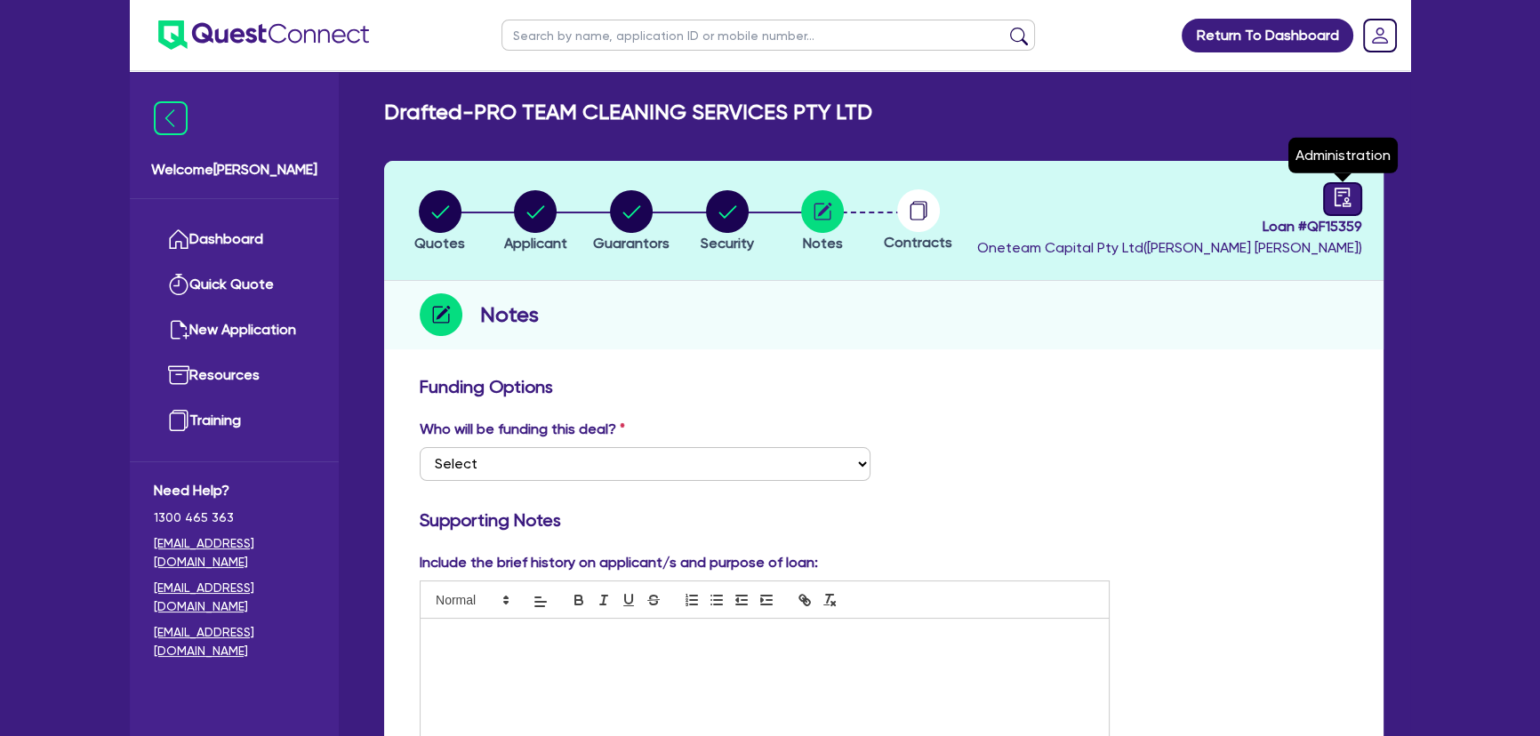
click at [1359, 194] on link at bounding box center [1342, 199] width 39 height 34
select select "DRAFTED_NEW"
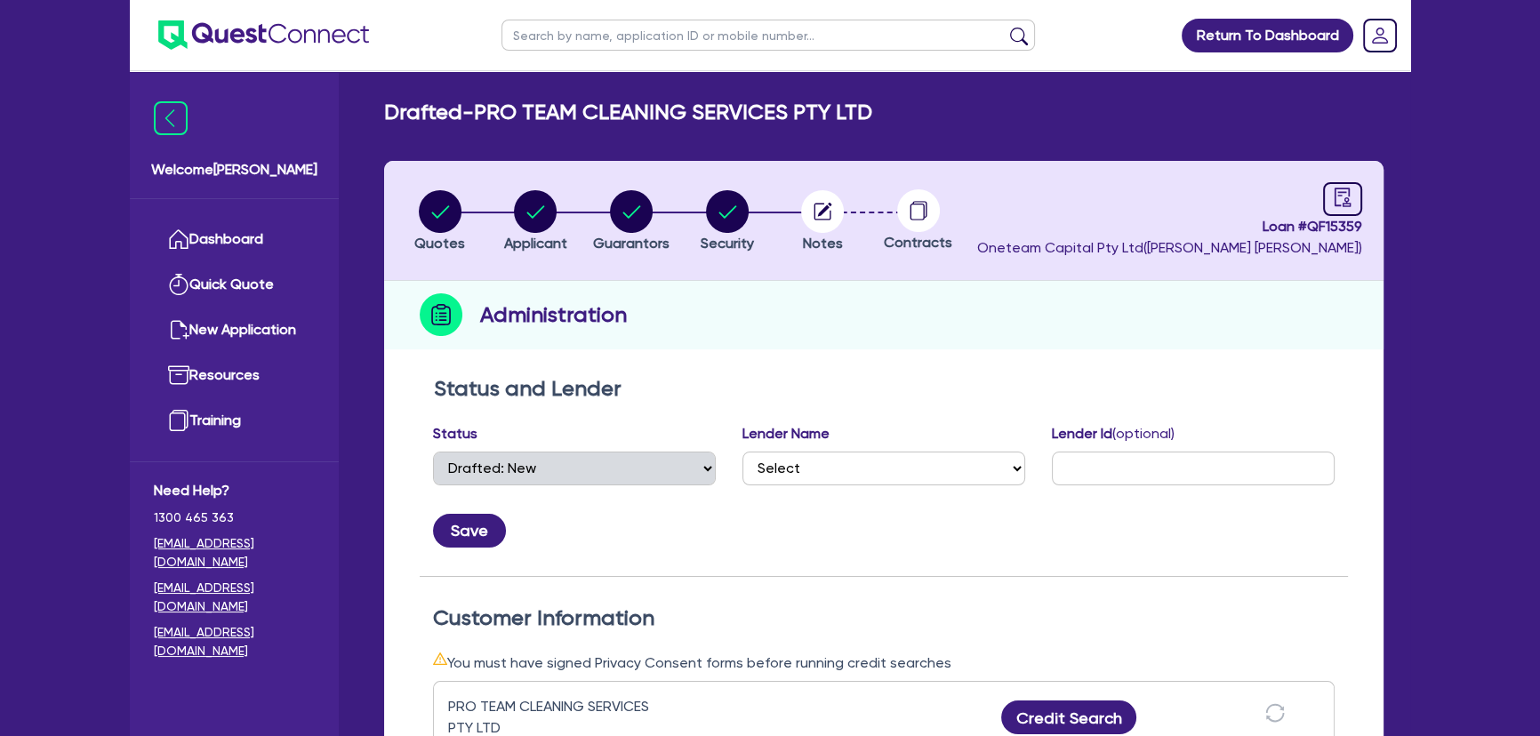
scroll to position [485, 0]
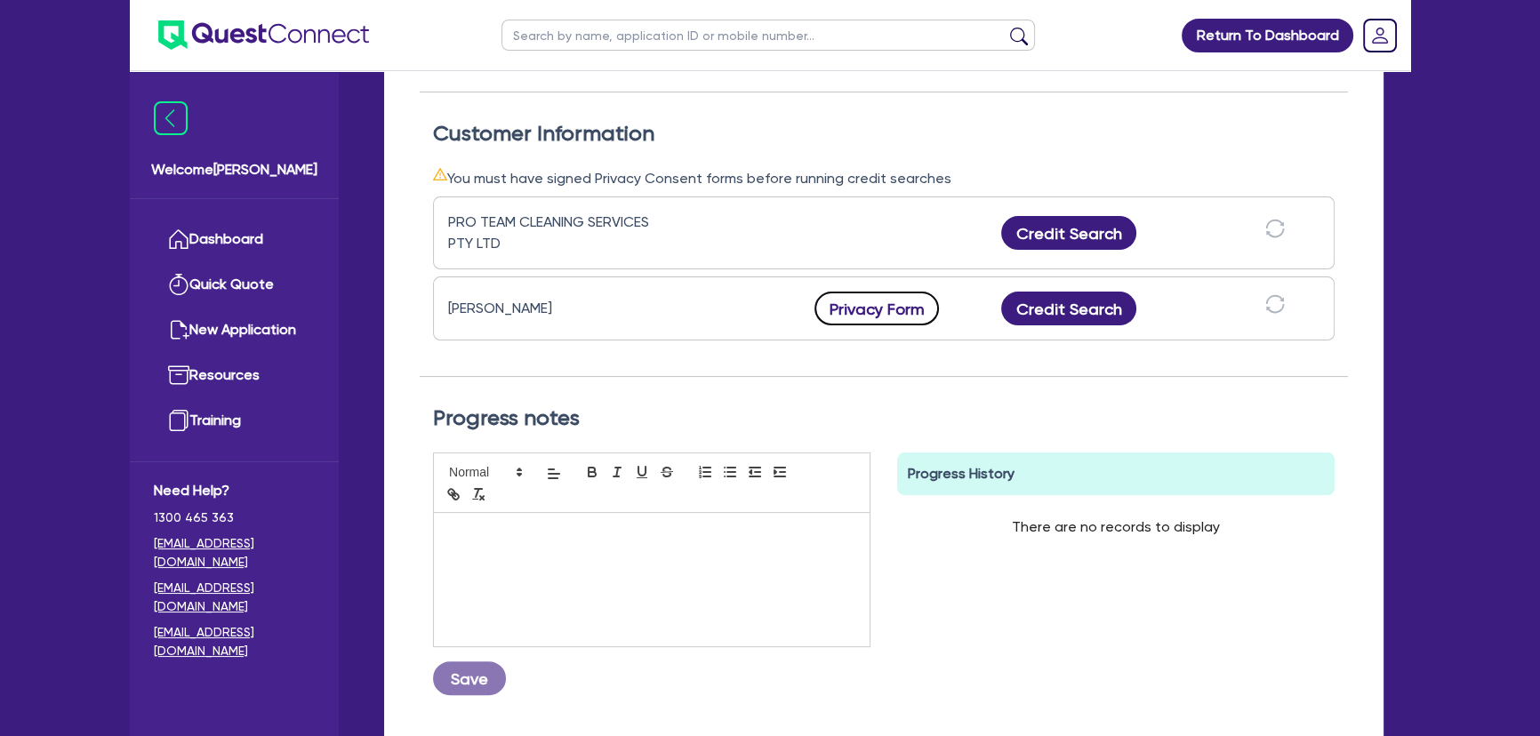
click at [851, 307] on button "Privacy Form" at bounding box center [877, 309] width 125 height 34
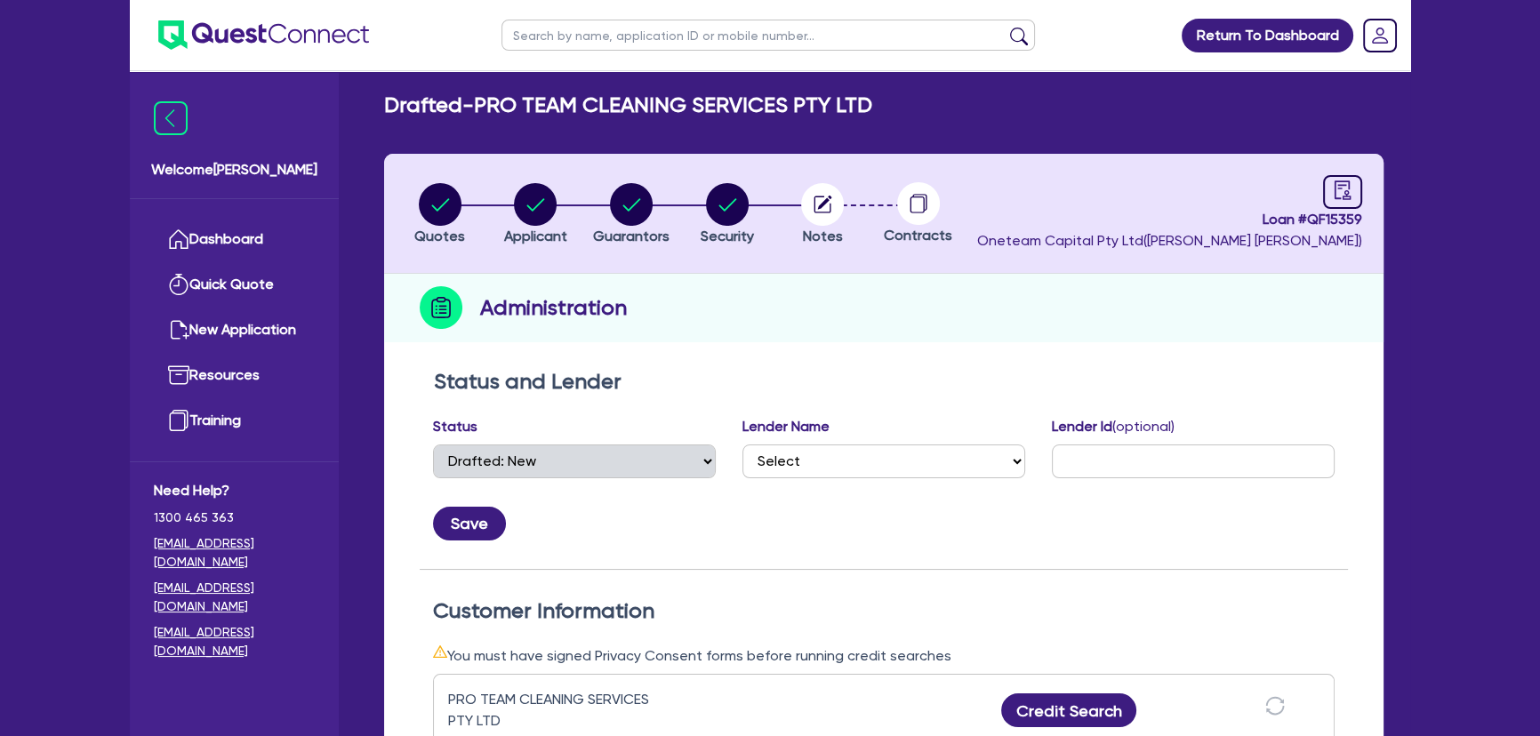
scroll to position [0, 0]
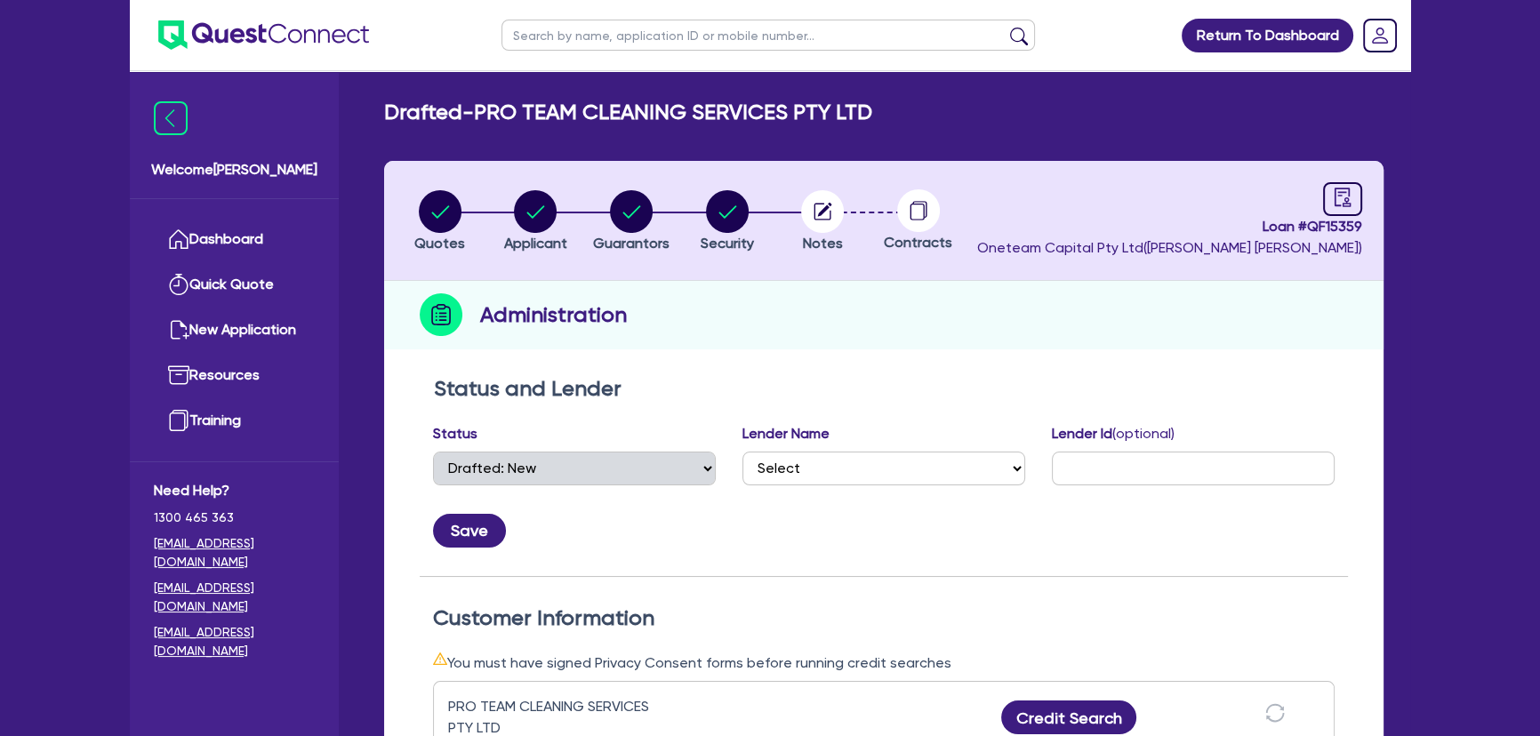
click at [313, 39] on img at bounding box center [263, 34] width 211 height 29
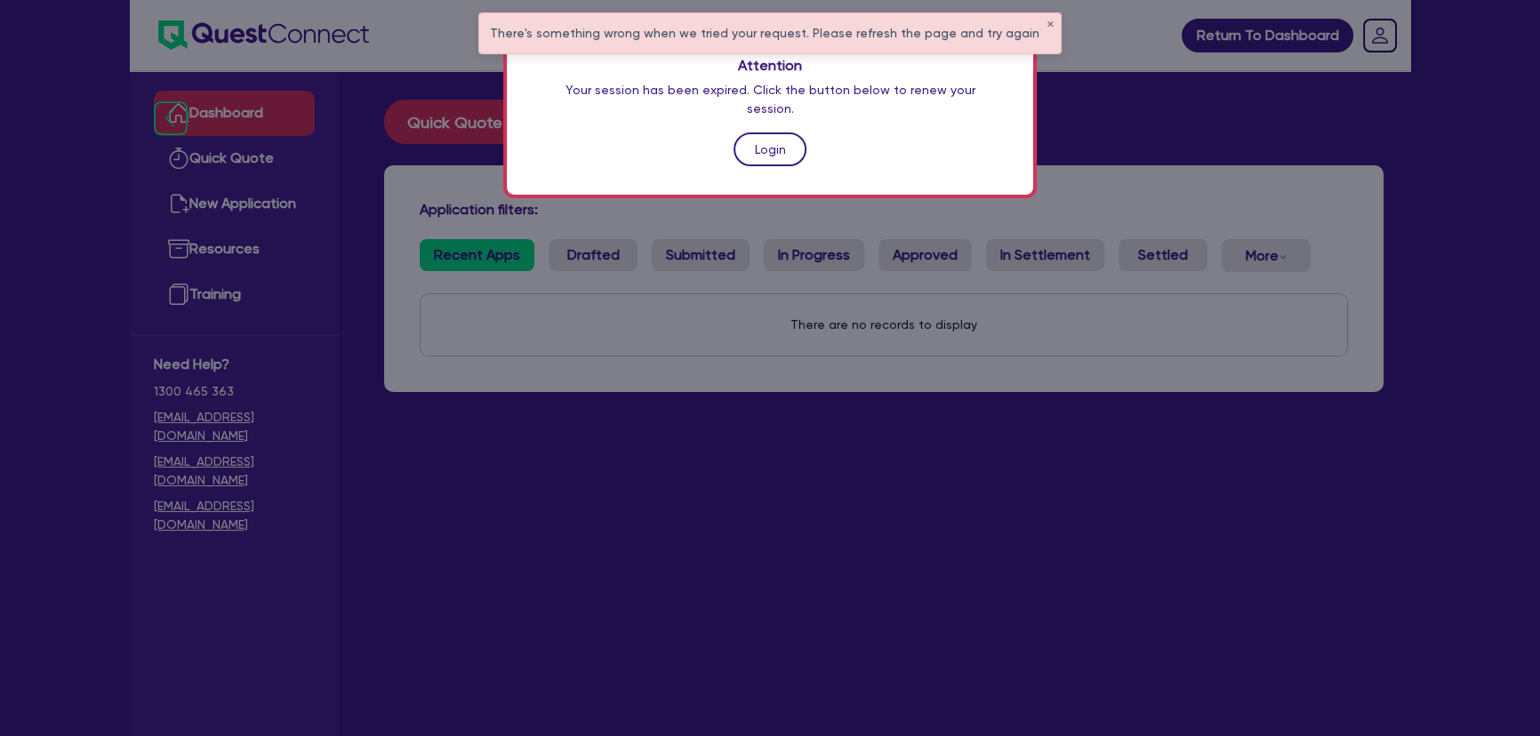
click at [772, 133] on link "Login" at bounding box center [770, 150] width 73 height 34
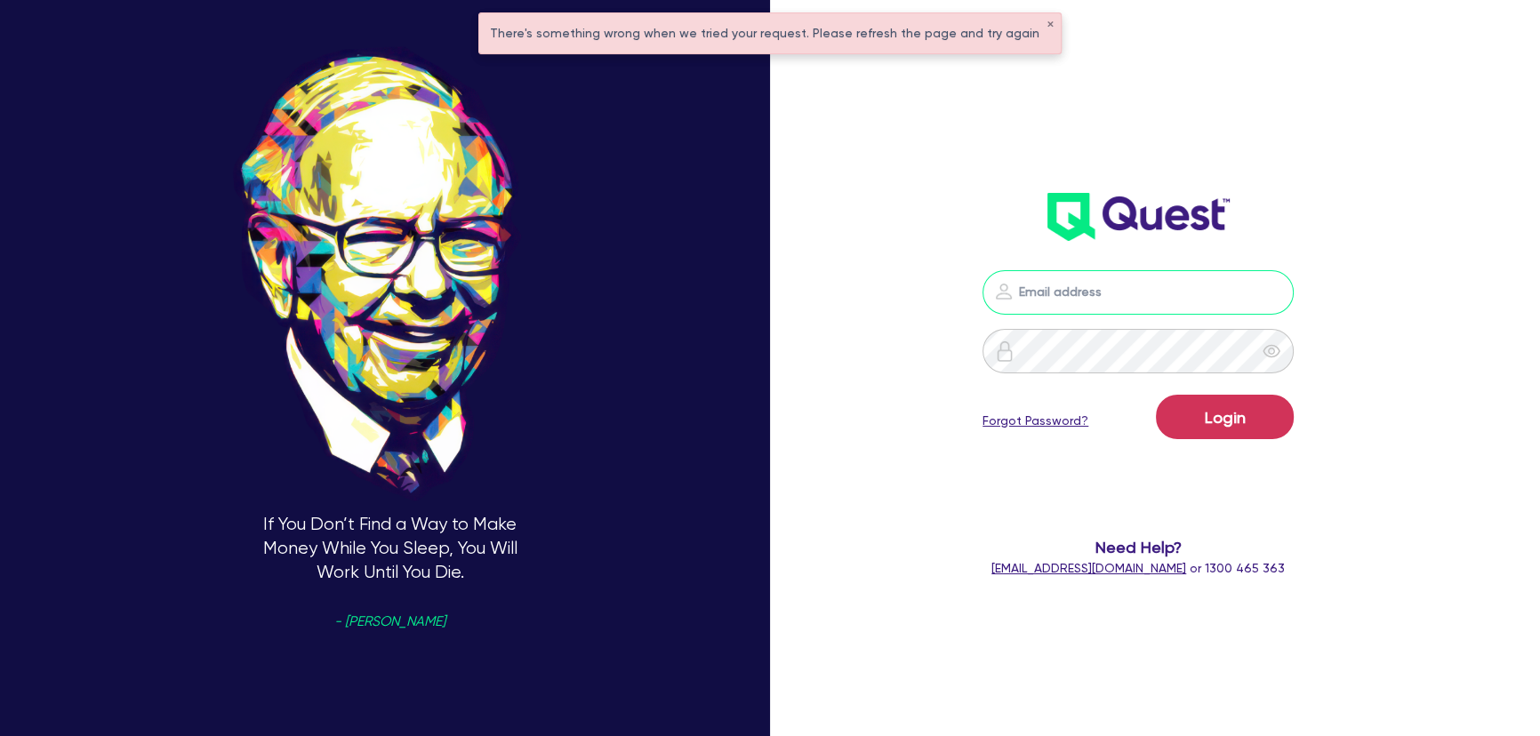
type input "[PERSON_NAME][EMAIL_ADDRESS][PERSON_NAME][DOMAIN_NAME]"
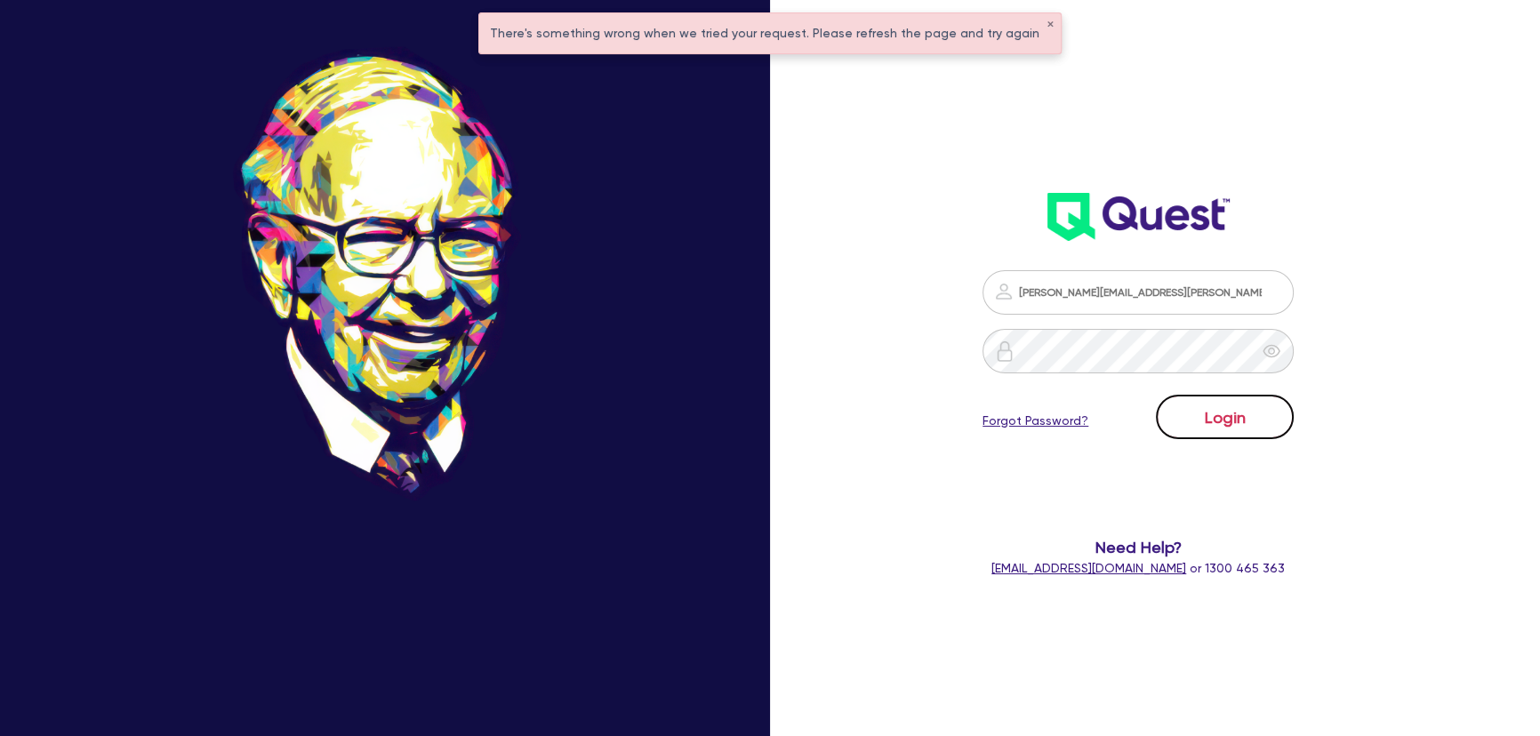
click at [1251, 426] on button "Login" at bounding box center [1225, 417] width 138 height 44
